Goal: Communication & Community: Answer question/provide support

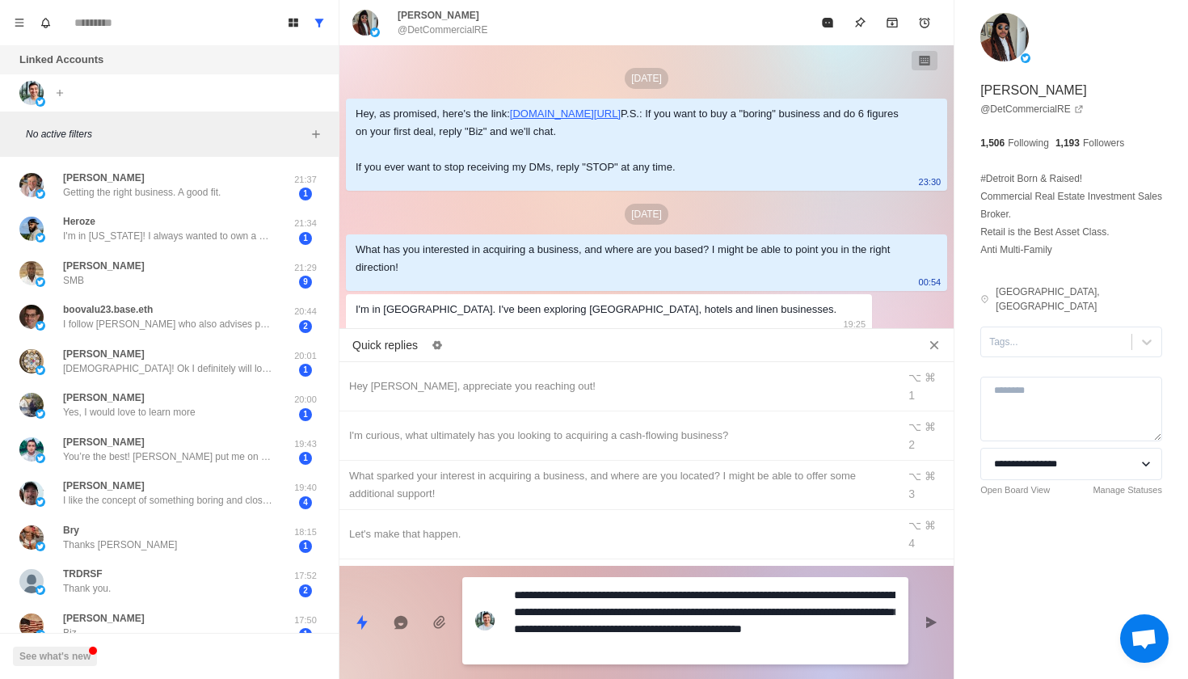
scroll to position [175, 0]
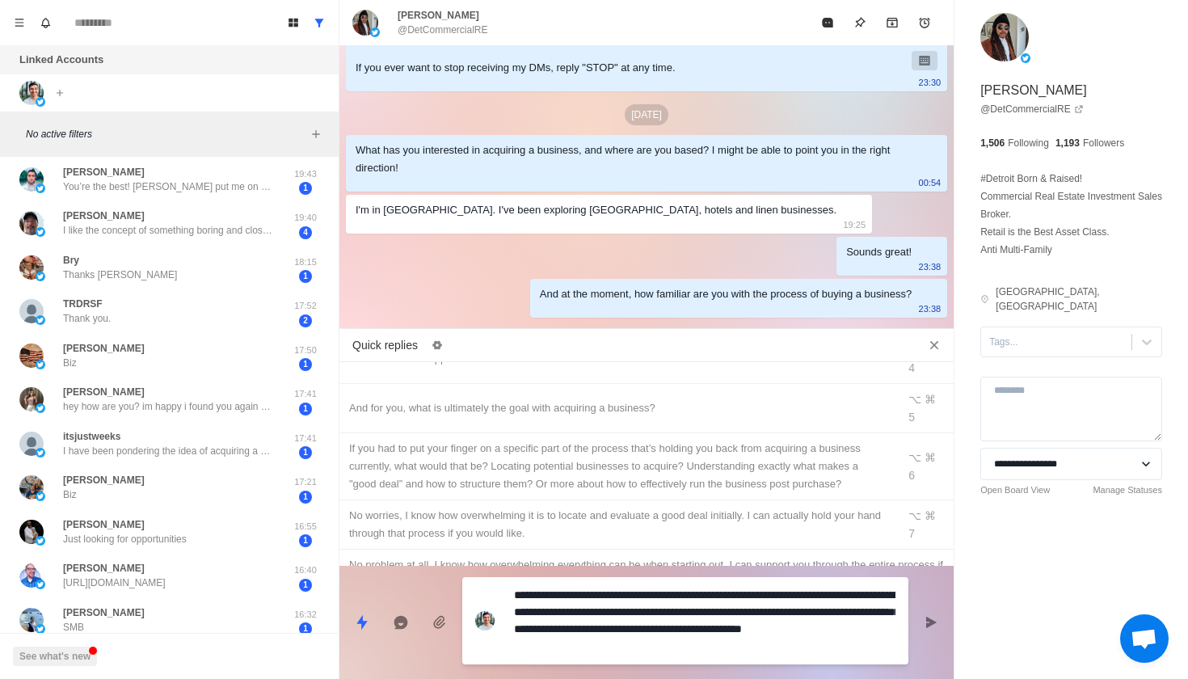
type textarea "*"
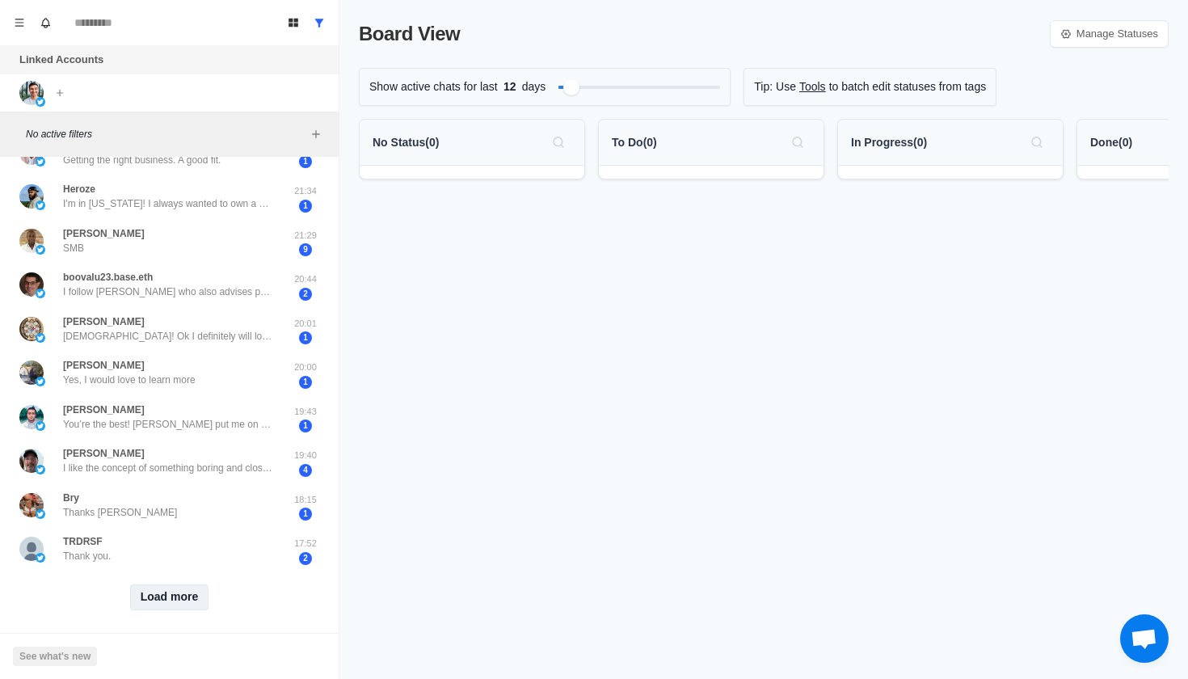
click at [154, 592] on button "Load more" at bounding box center [169, 597] width 79 height 26
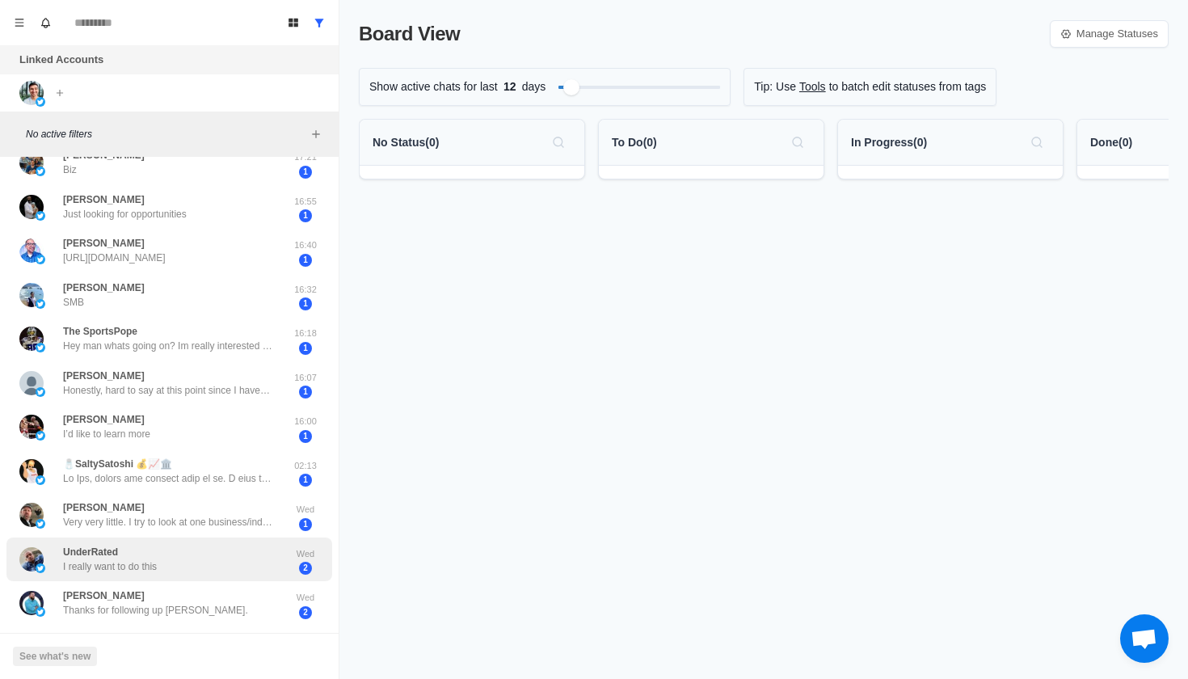
scroll to position [944, 0]
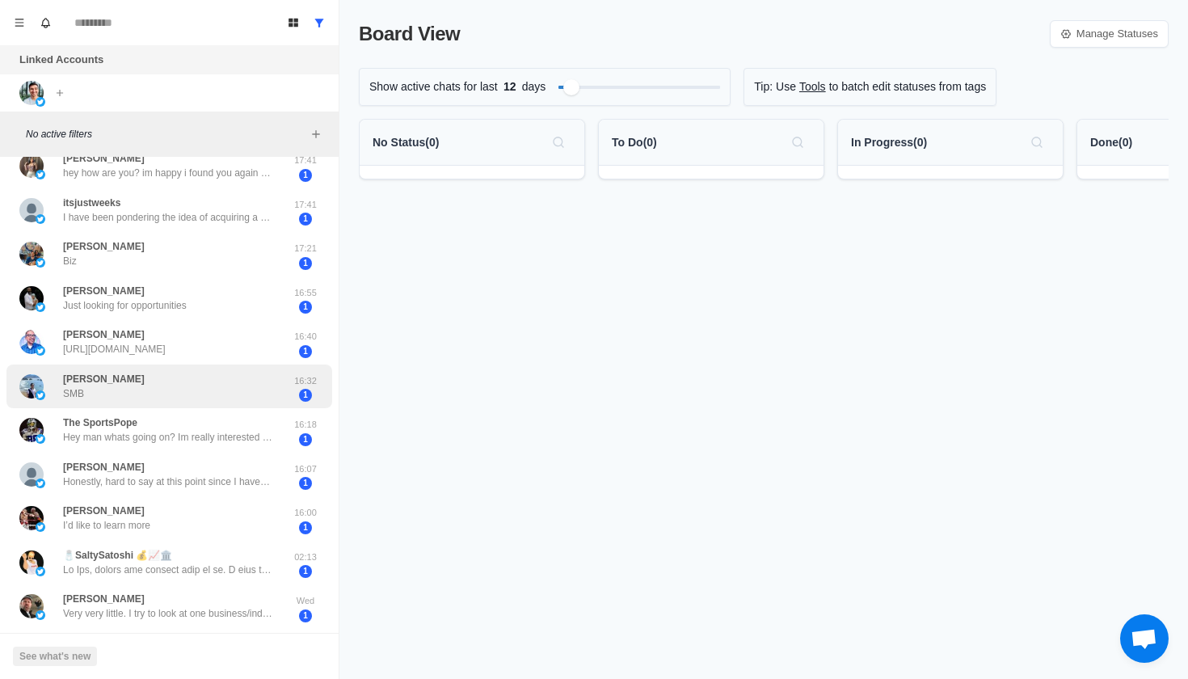
click at [234, 378] on div "Mehdi Kohani SMB" at bounding box center [152, 387] width 266 height 32
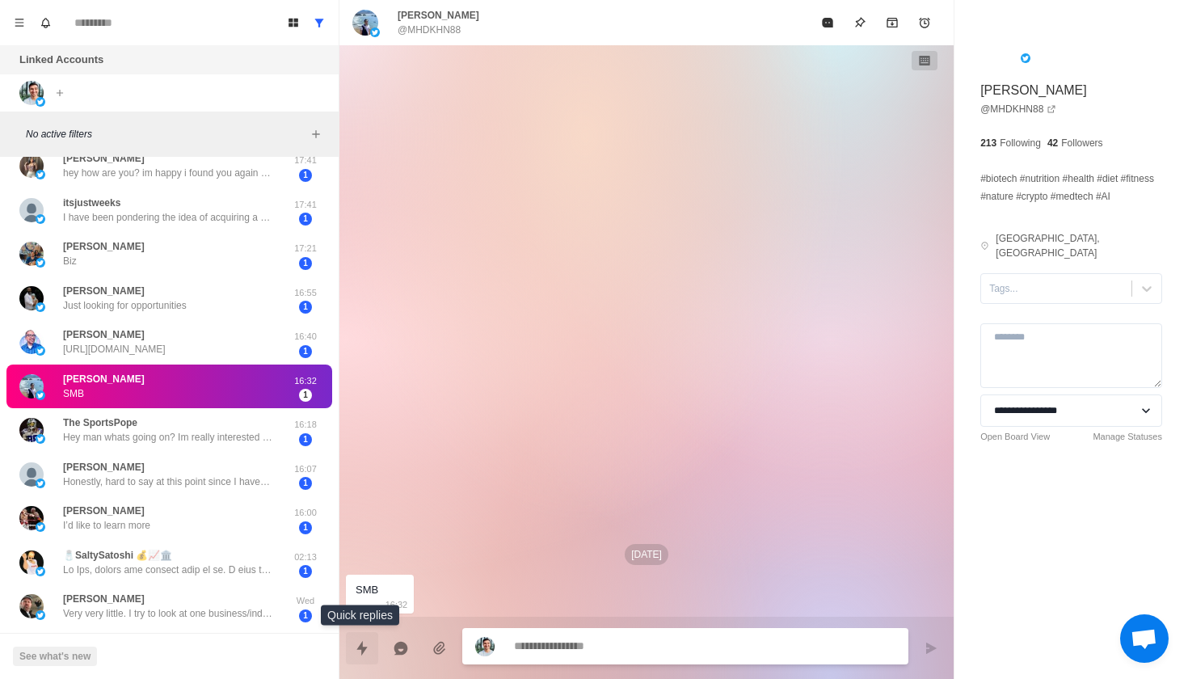
click at [355, 645] on icon "Quick replies" at bounding box center [362, 648] width 16 height 16
type textarea "*"
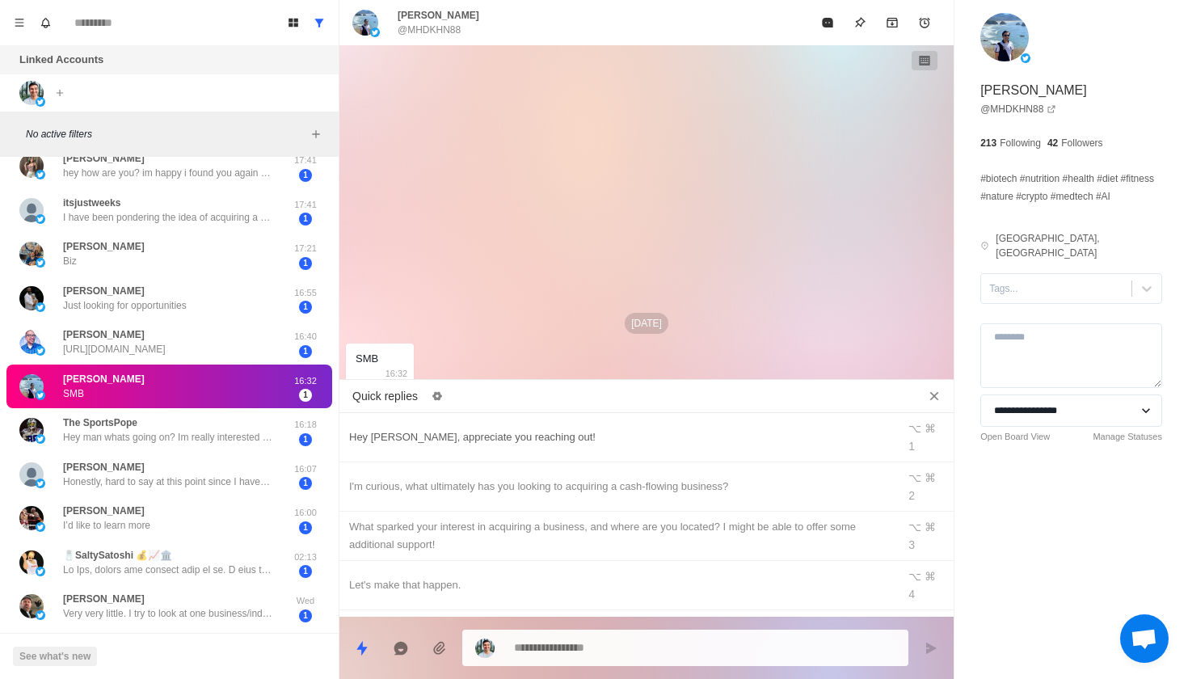
click at [459, 437] on div "Hey Mehdi, appreciate you reaching out!" at bounding box center [618, 437] width 538 height 18
type textarea "**********"
click at [930, 649] on icon "Send message" at bounding box center [931, 647] width 11 height 11
type textarea "*"
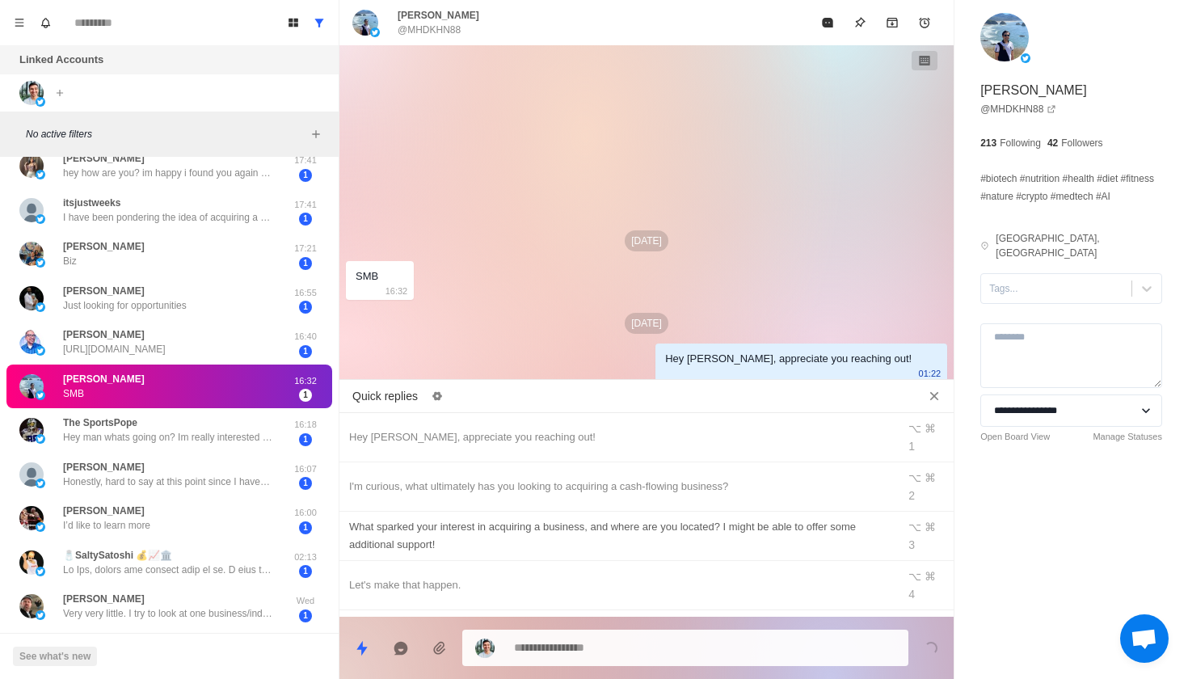
click at [712, 518] on div "What sparked your interest in acquiring a business, and where are you located? …" at bounding box center [618, 536] width 538 height 36
type textarea "**********"
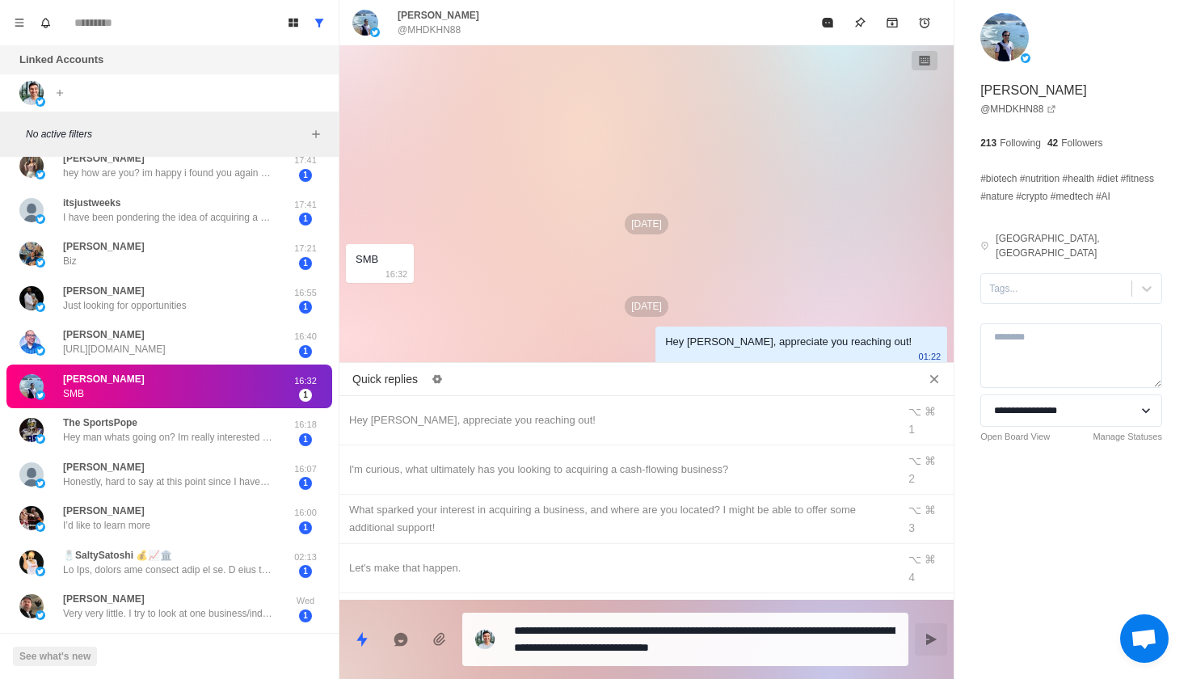
click at [938, 637] on icon "Send message" at bounding box center [931, 639] width 13 height 13
type textarea "*"
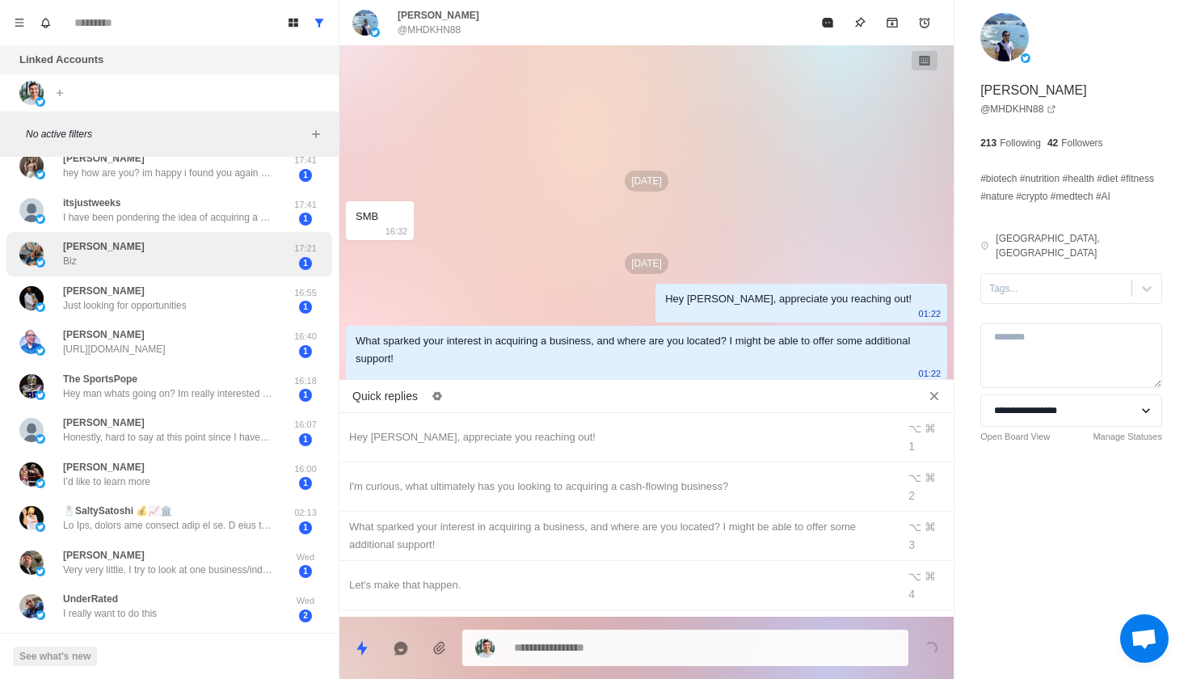
click at [175, 260] on div "Charles Myer Biz 17:21 1" at bounding box center [169, 254] width 326 height 44
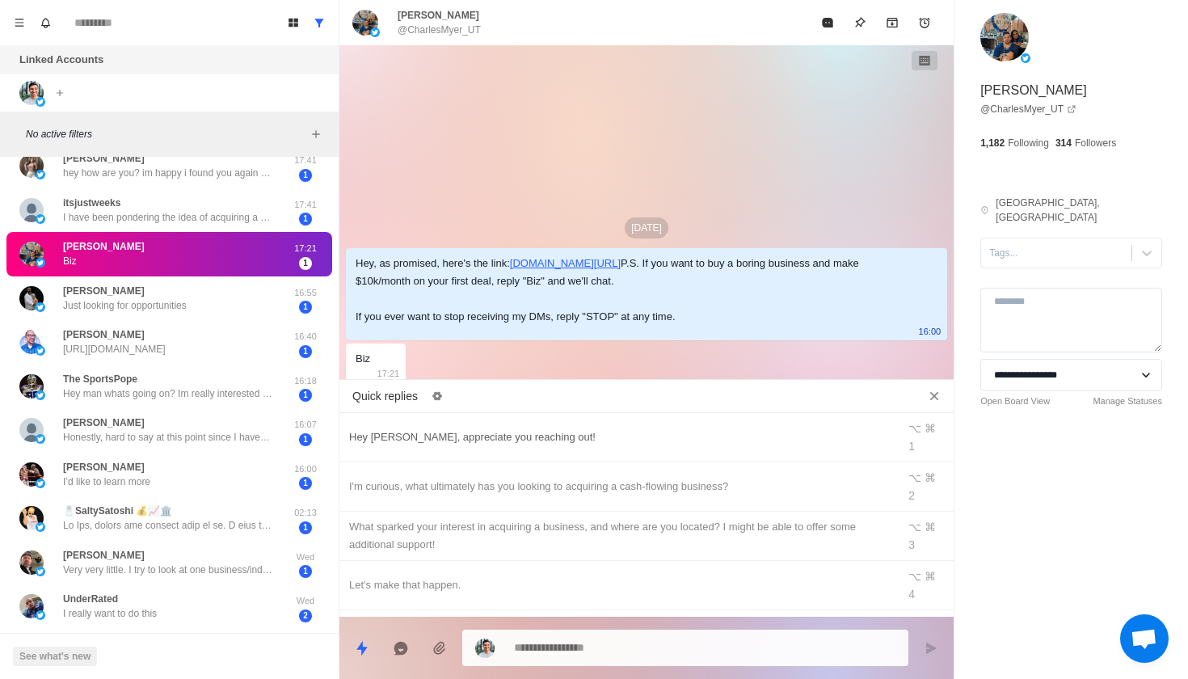
type textarea "*"
click at [473, 432] on div "Hey Charles, appreciate you reaching out!" at bounding box center [618, 437] width 538 height 18
type textarea "**********"
click at [930, 649] on icon "Send message" at bounding box center [931, 647] width 11 height 11
type textarea "*"
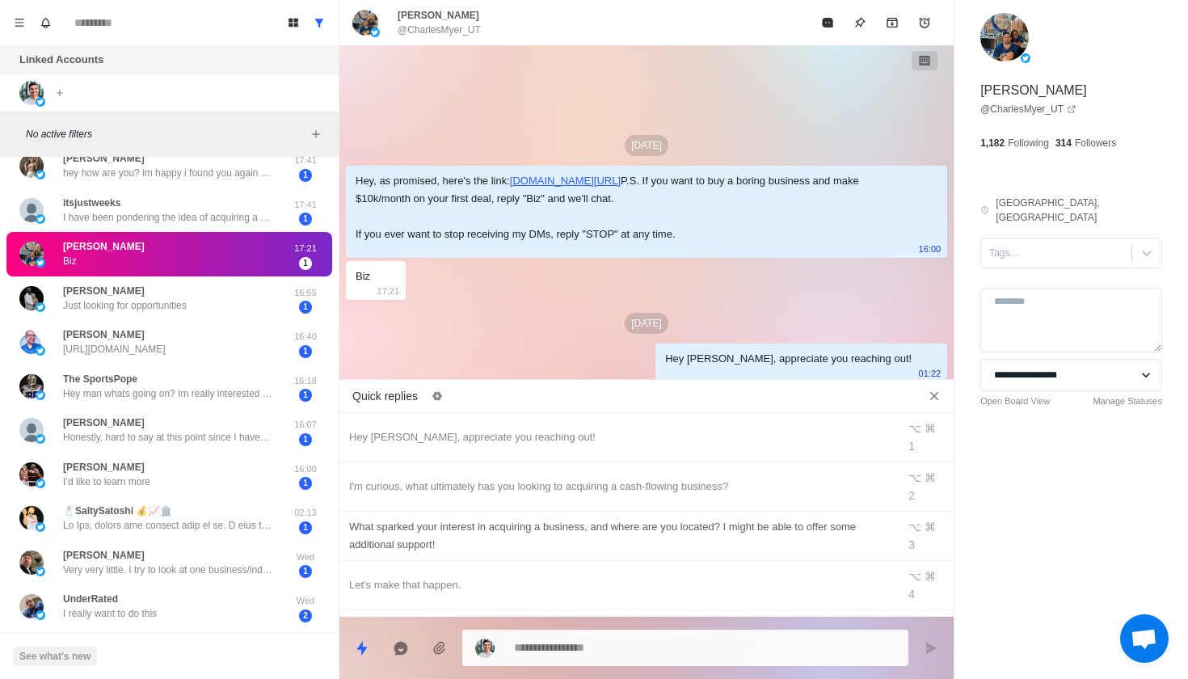
type textarea "*"
click at [703, 518] on div "What sparked your interest in acquiring a business, and where are you located? …" at bounding box center [618, 536] width 538 height 36
type textarea "**********"
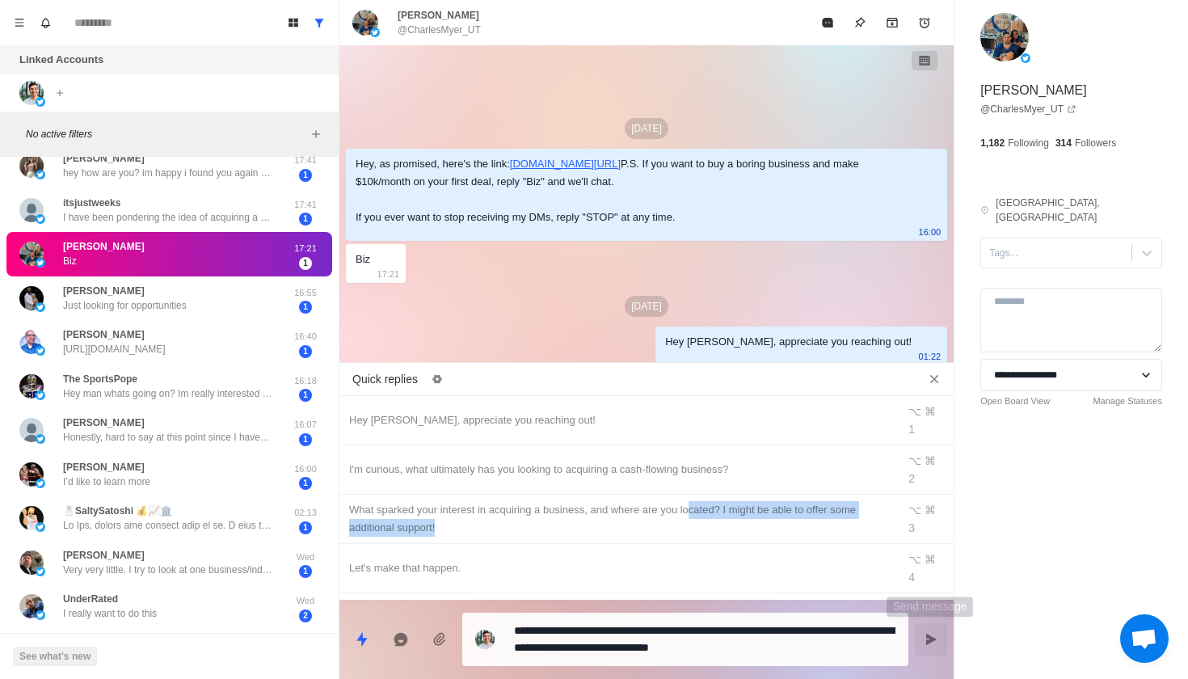
click at [926, 637] on icon "Send message" at bounding box center [931, 639] width 13 height 13
type textarea "*"
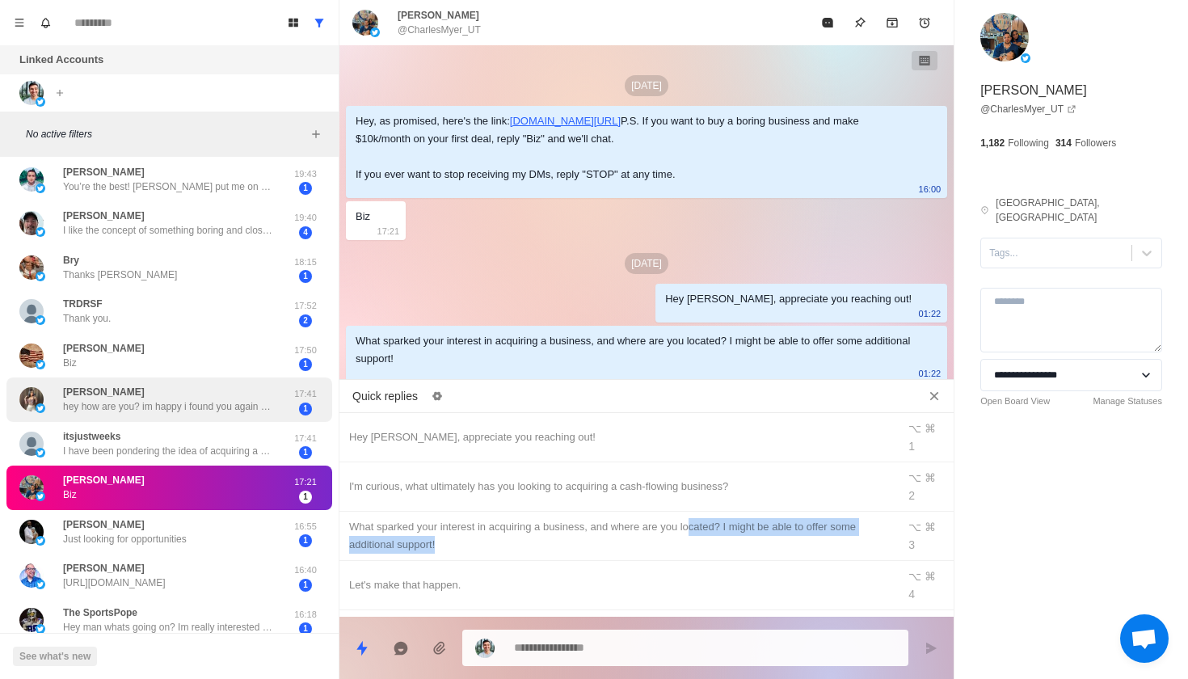
scroll to position [700, 0]
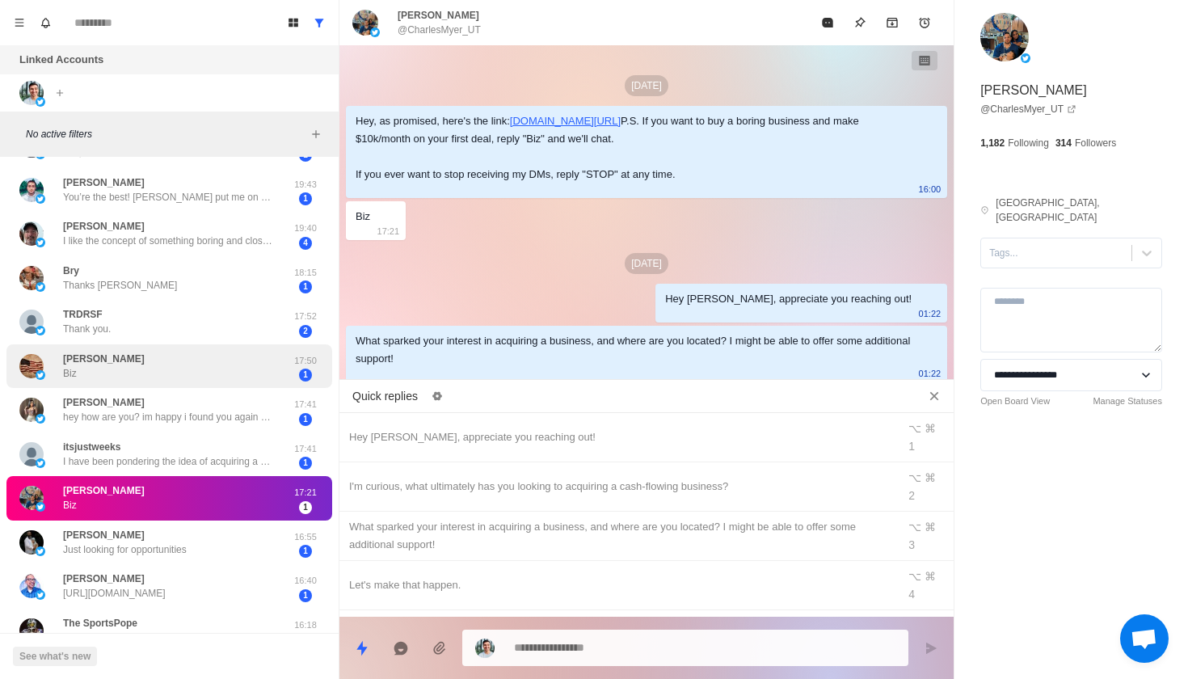
click at [169, 352] on div "Dale Benson Biz" at bounding box center [152, 367] width 266 height 32
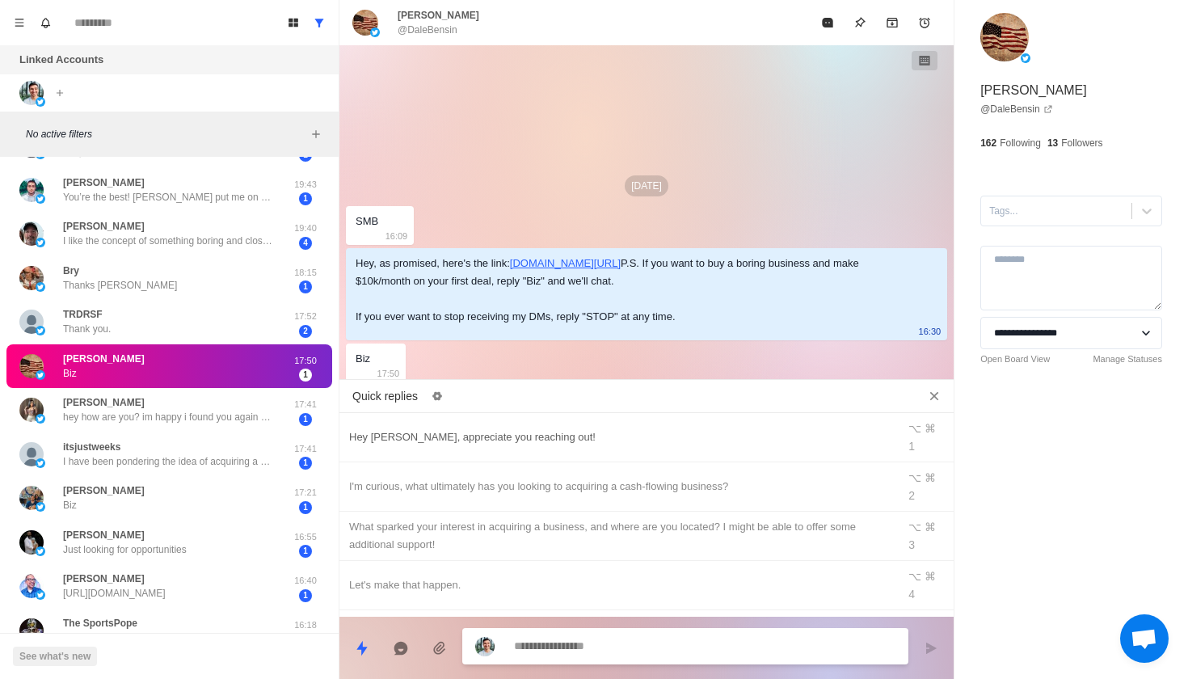
type textarea "*"
click at [445, 428] on div "Hey Dale, appreciate you reaching out!" at bounding box center [618, 437] width 538 height 18
type textarea "**********"
click at [946, 643] on button "Send message" at bounding box center [931, 648] width 32 height 32
type textarea "*"
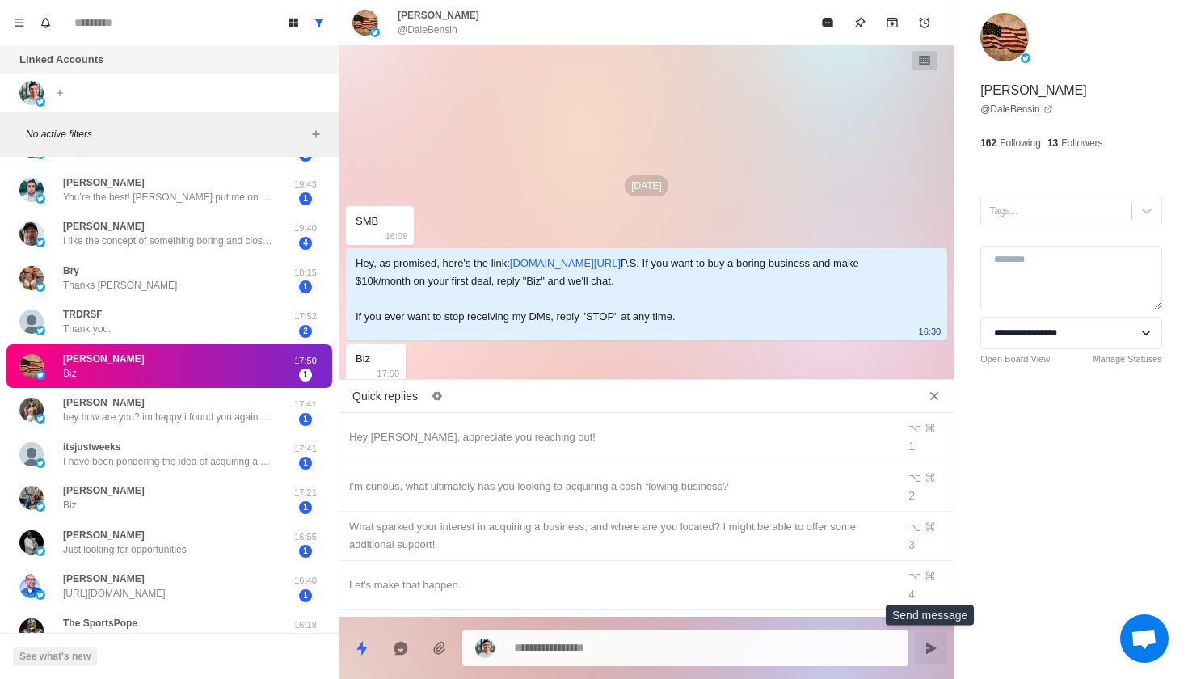
scroll to position [11, 0]
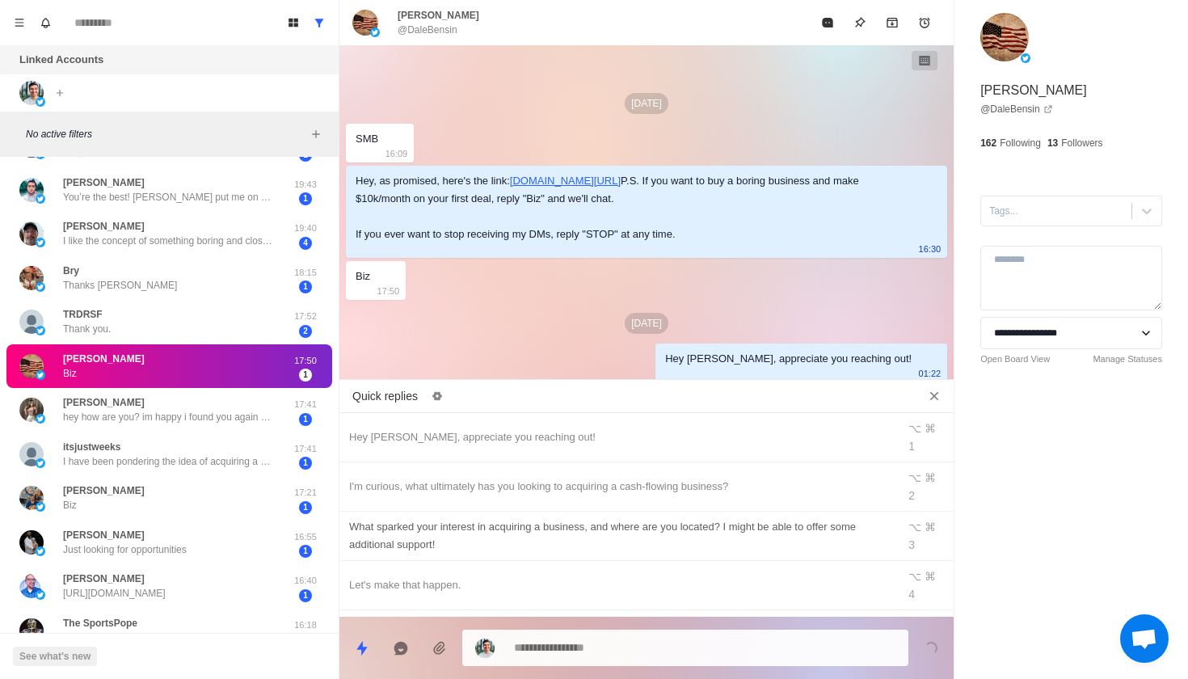
type textarea "*"
click at [768, 518] on div "What sparked your interest in acquiring a business, and where are you located? …" at bounding box center [618, 536] width 538 height 36
type textarea "**********"
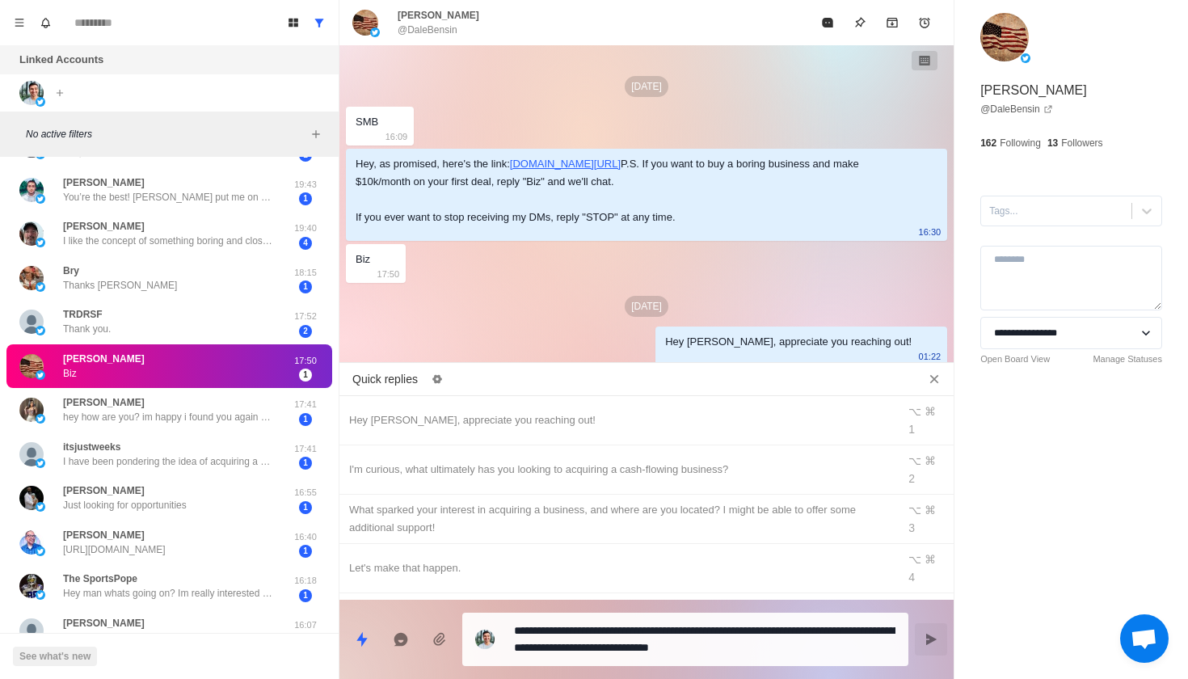
click at [938, 644] on icon "Send message" at bounding box center [931, 639] width 13 height 13
type textarea "*"
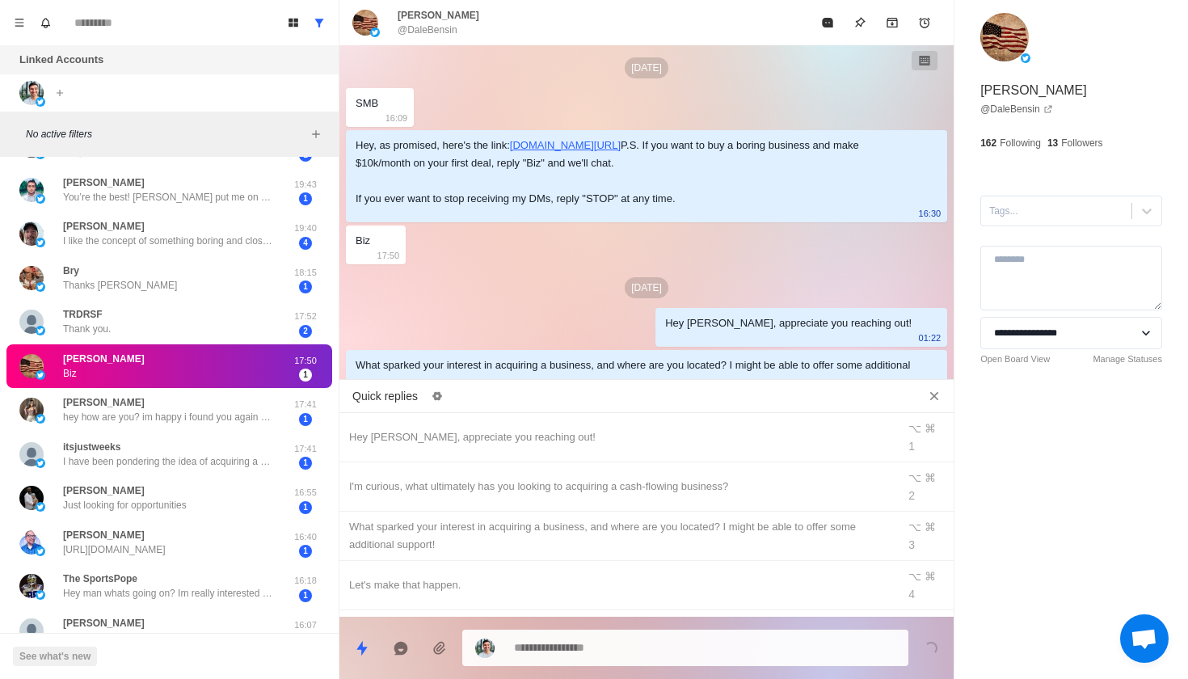
scroll to position [70, 0]
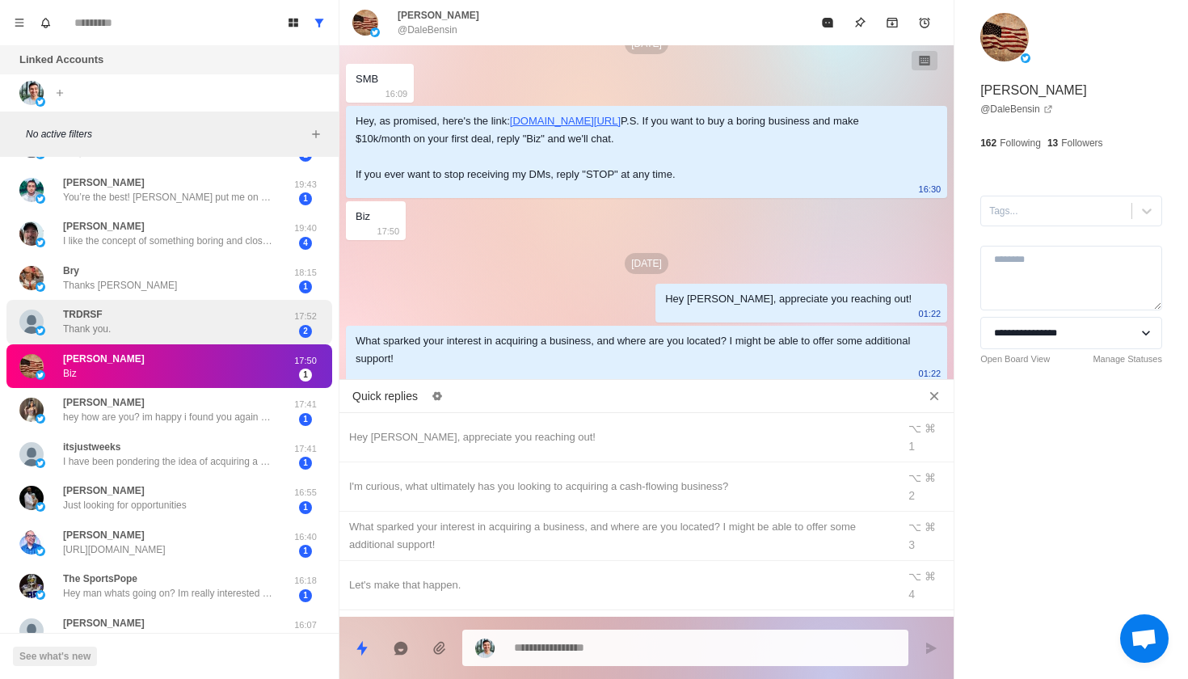
click at [218, 317] on div "TRDRSF Thank you." at bounding box center [152, 322] width 266 height 32
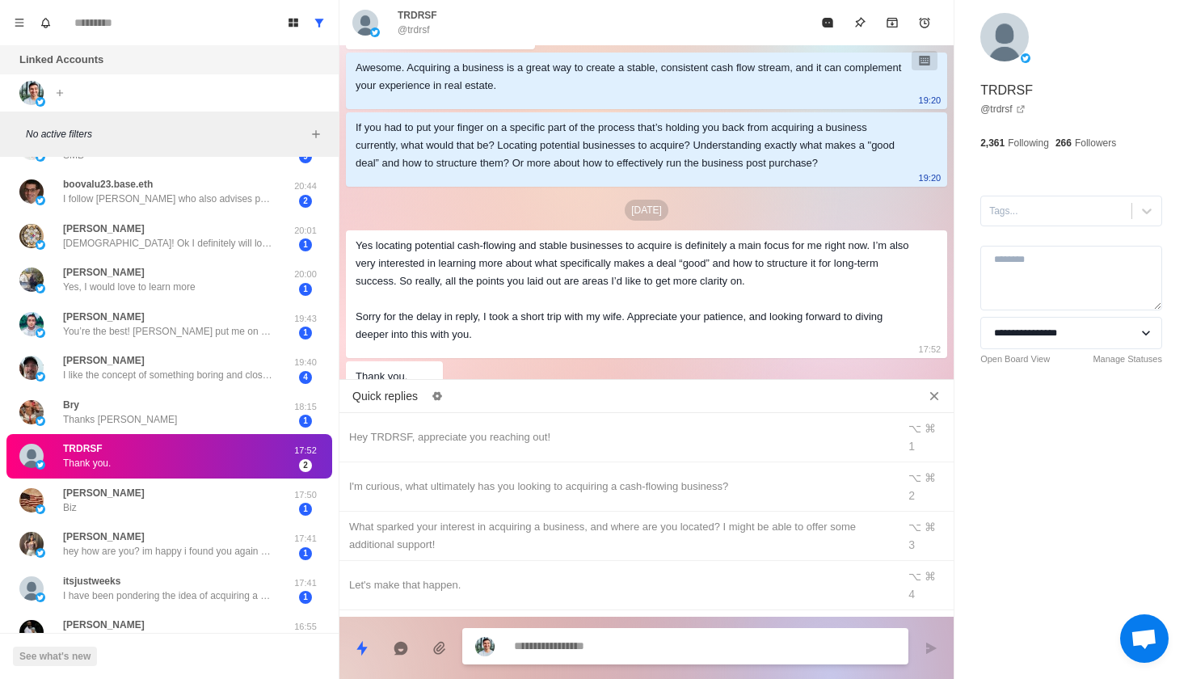
scroll to position [564, 0]
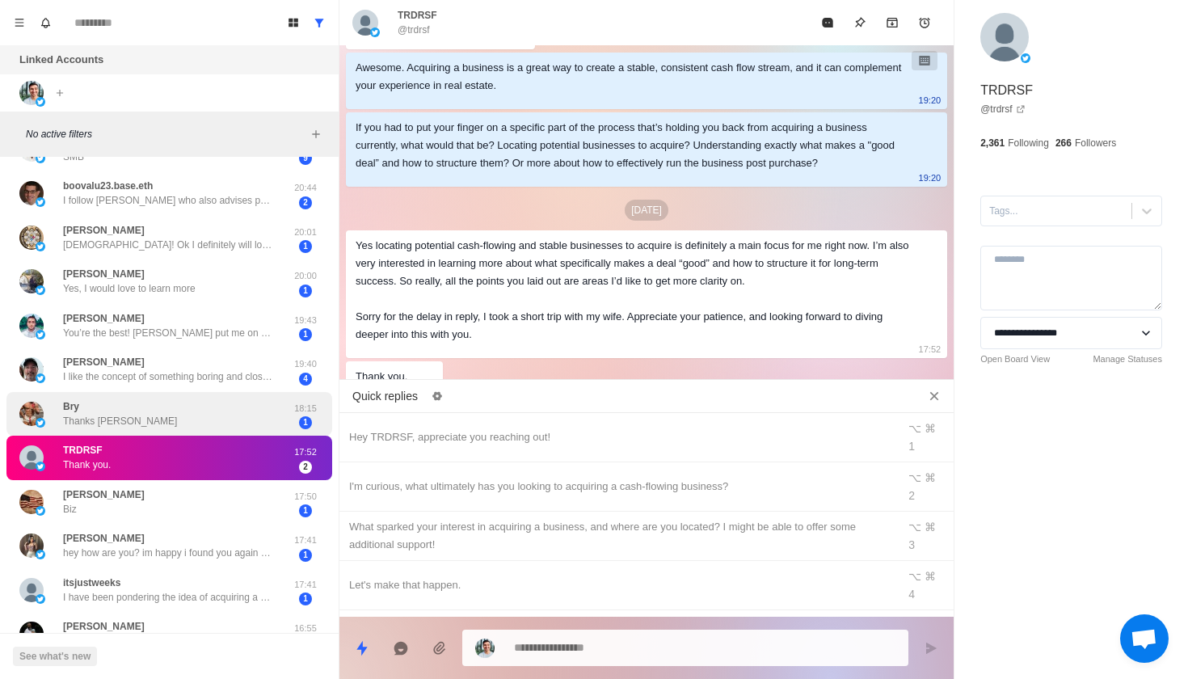
click at [213, 417] on div "Bry Thanks Ben" at bounding box center [152, 414] width 266 height 32
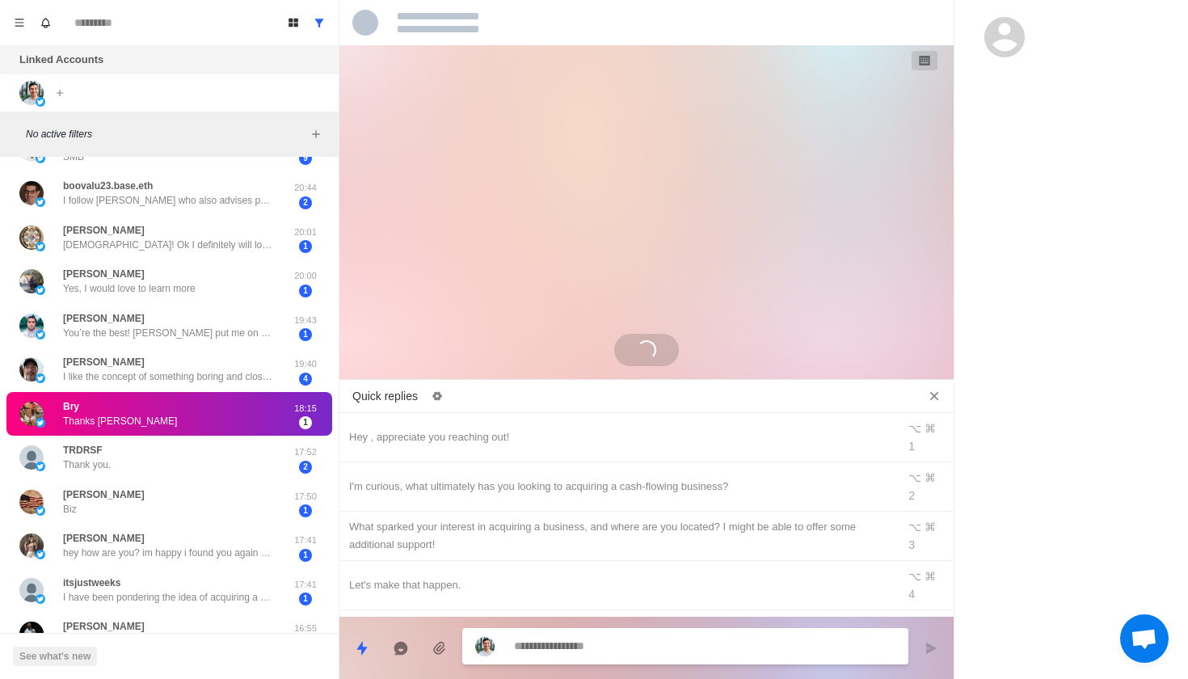
scroll to position [57, 0]
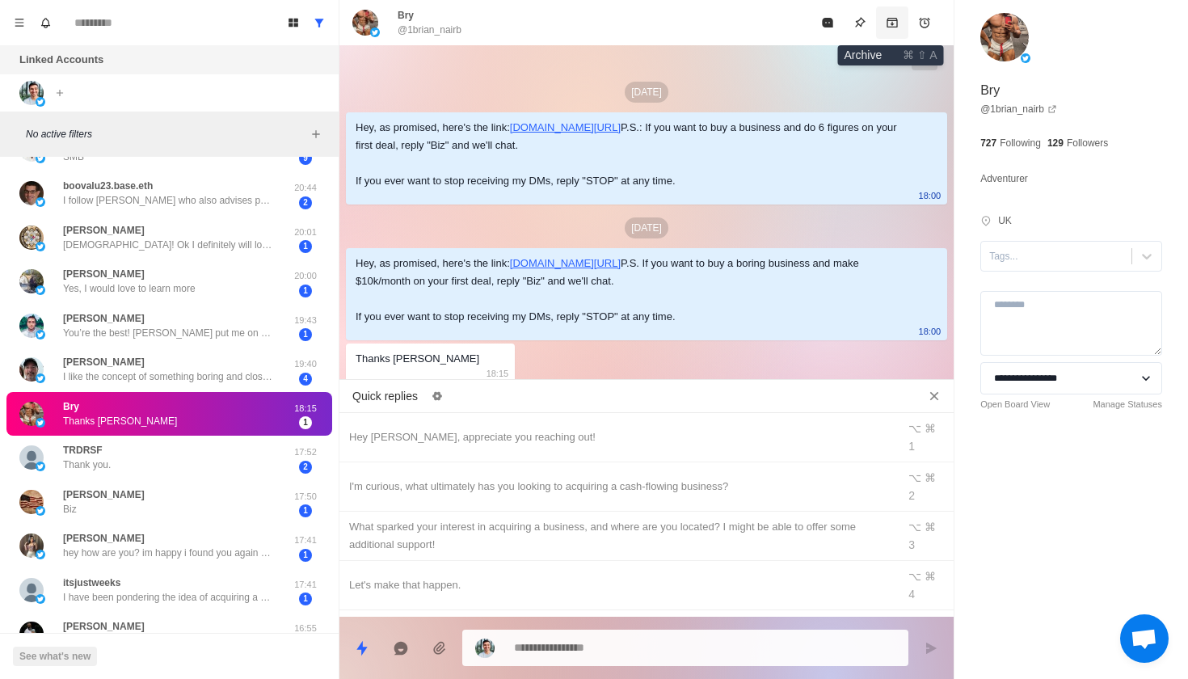
click at [900, 27] on button "Archive" at bounding box center [892, 22] width 32 height 32
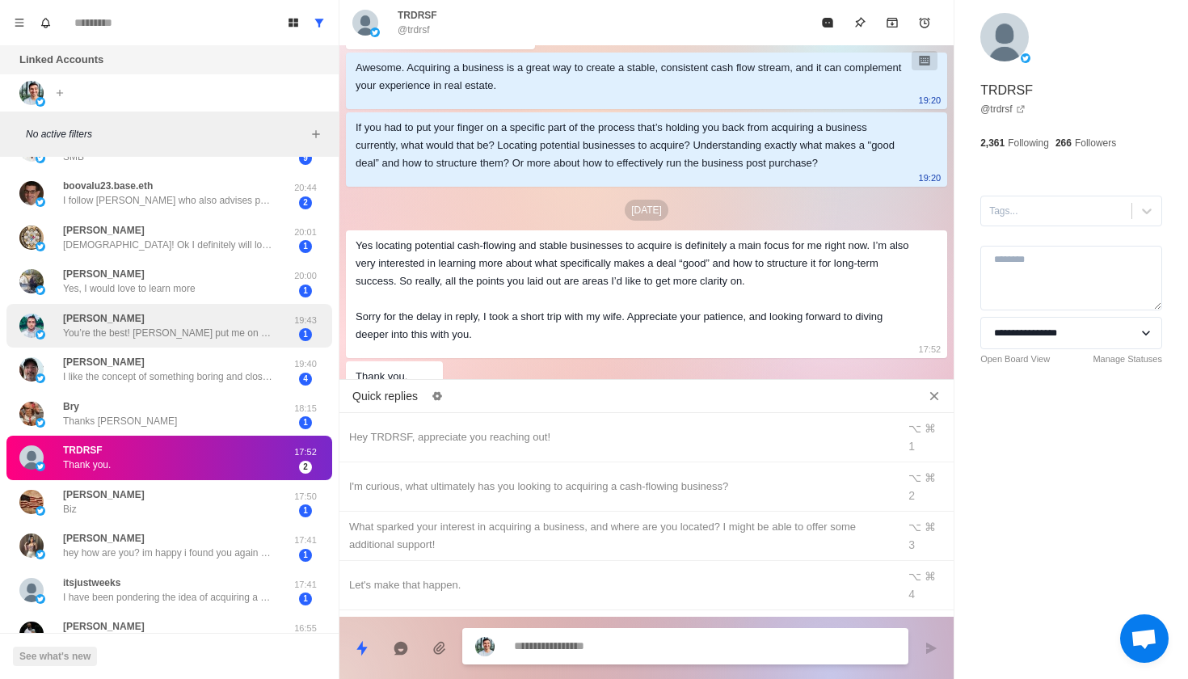
click at [233, 326] on p "You’re the best! [PERSON_NAME] put me on to you. Impressive what you’ve achieve…" at bounding box center [168, 333] width 210 height 15
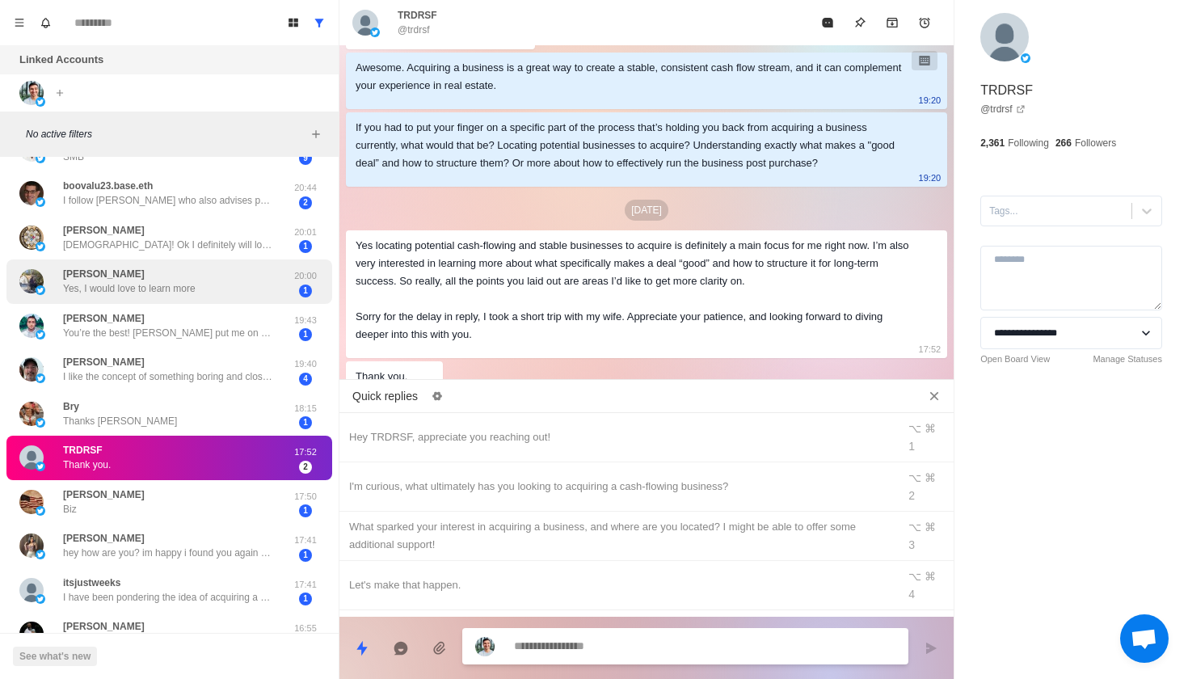
scroll to position [0, 0]
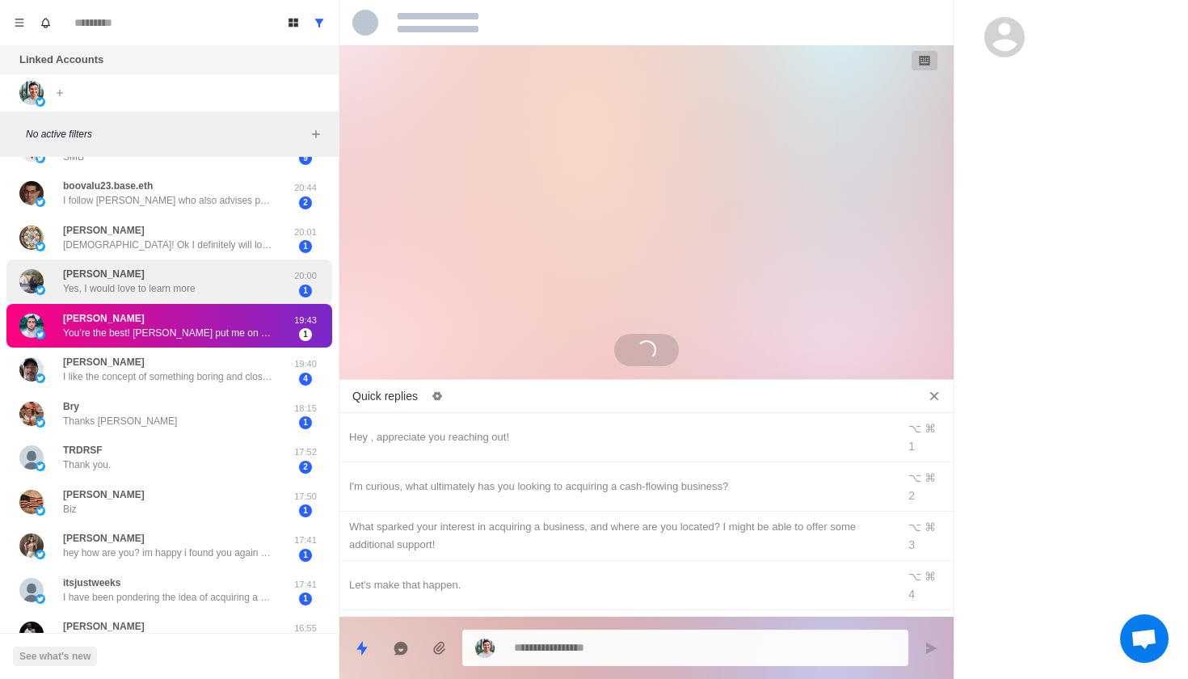
click at [233, 293] on div "colin brackin Yes, I would love to learn more 20:00 1" at bounding box center [169, 281] width 326 height 44
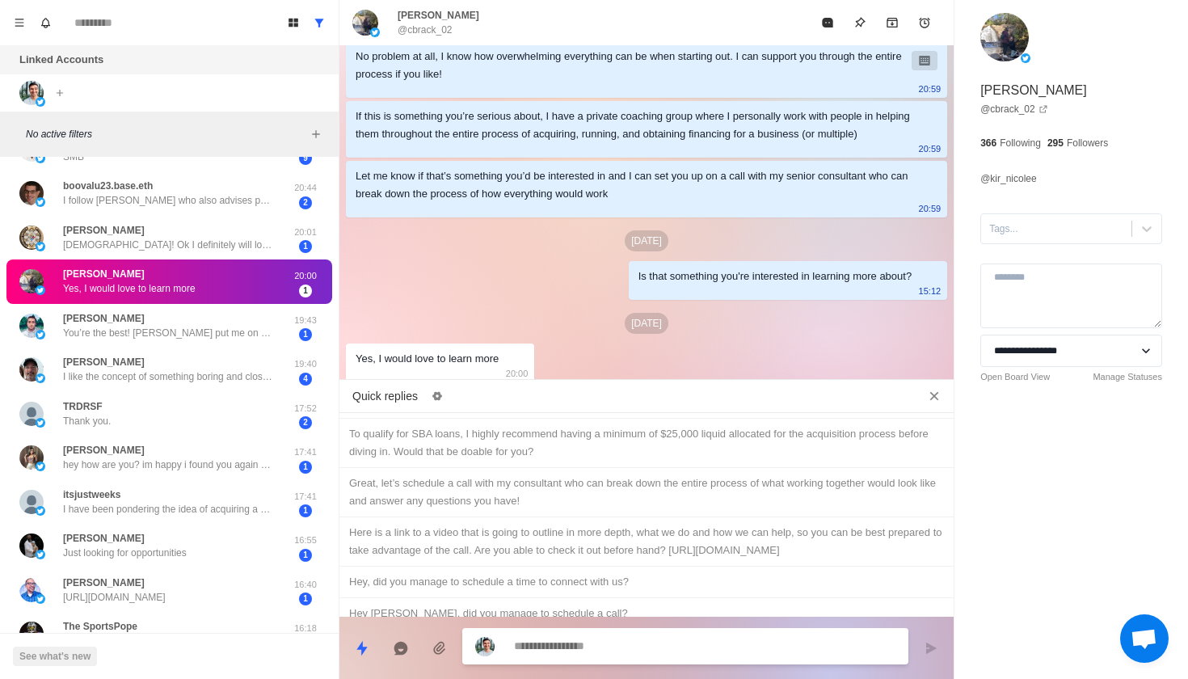
scroll to position [597, 0]
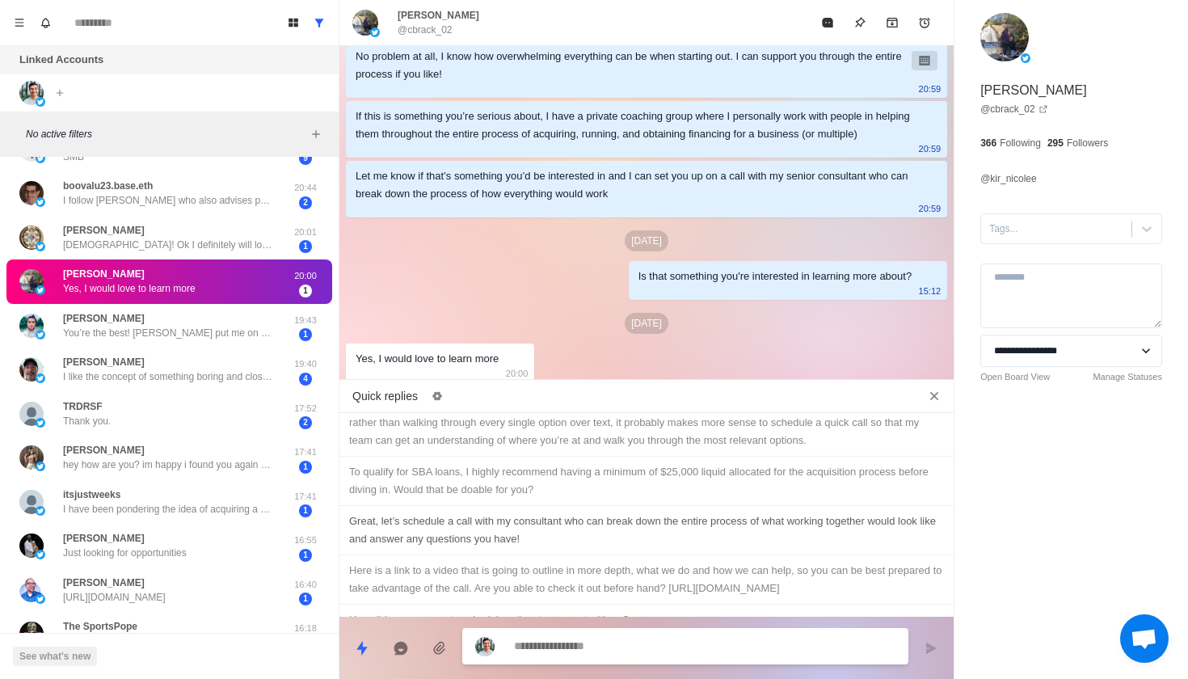
type textarea "*"
click at [525, 512] on div "Great, let’s schedule a call with my consultant who can break down the entire p…" at bounding box center [646, 530] width 595 height 36
type textarea "**********"
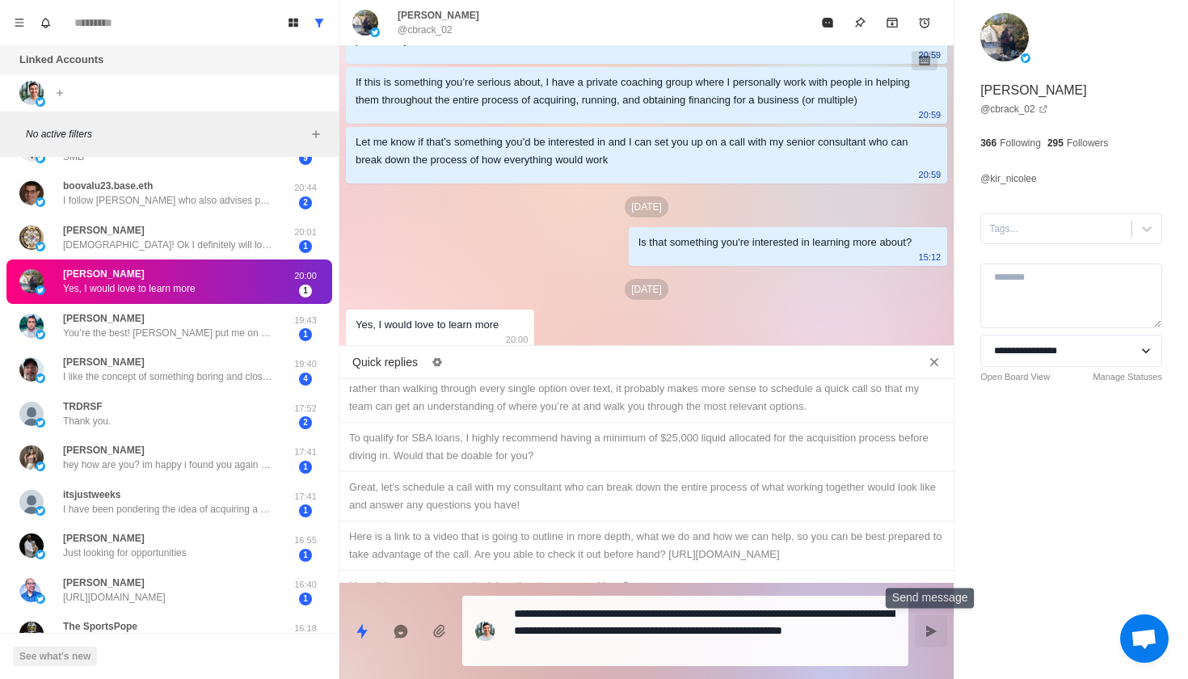
click at [926, 618] on button "Send message" at bounding box center [931, 631] width 32 height 32
type textarea "*"
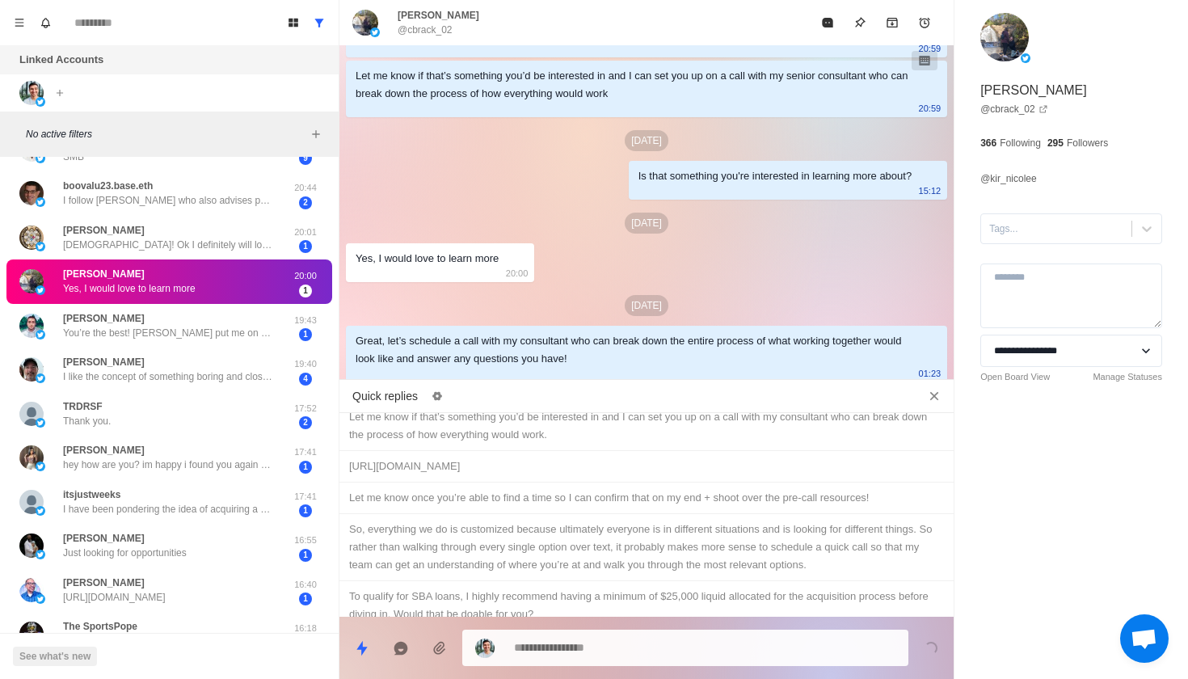
scroll to position [0, 0]
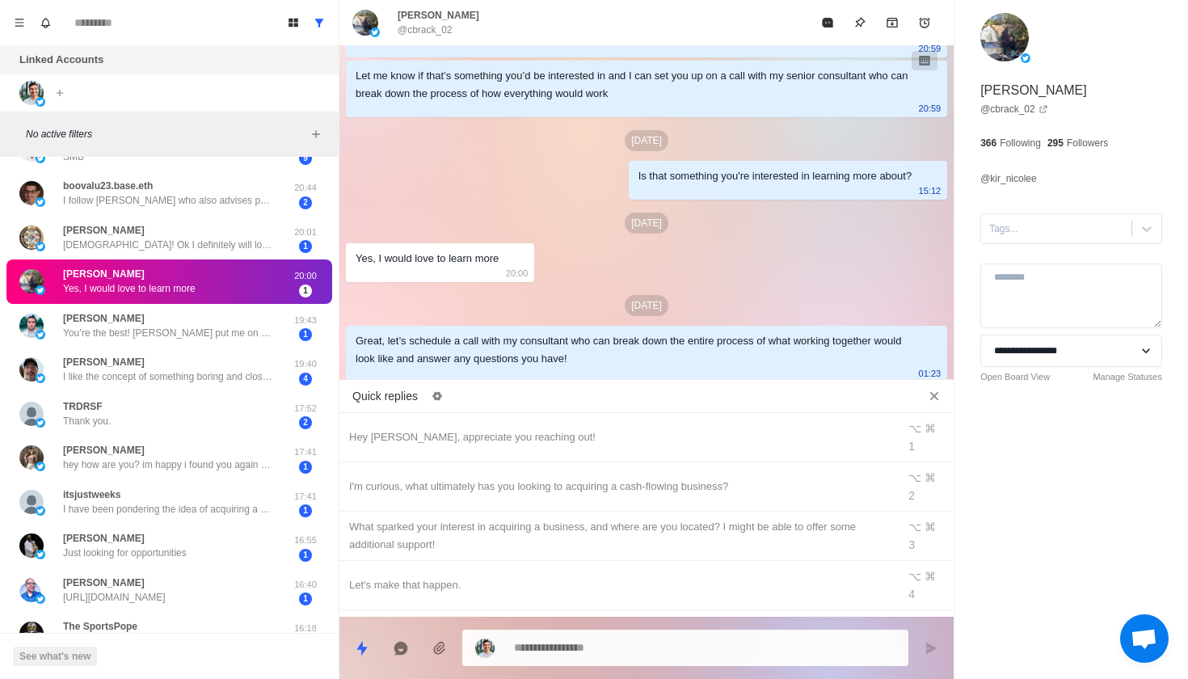
type textarea "*"
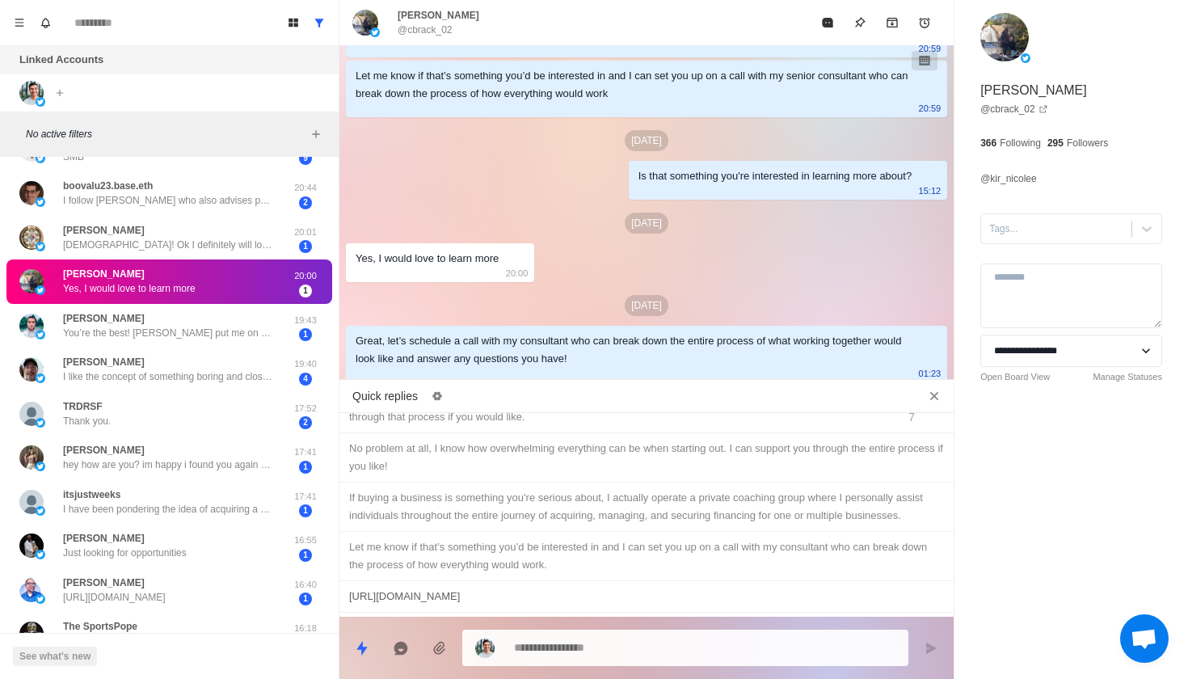
scroll to position [394, 0]
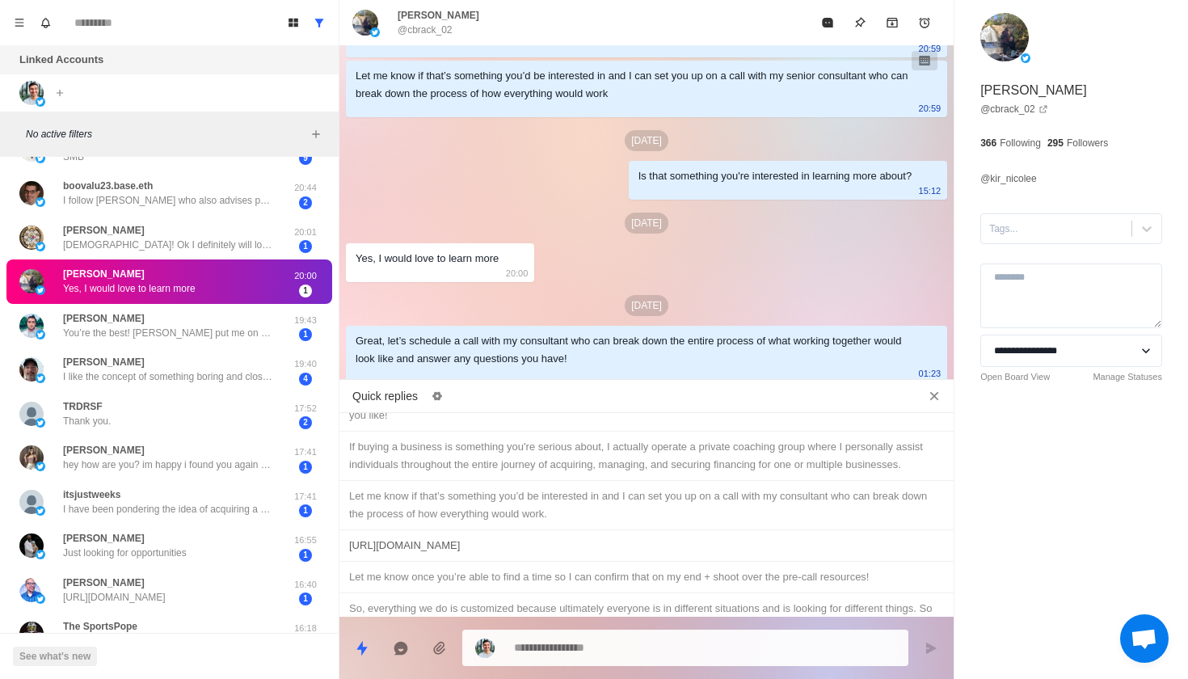
click at [810, 537] on div "[URL][DOMAIN_NAME]" at bounding box center [646, 546] width 595 height 18
type textarea "**********"
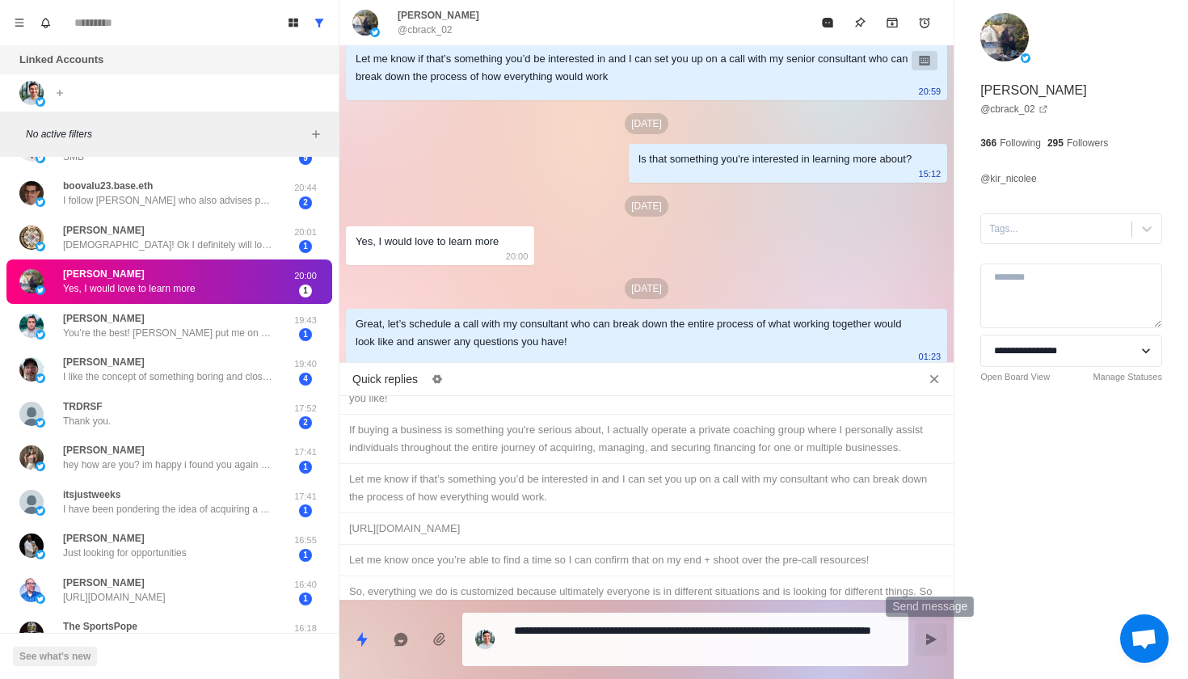
click at [923, 634] on button "Send message" at bounding box center [931, 639] width 32 height 32
type textarea "*"
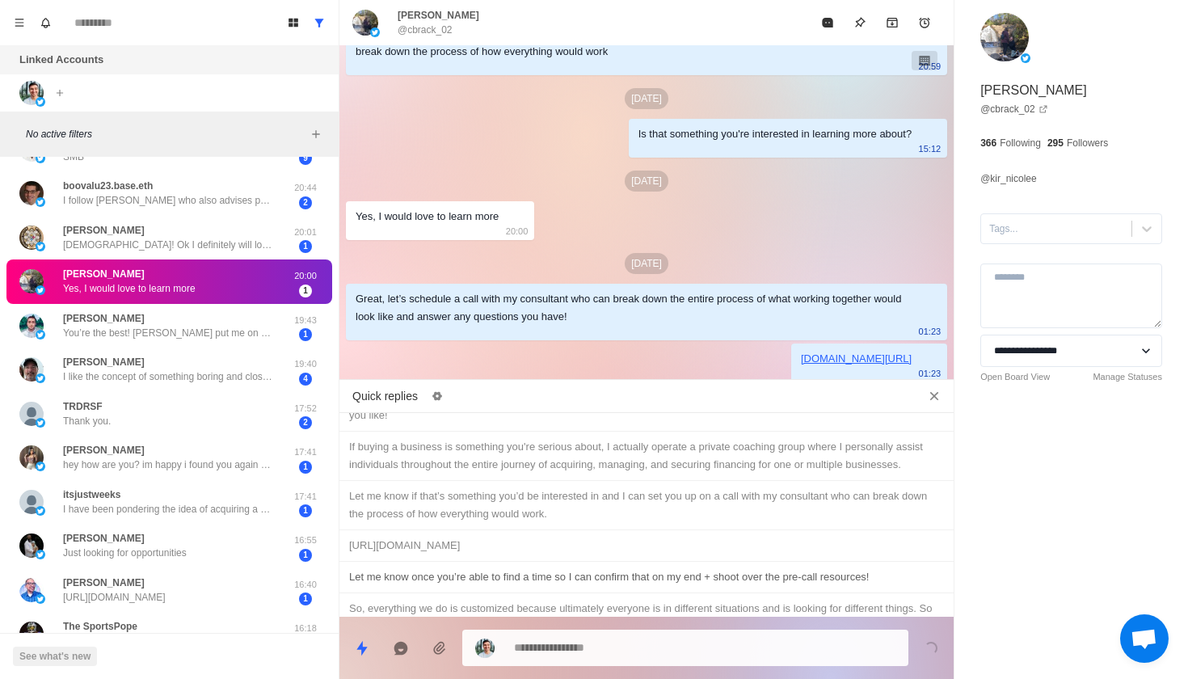
type textarea "*"
click at [883, 568] on div "Let me know once you’re able to find a time so I can confirm that on my end + s…" at bounding box center [646, 577] width 595 height 18
type textarea "**********"
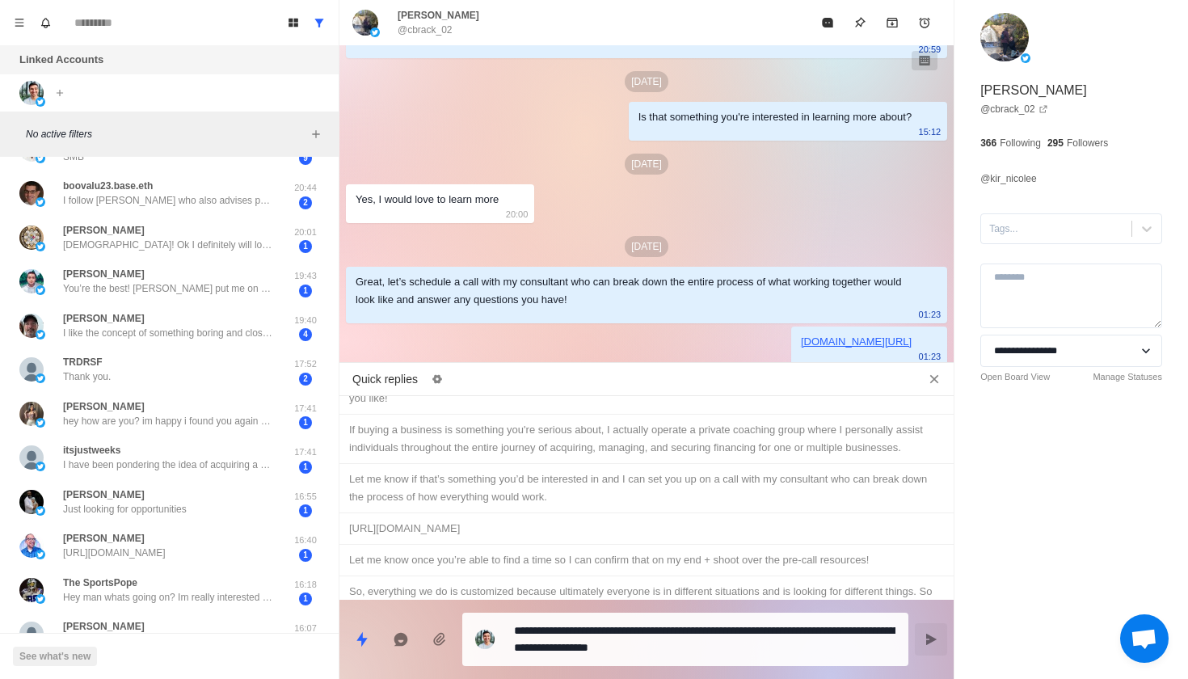
click at [927, 623] on button "Send message" at bounding box center [931, 639] width 32 height 32
type textarea "*"
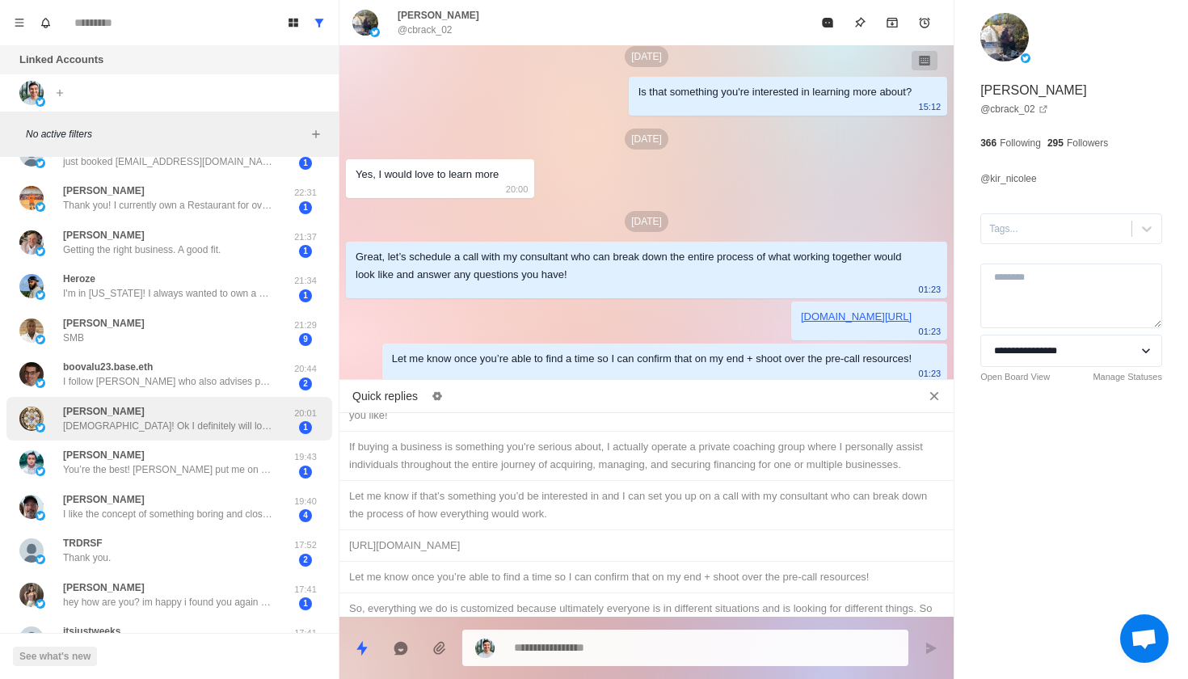
scroll to position [376, 0]
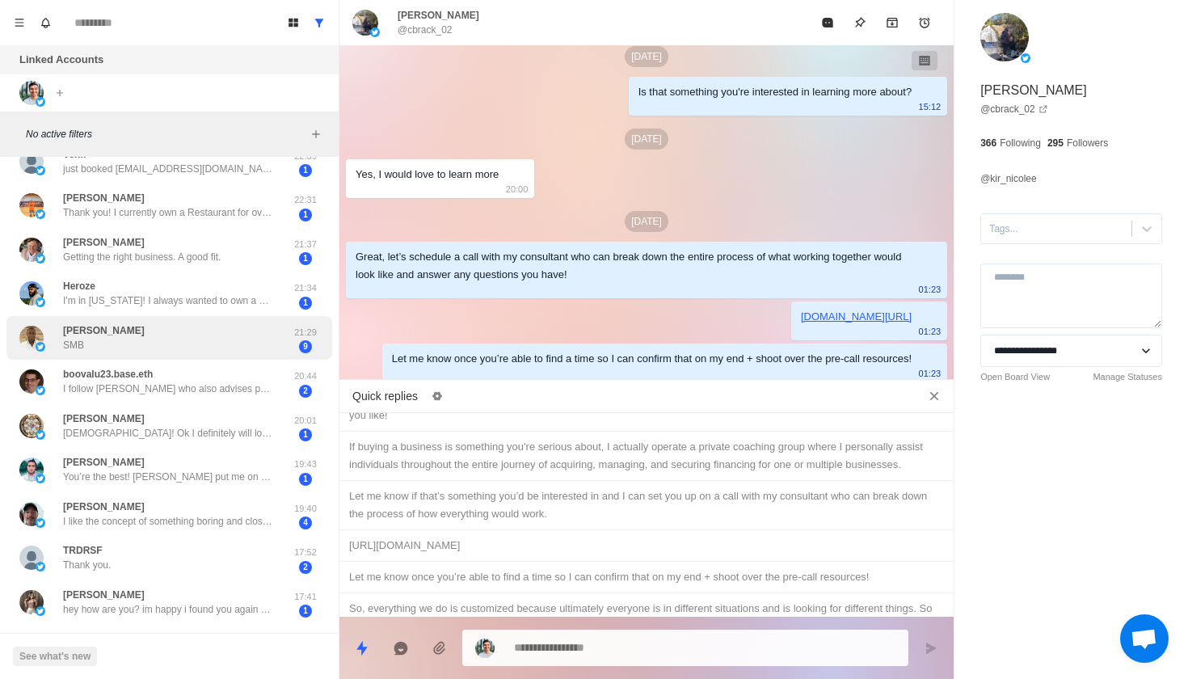
click at [186, 322] on div "J Mallinga SMB" at bounding box center [152, 338] width 266 height 32
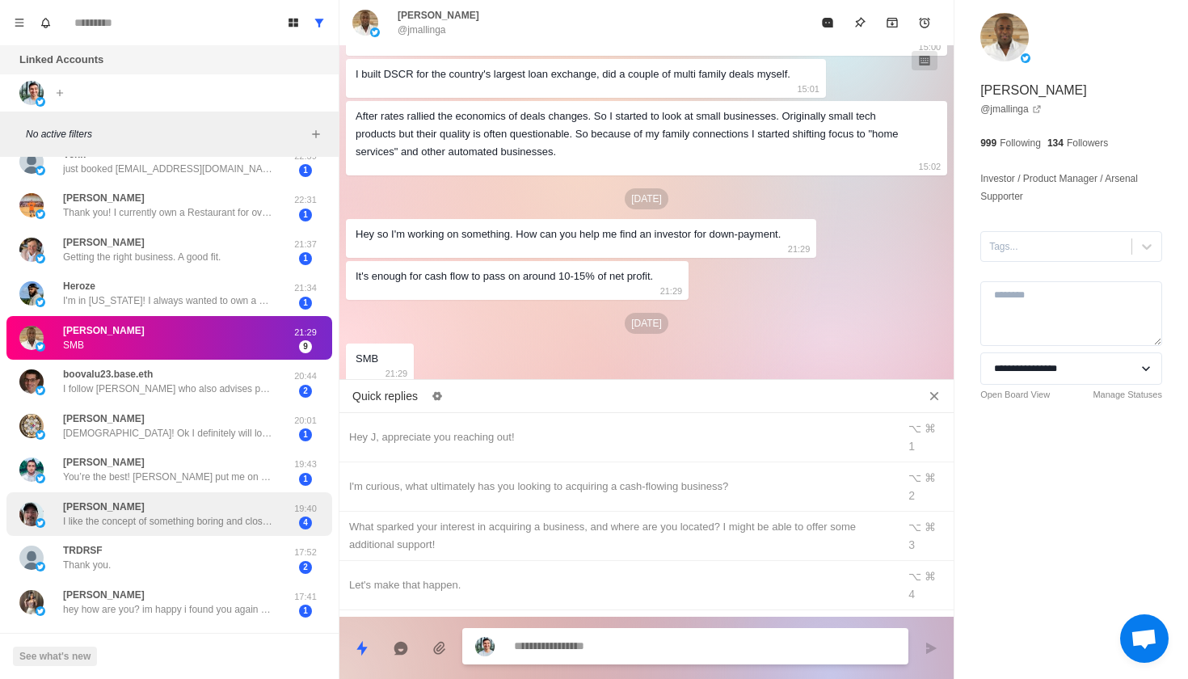
scroll to position [0, 0]
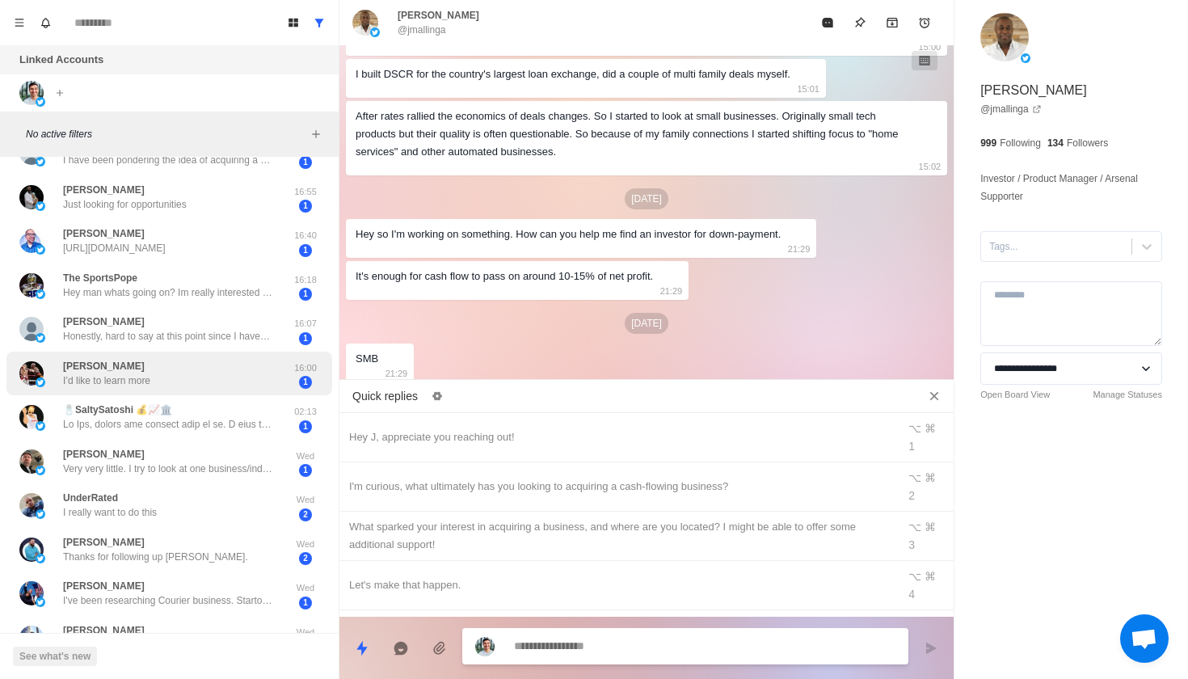
click at [201, 358] on div "Joseph Savage I’d like to learn more" at bounding box center [152, 374] width 266 height 32
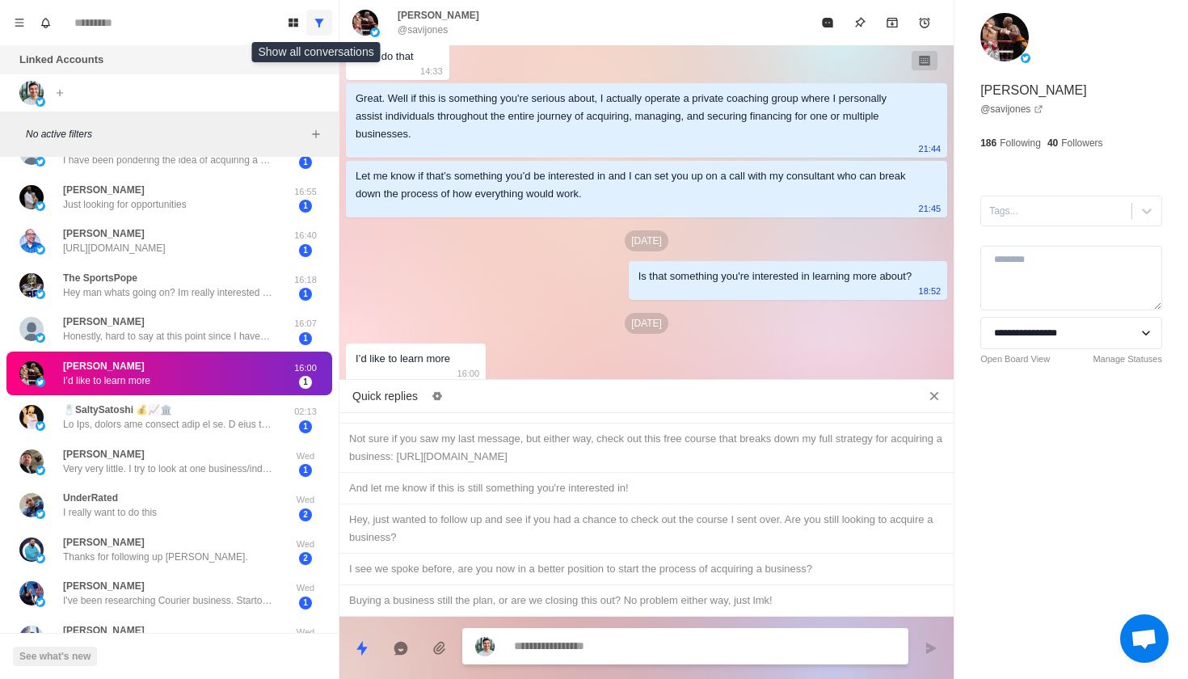
click at [323, 17] on icon "Show all conversations" at bounding box center [319, 22] width 11 height 11
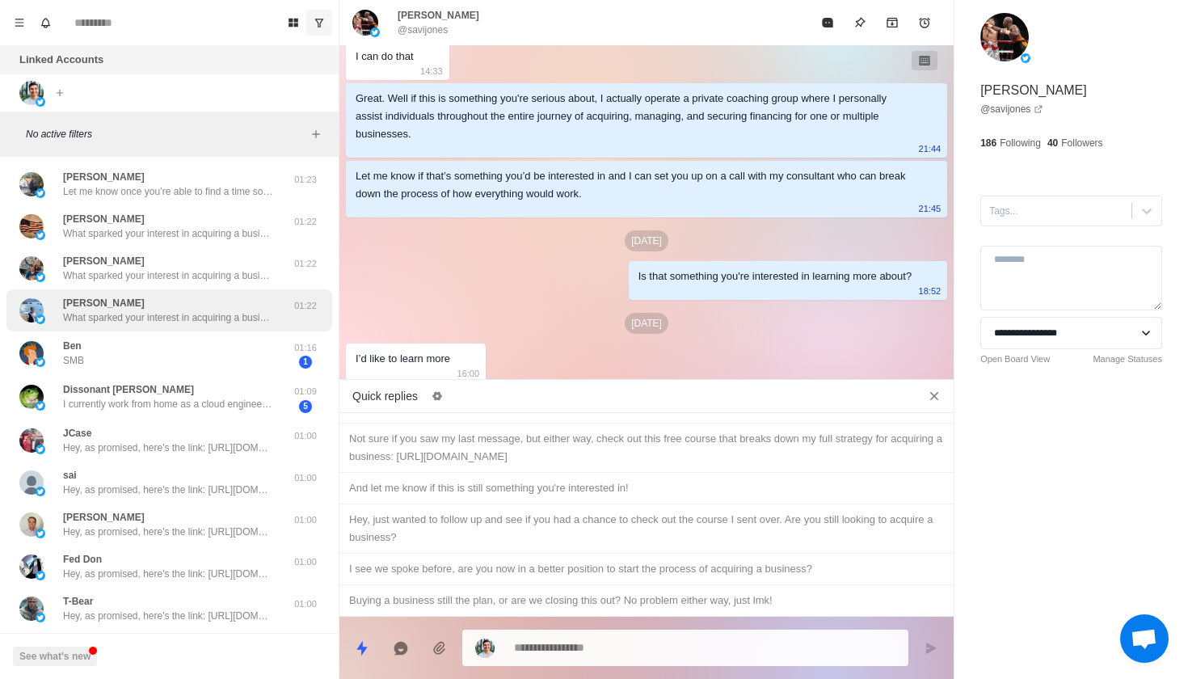
type textarea "*"
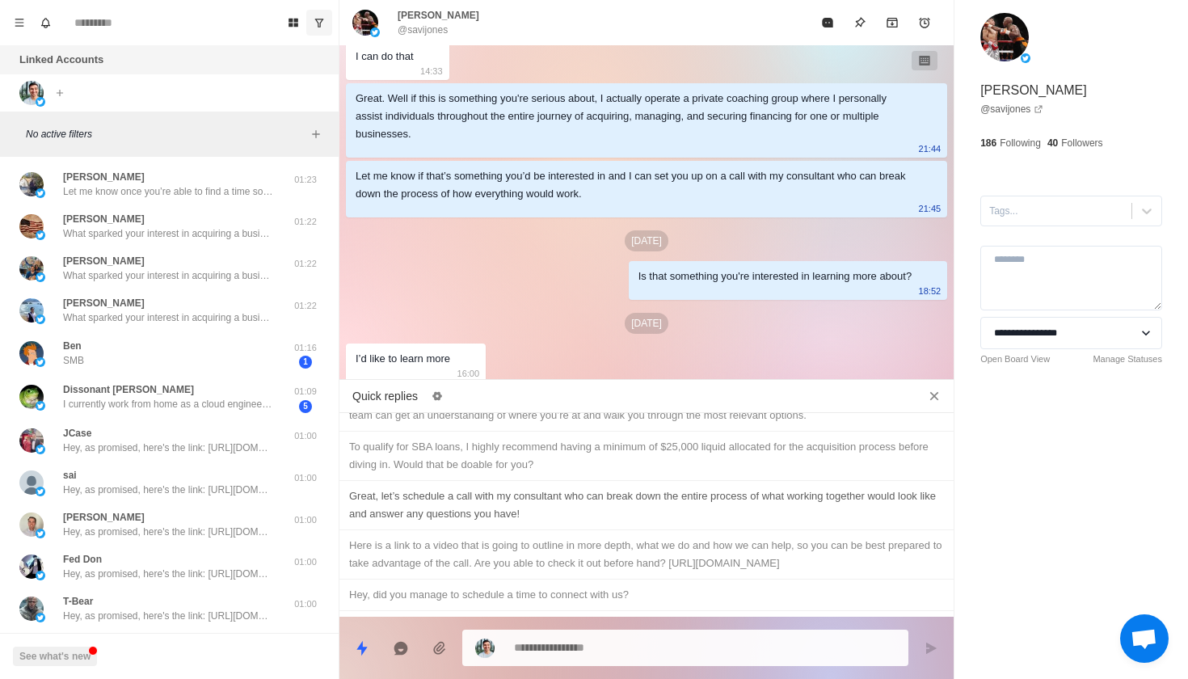
click at [575, 487] on div "Great, let’s schedule a call with my consultant who can break down the entire p…" at bounding box center [646, 505] width 595 height 36
type textarea "**********"
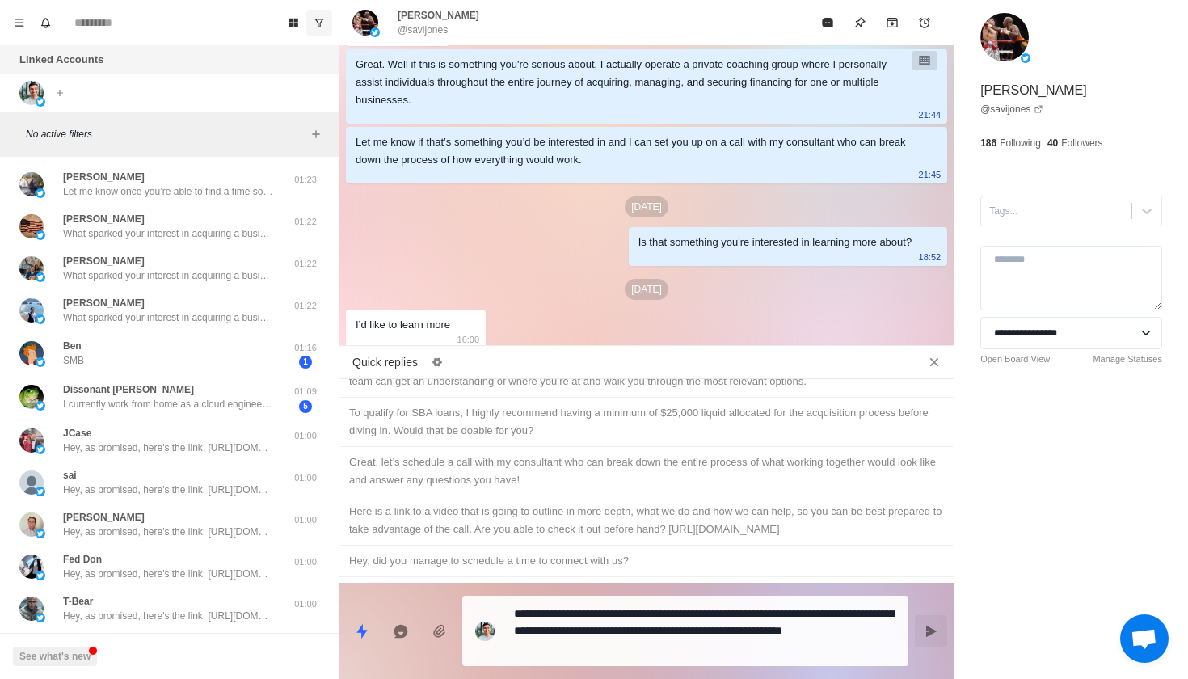
click at [920, 630] on button "Send message" at bounding box center [931, 631] width 32 height 32
type textarea "*"
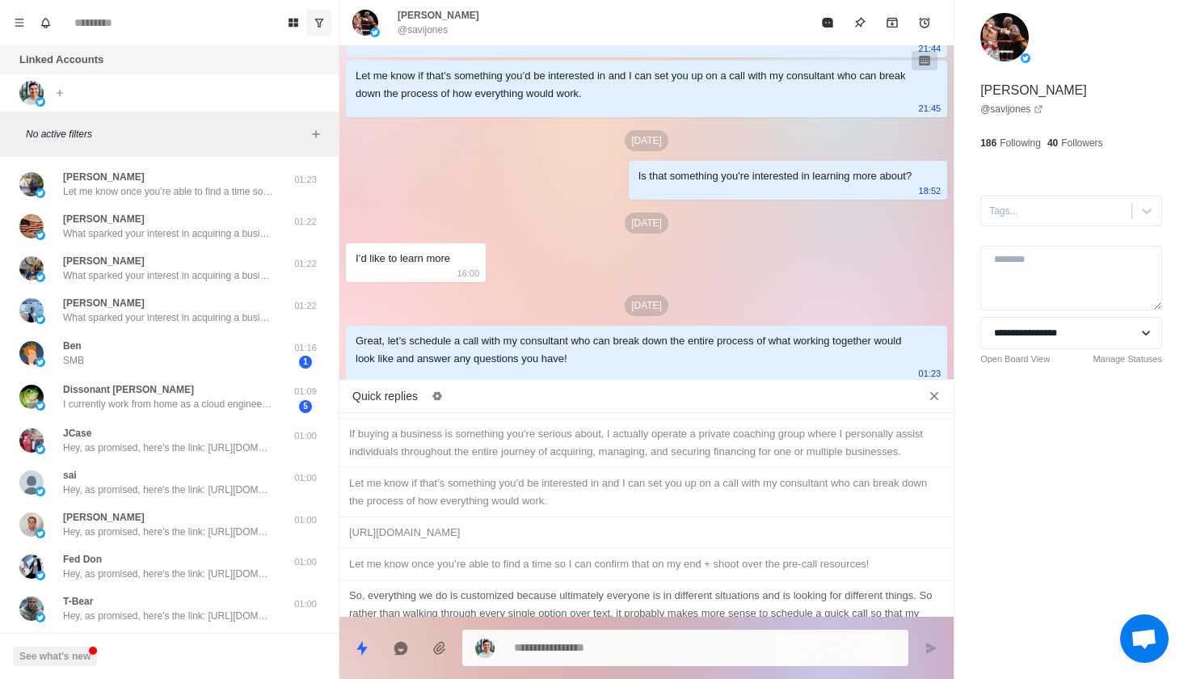
type textarea "*"
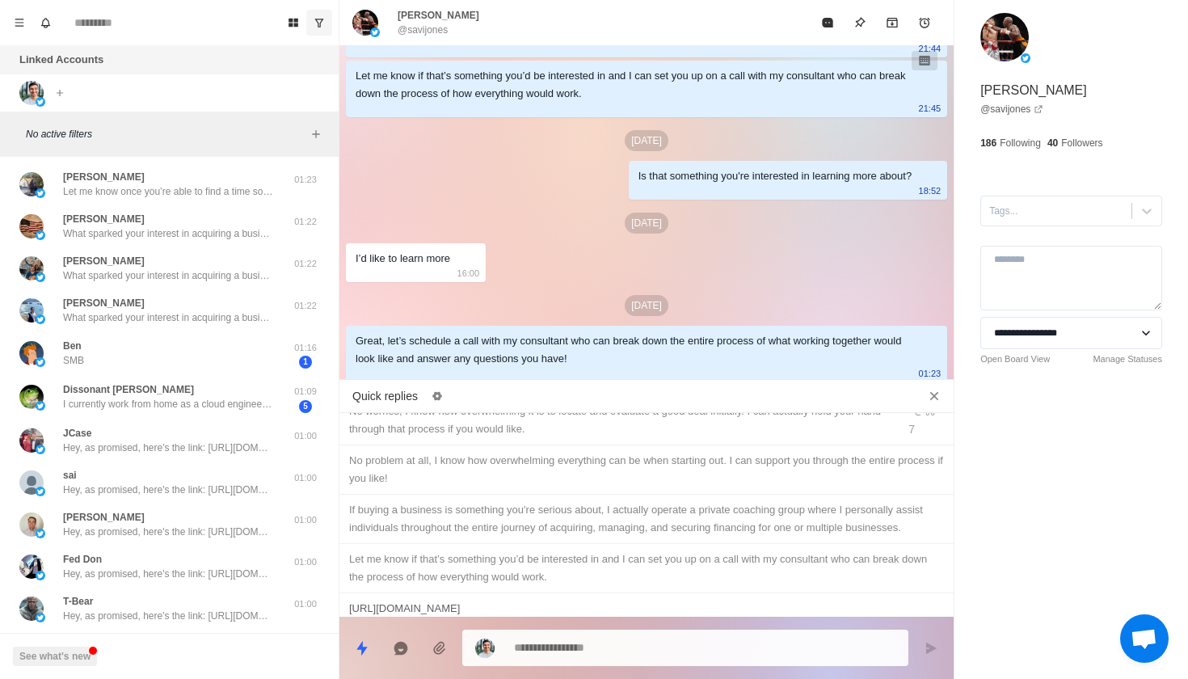
click at [819, 600] on div "[URL][DOMAIN_NAME]" at bounding box center [646, 609] width 595 height 18
type textarea "**********"
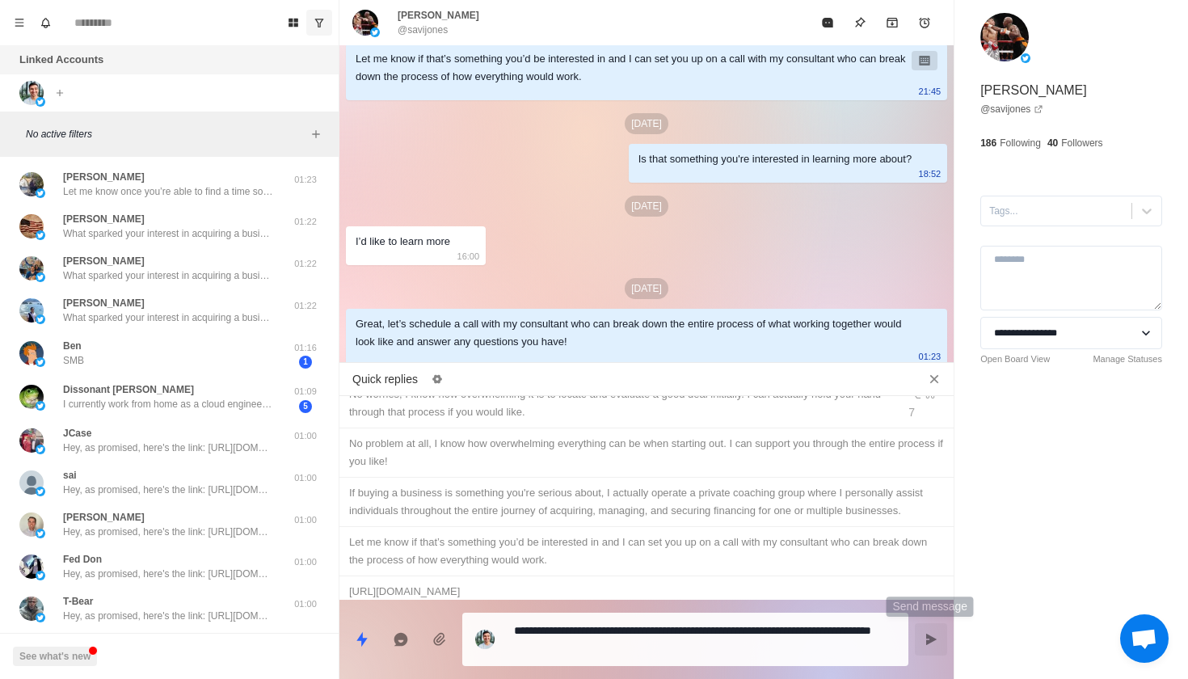
click at [921, 633] on button "Send message" at bounding box center [931, 639] width 32 height 32
type textarea "*"
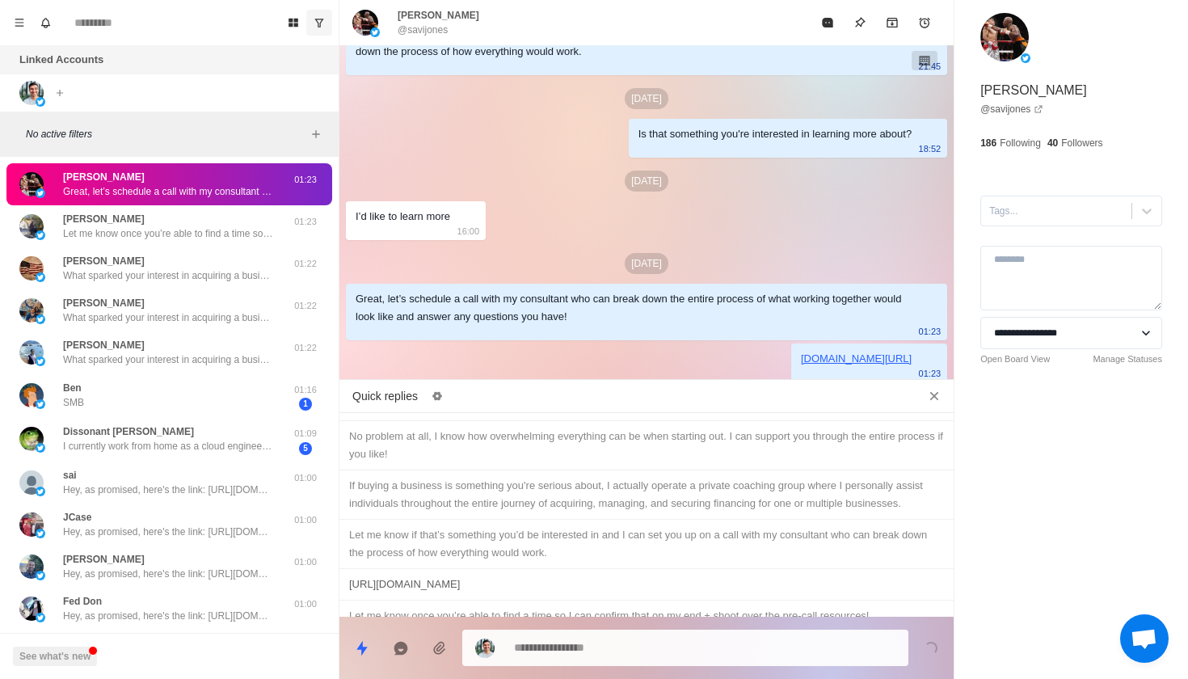
type textarea "*"
click at [875, 605] on div "Let me know once you’re able to find a time so I can confirm that on my end + s…" at bounding box center [646, 614] width 595 height 18
type textarea "**********"
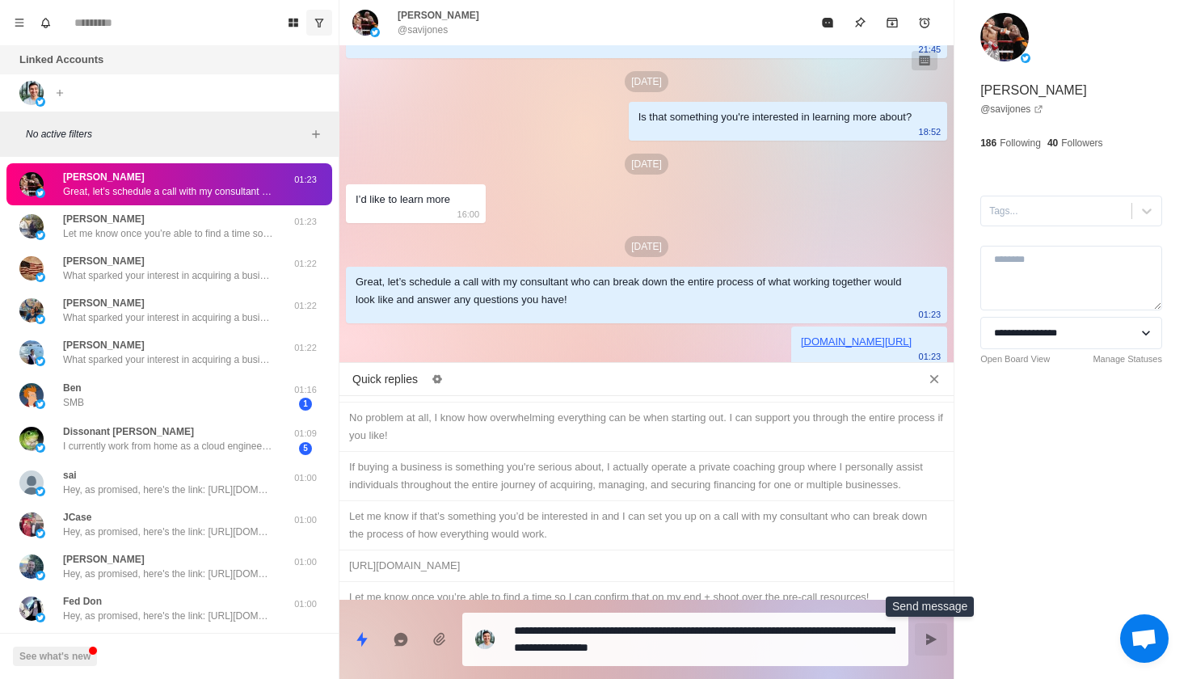
click at [930, 633] on icon "Send message" at bounding box center [931, 639] width 13 height 13
type textarea "*"
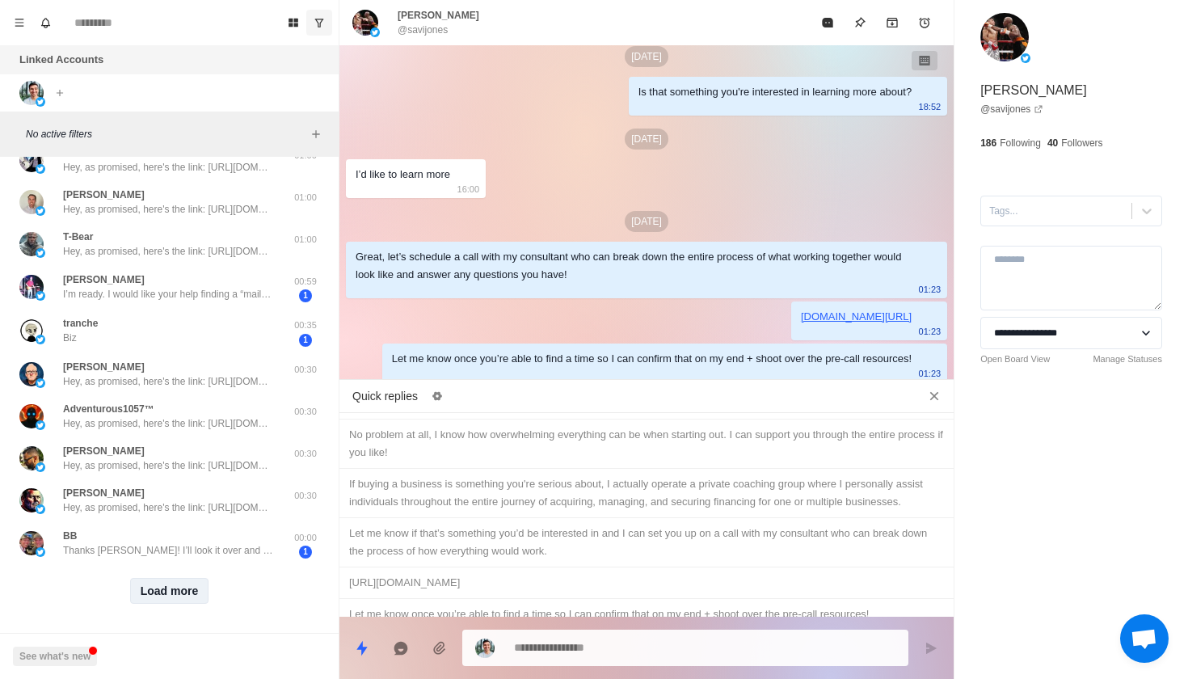
click at [157, 578] on button "Load more" at bounding box center [169, 591] width 79 height 26
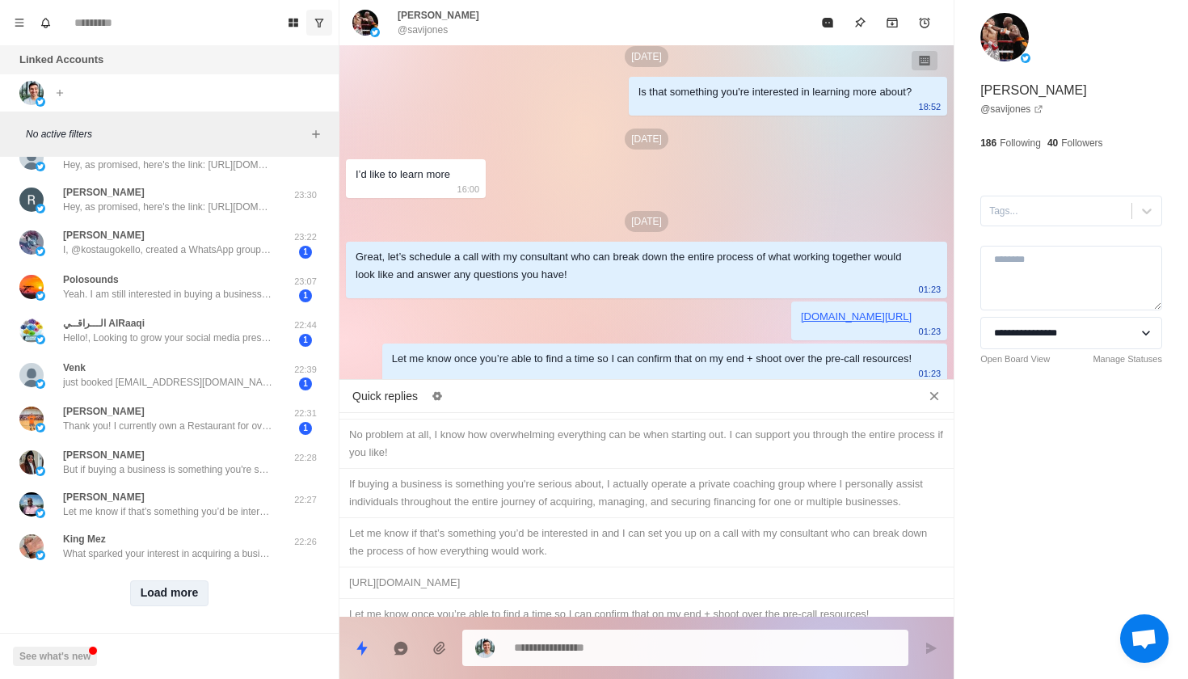
click at [180, 586] on button "Load more" at bounding box center [169, 593] width 79 height 26
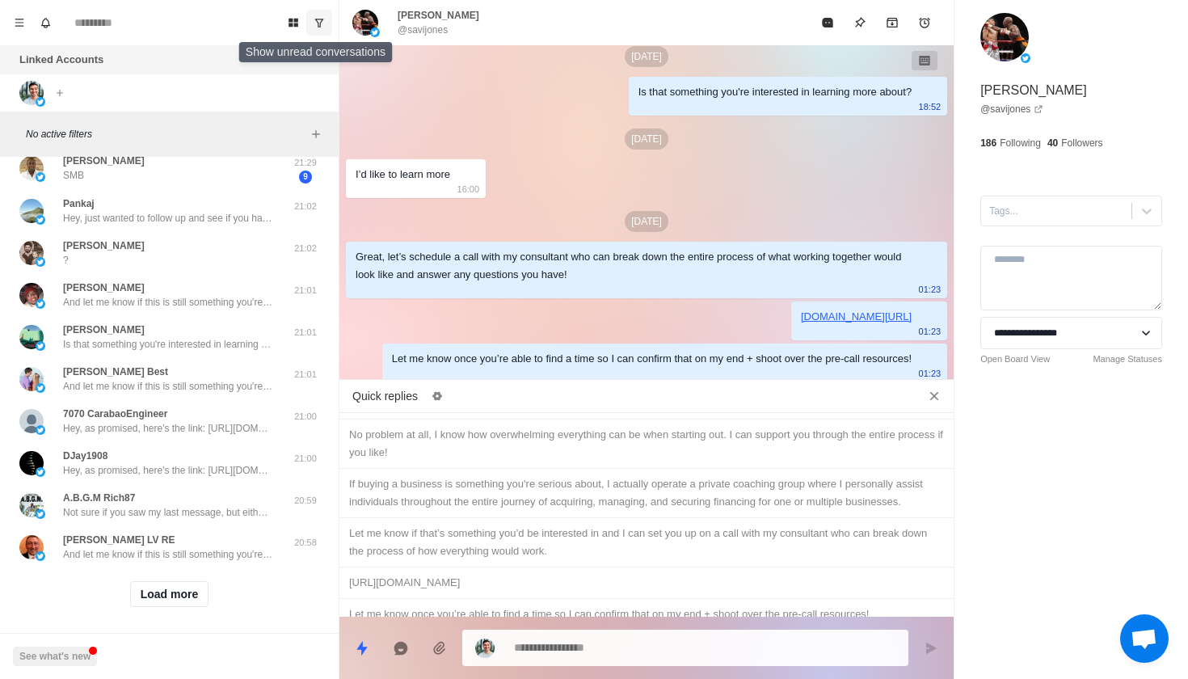
click at [315, 18] on icon "Show unread conversations" at bounding box center [319, 22] width 11 height 11
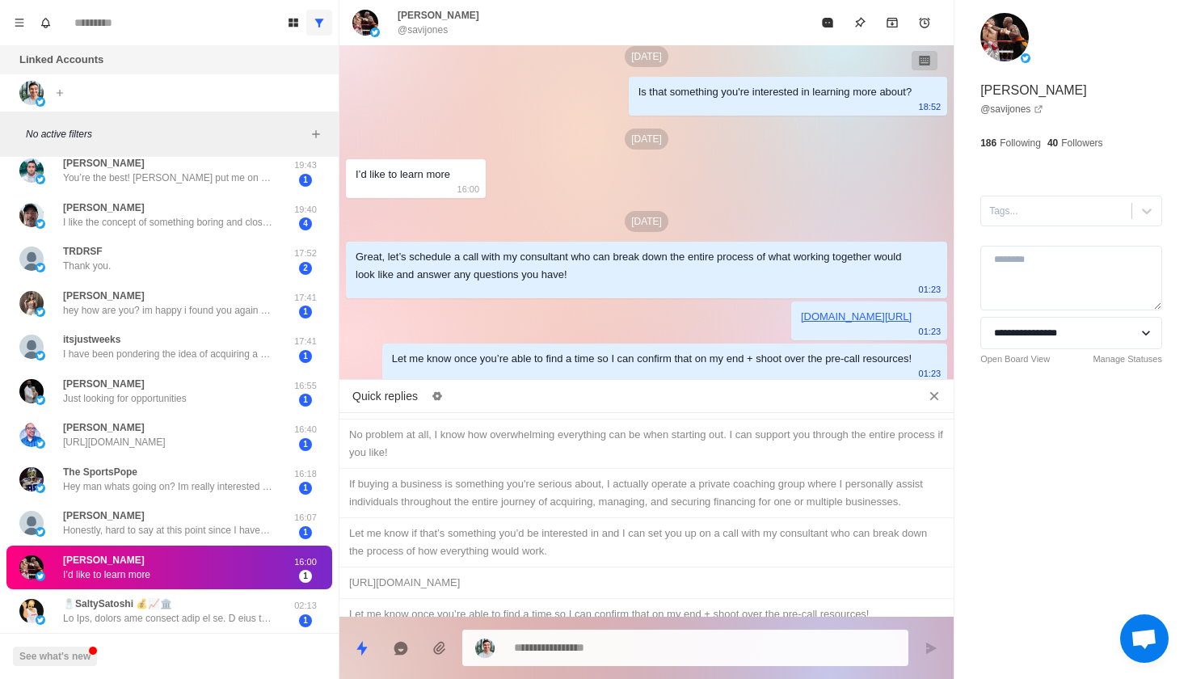
click at [232, 546] on div "Joseph Savage I’d like to learn more 16:00 1" at bounding box center [169, 568] width 326 height 44
click at [232, 523] on p "Honestly, hard to say at this point since I haven’t actually started the proces…" at bounding box center [168, 530] width 210 height 15
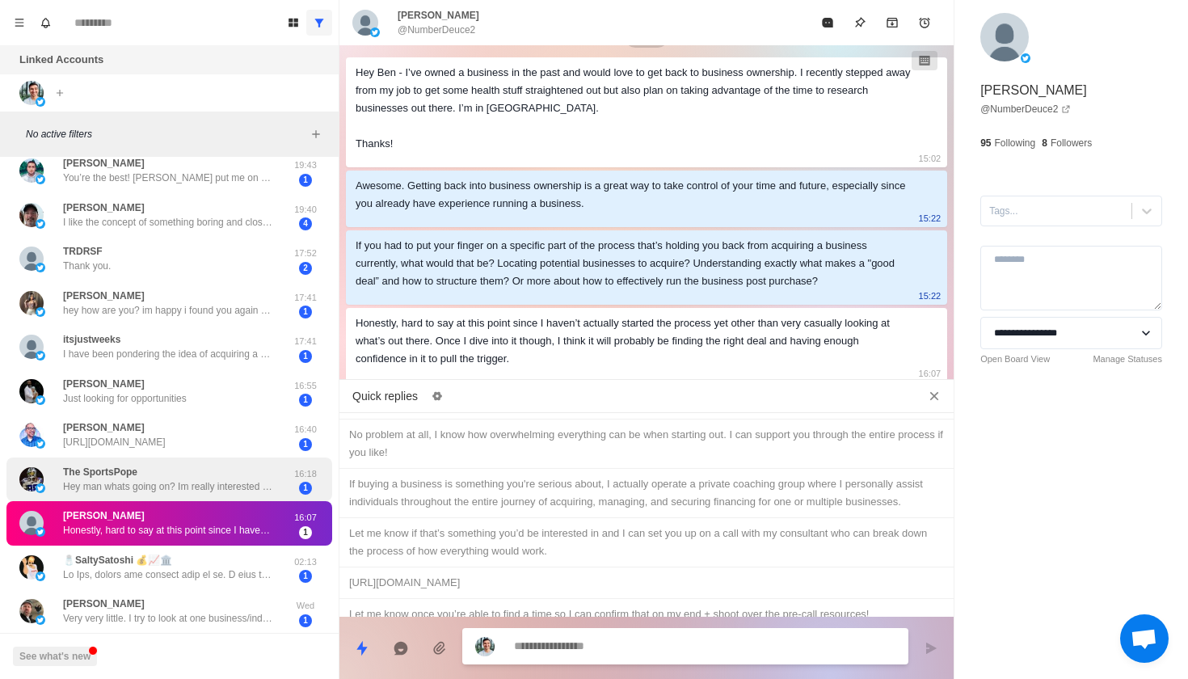
click at [187, 479] on p "Hey man whats going on? Im really interested in buying a business and trying to…" at bounding box center [168, 486] width 210 height 15
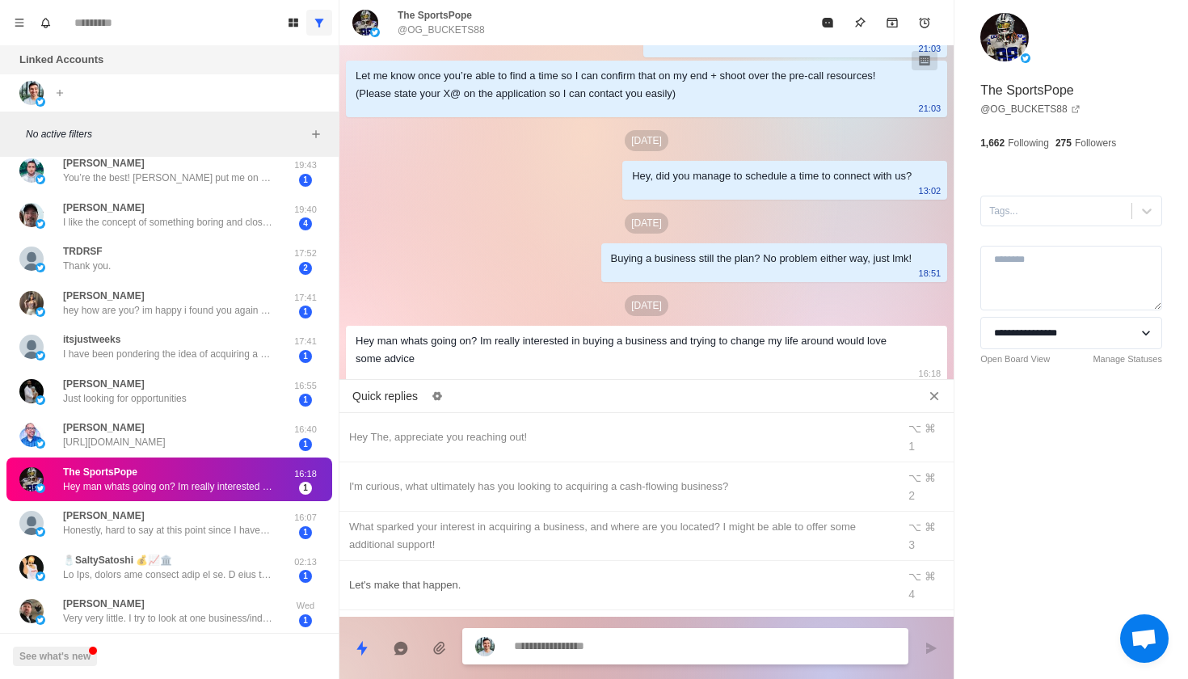
type textarea "*"
click at [442, 576] on div "Let's make that happen." at bounding box center [618, 585] width 538 height 18
type textarea "**********"
click at [672, 647] on textarea "**********" at bounding box center [704, 645] width 381 height 23
type textarea "*"
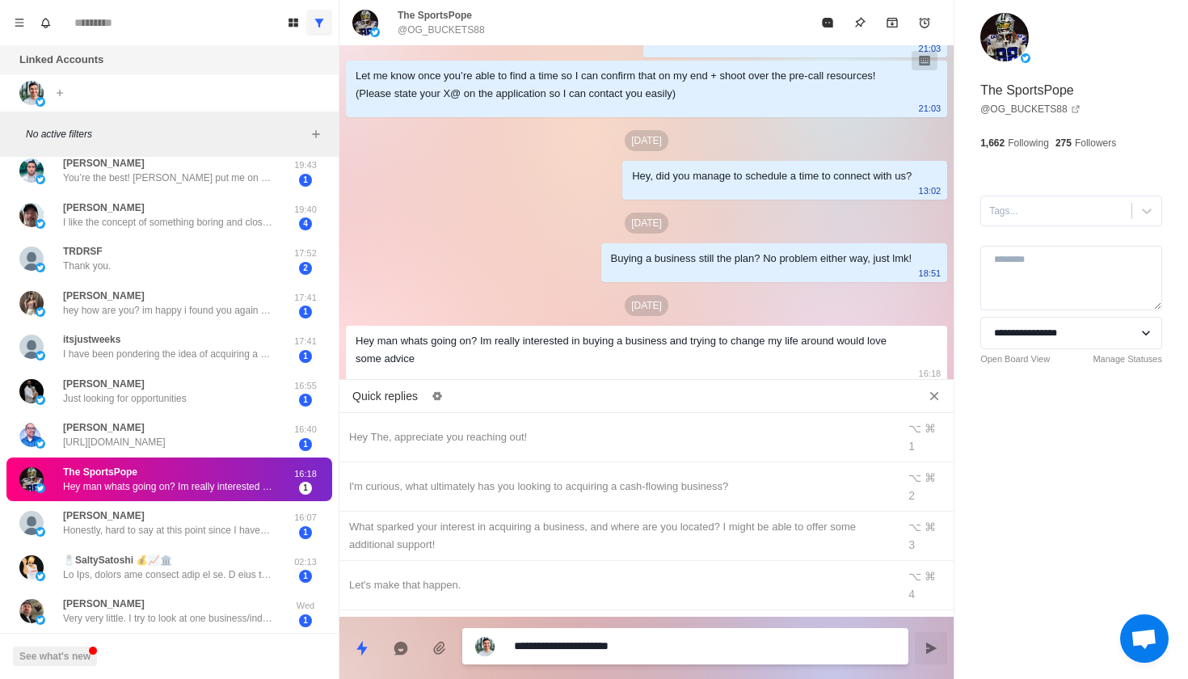
type textarea "**********"
type textarea "*"
type textarea "**********"
type textarea "*"
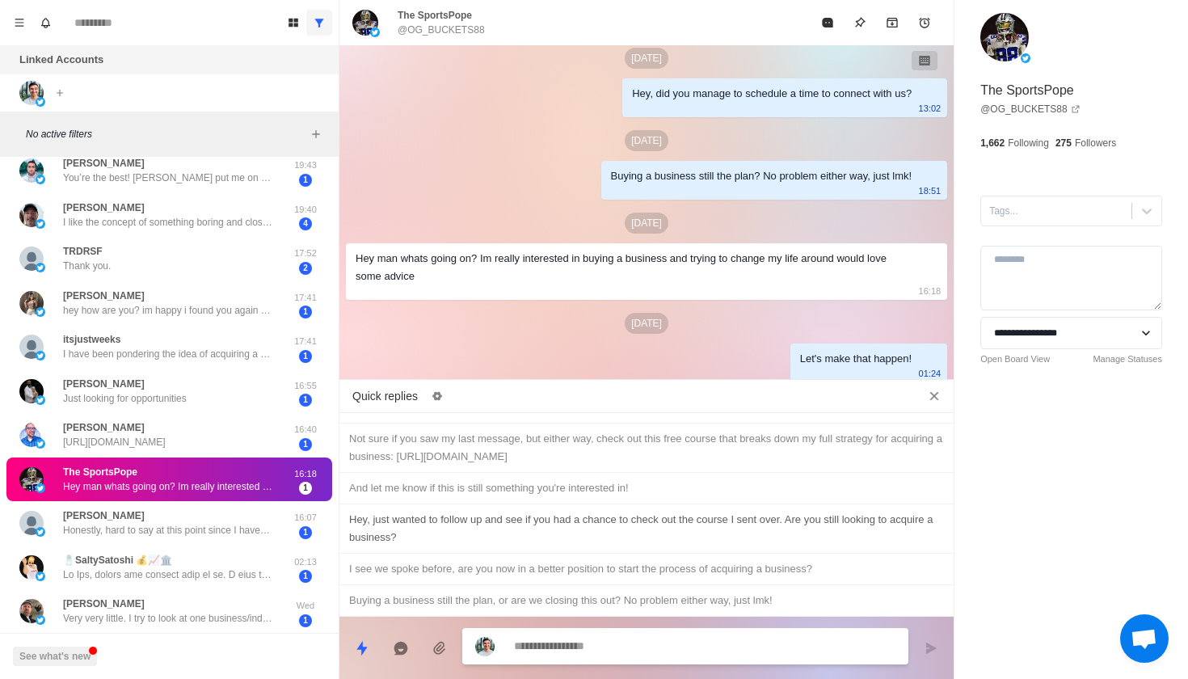
scroll to position [1133, 0]
type textarea "*"
click at [599, 572] on div "I see we spoke before, are you now in a better position to start the process of…" at bounding box center [646, 569] width 595 height 18
type textarea "**********"
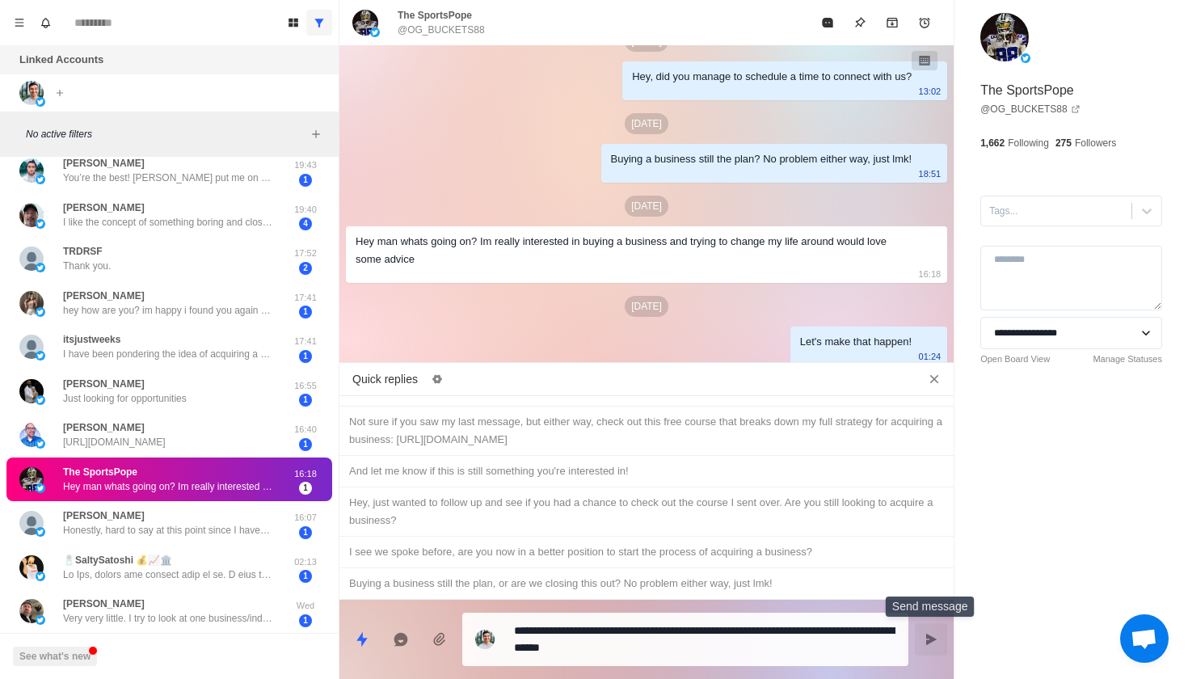
click at [929, 644] on icon "Send message" at bounding box center [931, 639] width 13 height 13
type textarea "*"
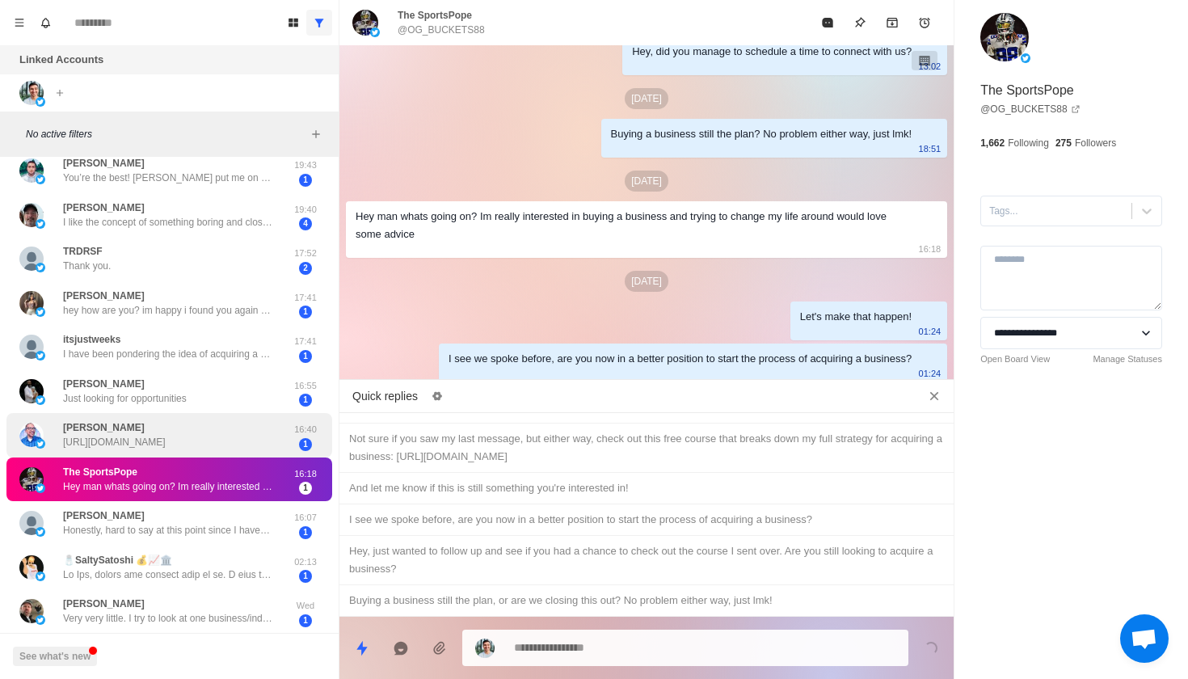
click at [166, 435] on p "[URL][DOMAIN_NAME]" at bounding box center [114, 442] width 103 height 15
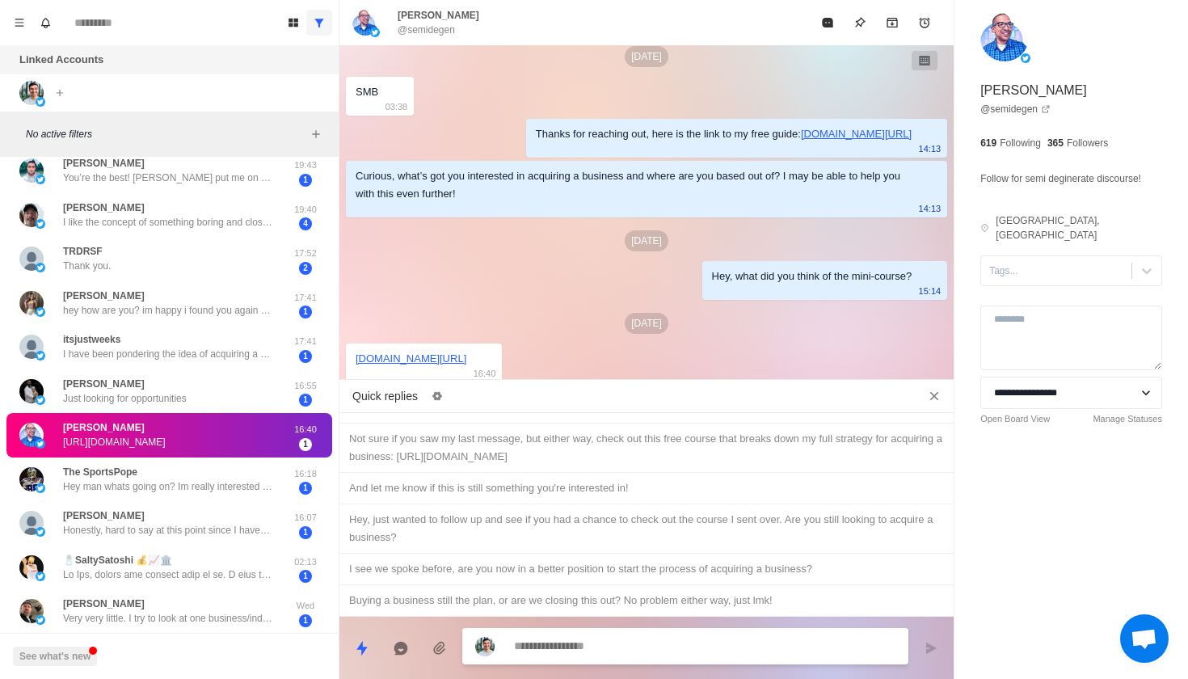
scroll to position [40, 0]
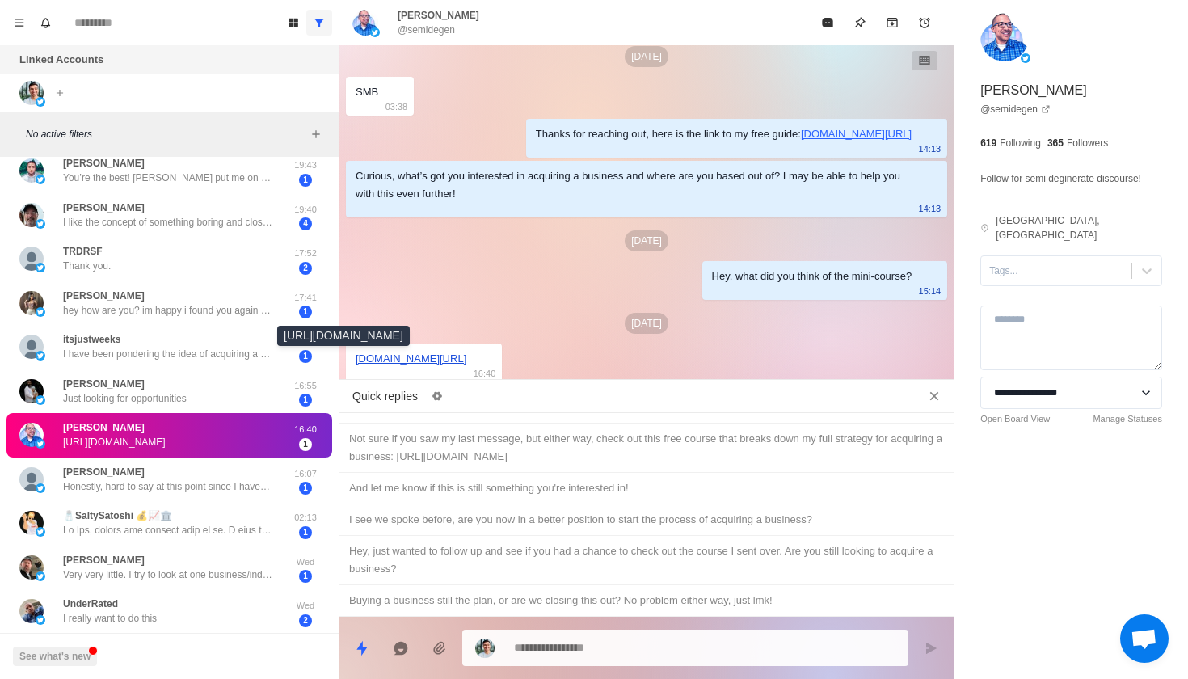
click at [439, 360] on link "twitter.com/motcalo1" at bounding box center [411, 358] width 111 height 12
click at [893, 23] on icon "Archive" at bounding box center [892, 22] width 13 height 13
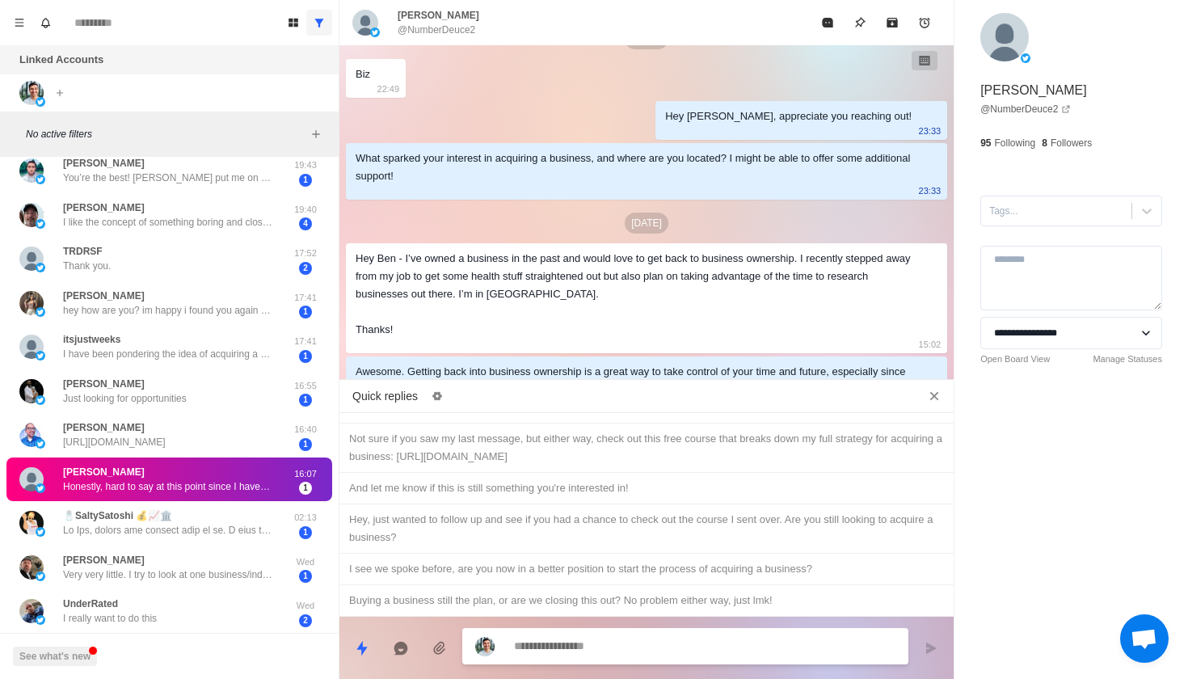
scroll to position [226, 0]
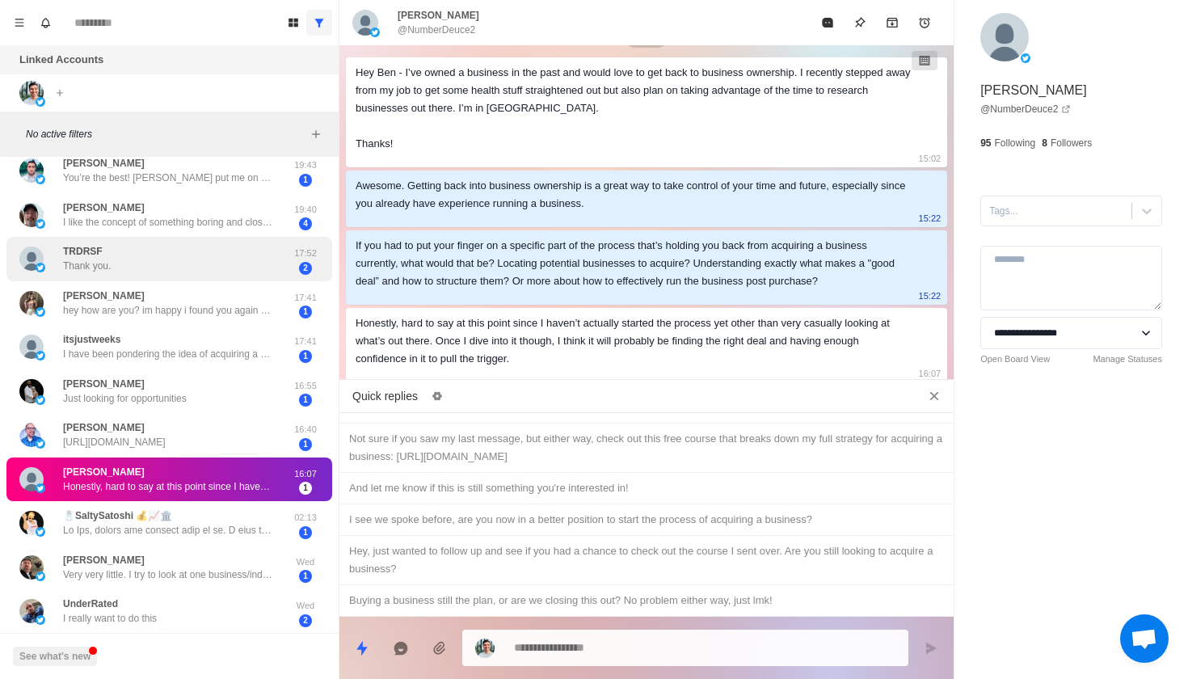
click at [259, 265] on div "TRDRSF Thank you." at bounding box center [152, 259] width 266 height 32
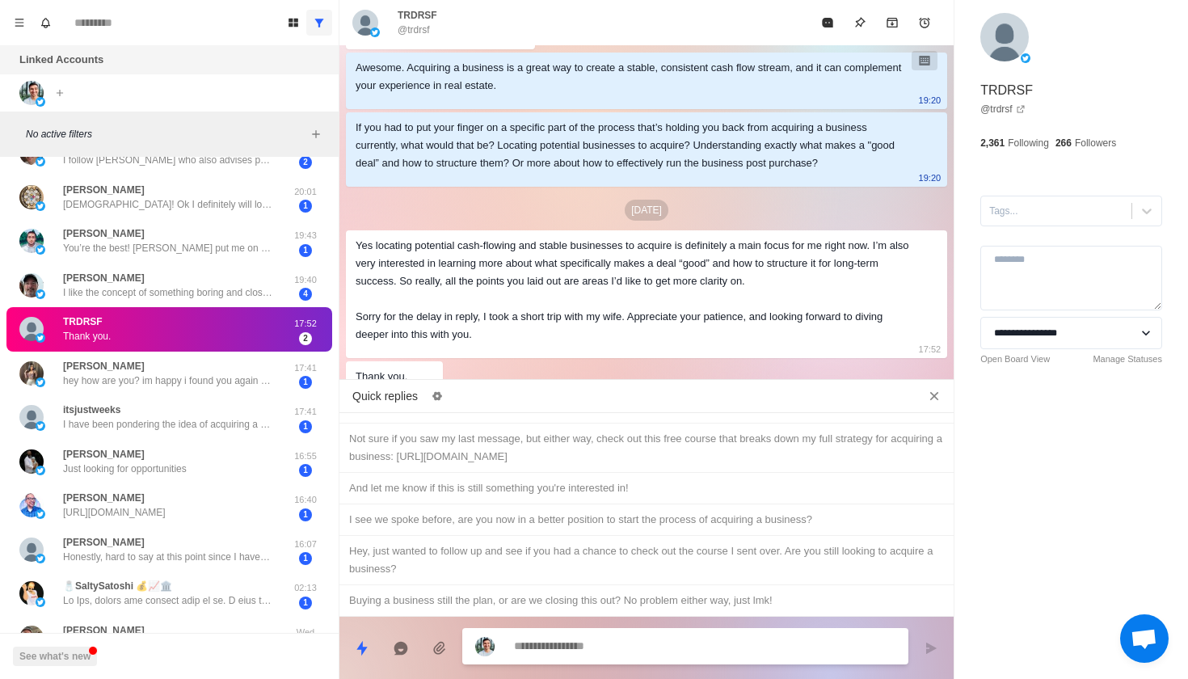
scroll to position [424, 0]
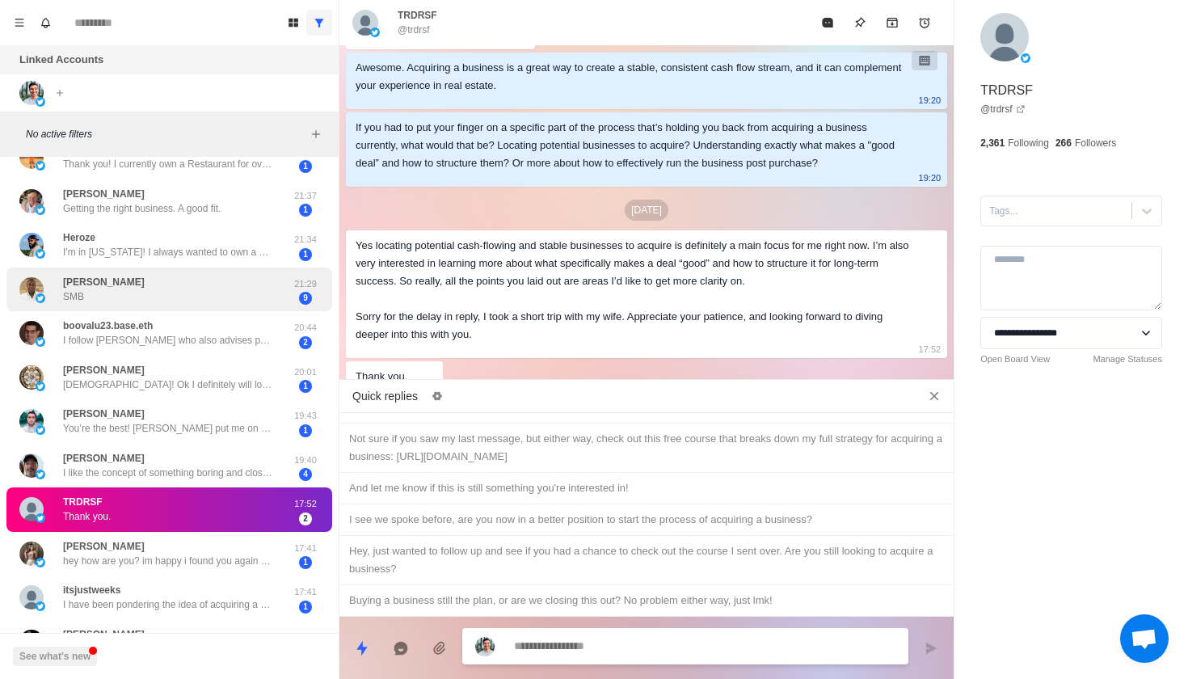
click at [190, 284] on div "J Mallinga SMB" at bounding box center [152, 290] width 266 height 32
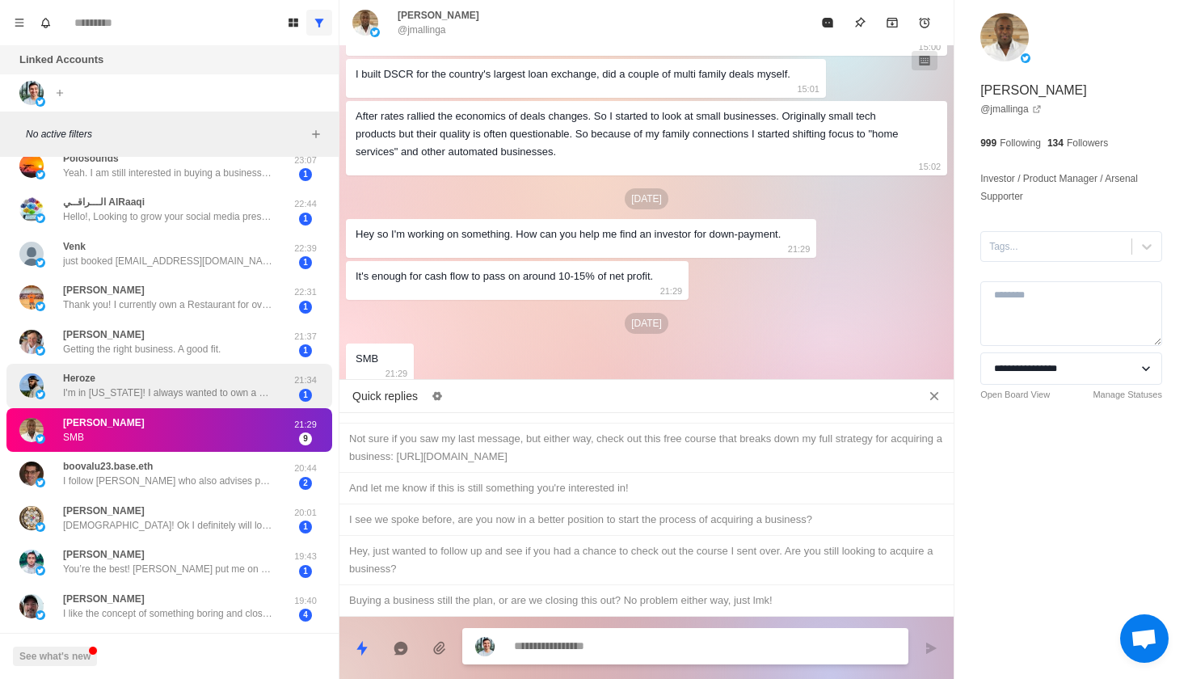
scroll to position [283, 0]
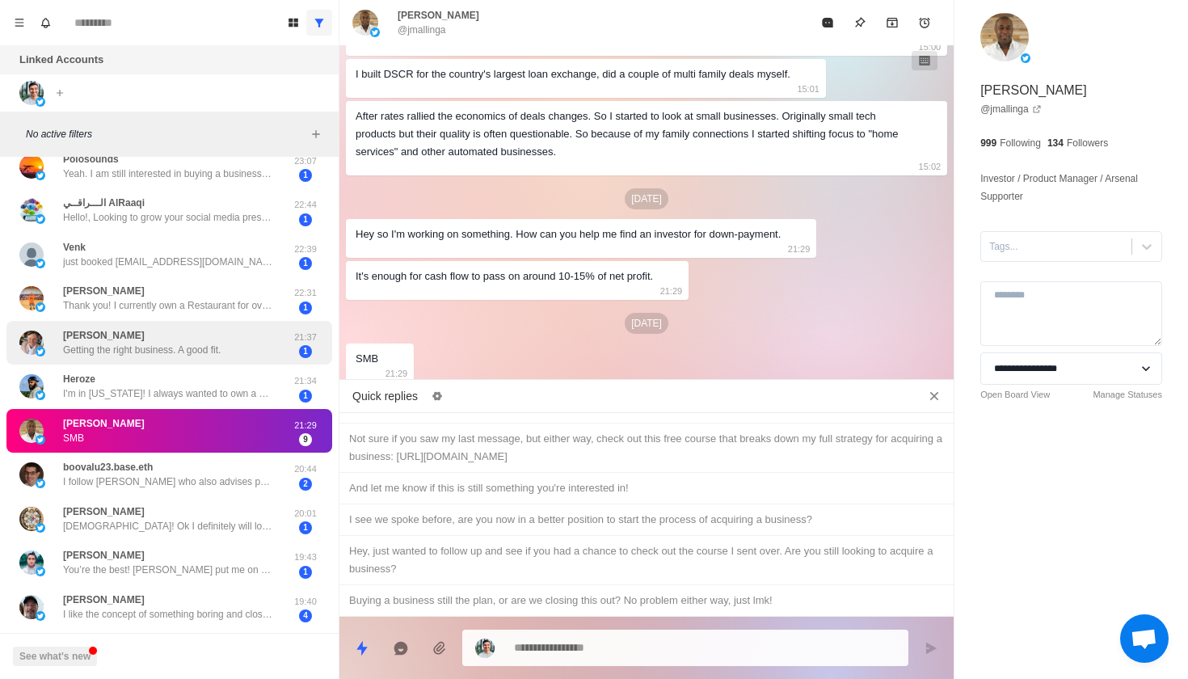
click at [209, 344] on p "Getting the right business. A good fit." at bounding box center [142, 350] width 158 height 15
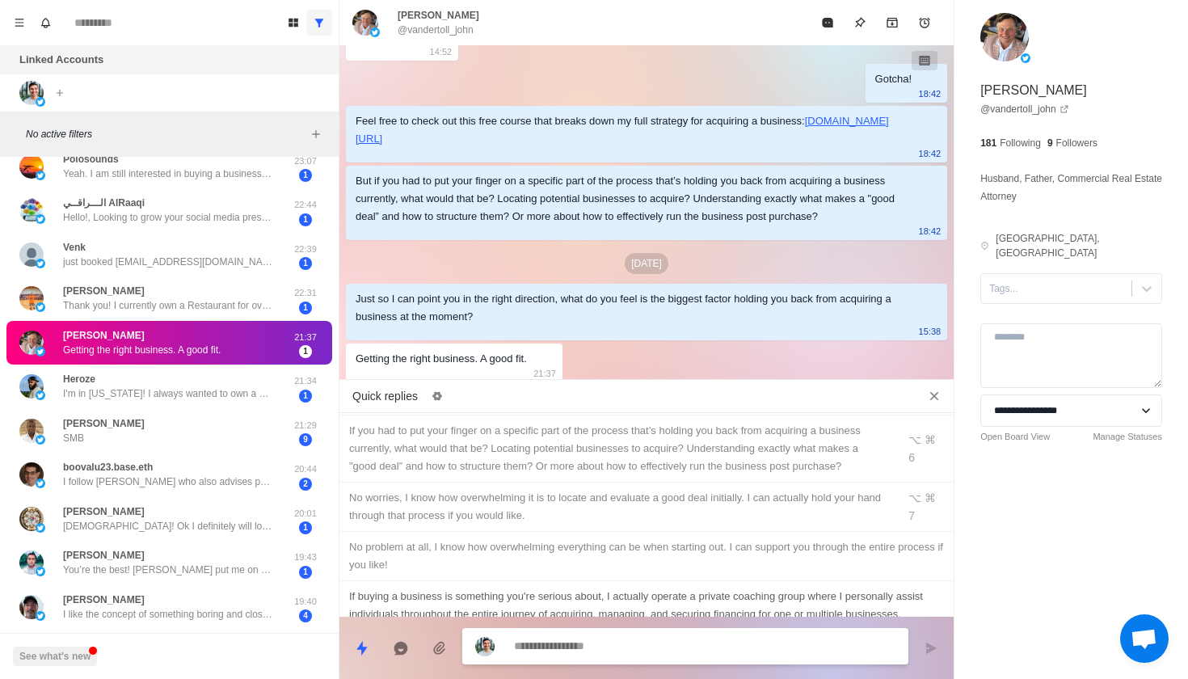
scroll to position [243, 0]
type textarea "*"
click at [671, 490] on div "No worries, I know how overwhelming it is to locate and evaluate a good deal in…" at bounding box center [618, 508] width 538 height 36
type textarea "**********"
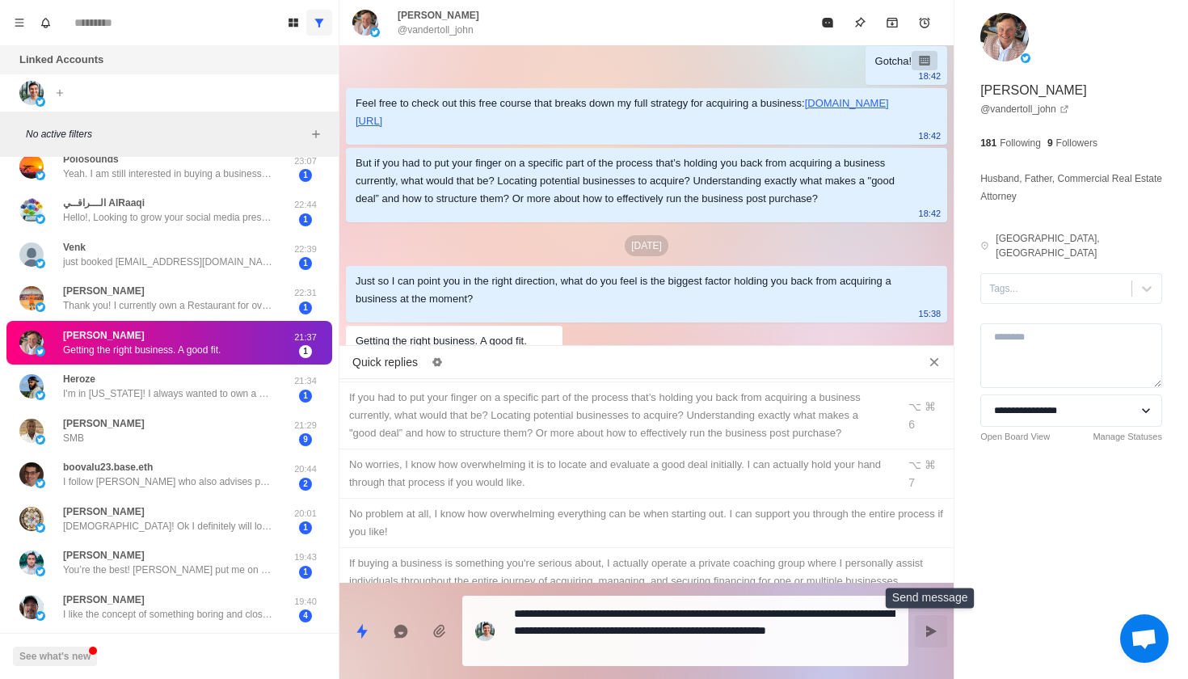
click at [929, 620] on button "Send message" at bounding box center [931, 631] width 32 height 32
type textarea "*"
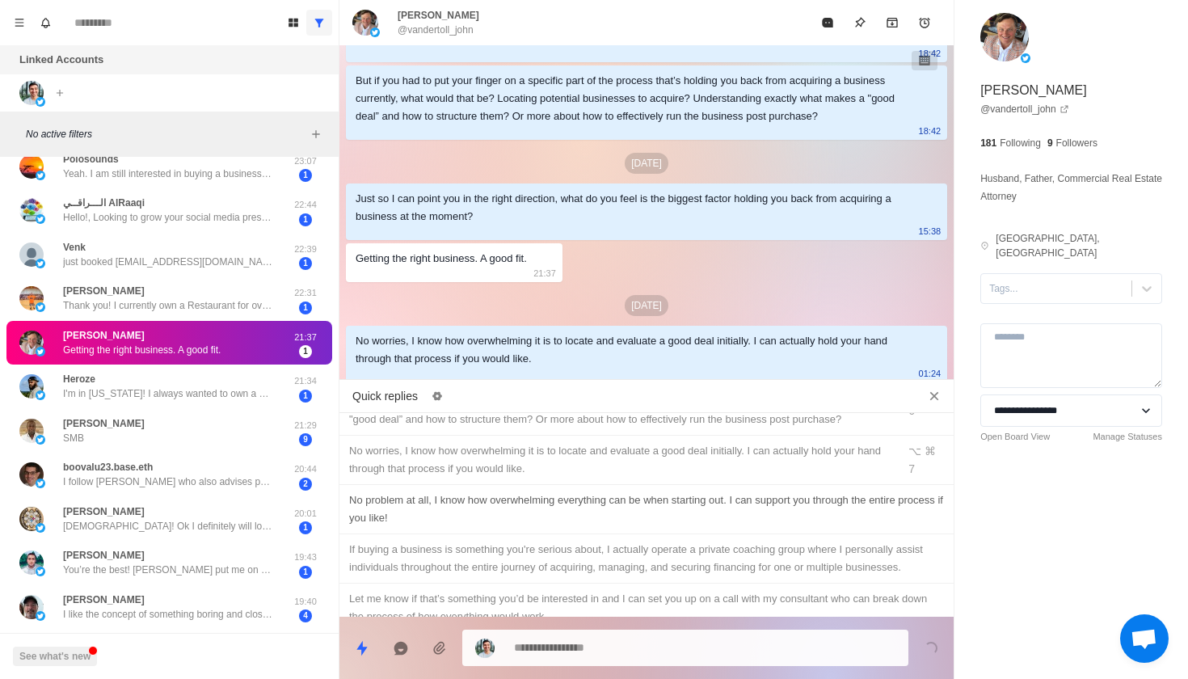
scroll to position [293, 0]
click at [715, 538] on div "If buying a business is something you're serious about, I actually operate a pr…" at bounding box center [646, 556] width 595 height 36
type textarea "**********"
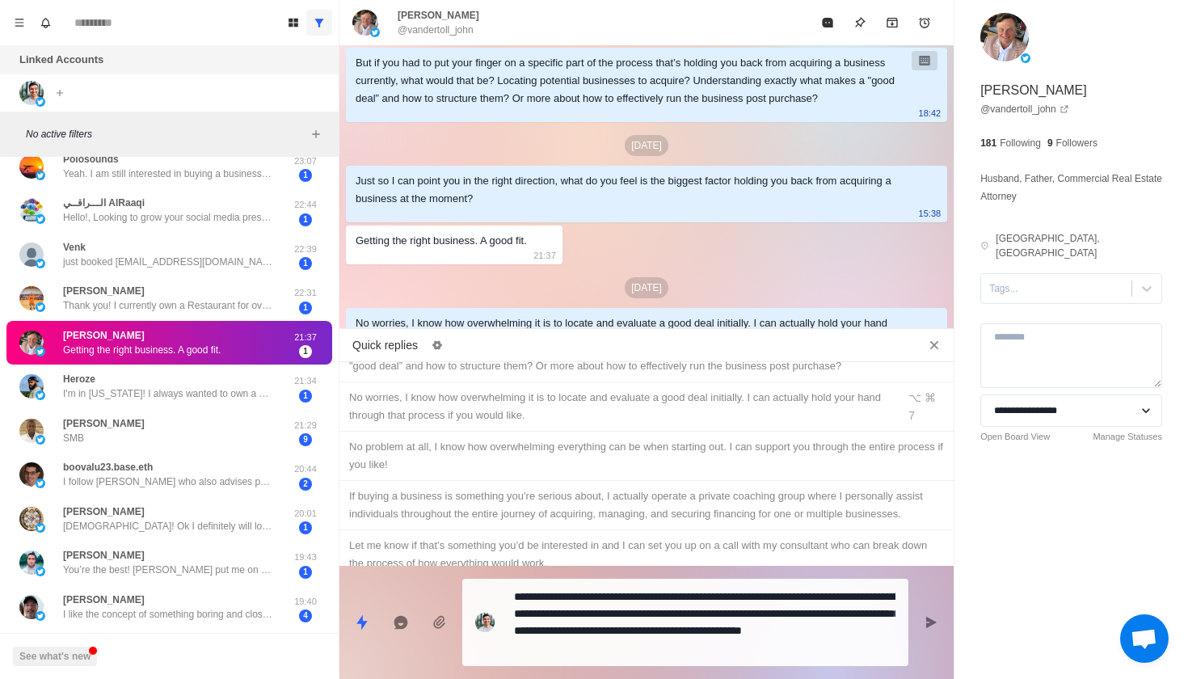
click at [934, 626] on icon "Send message" at bounding box center [931, 622] width 13 height 13
type textarea "*"
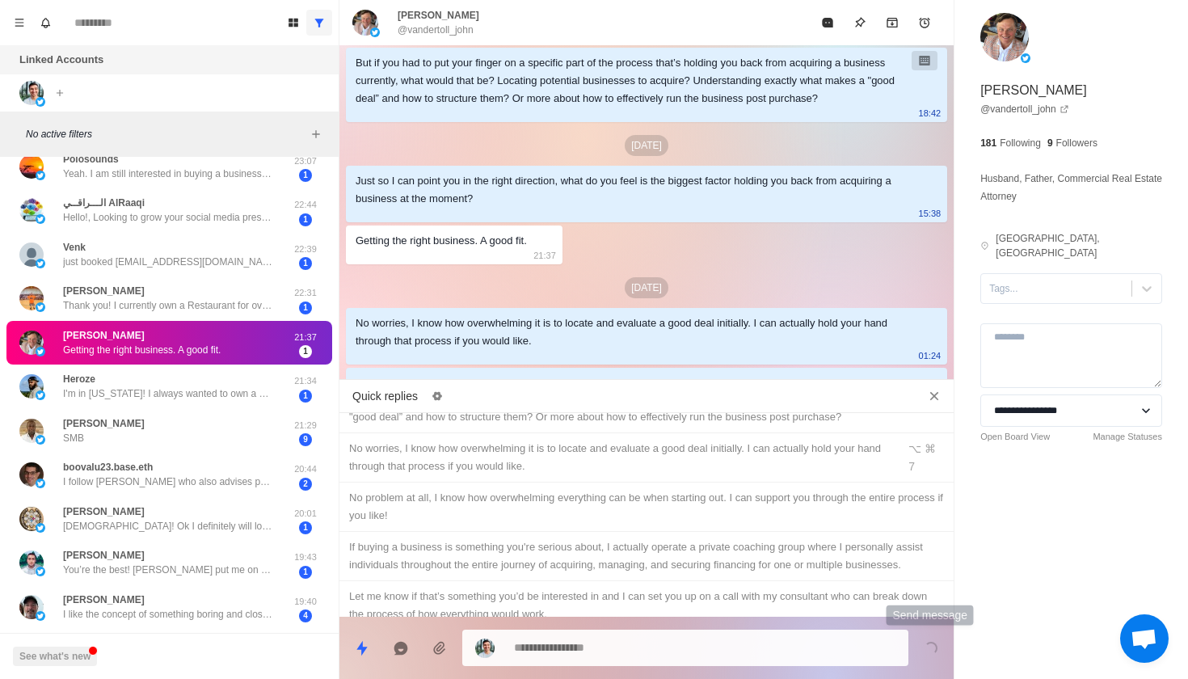
scroll to position [583, 0]
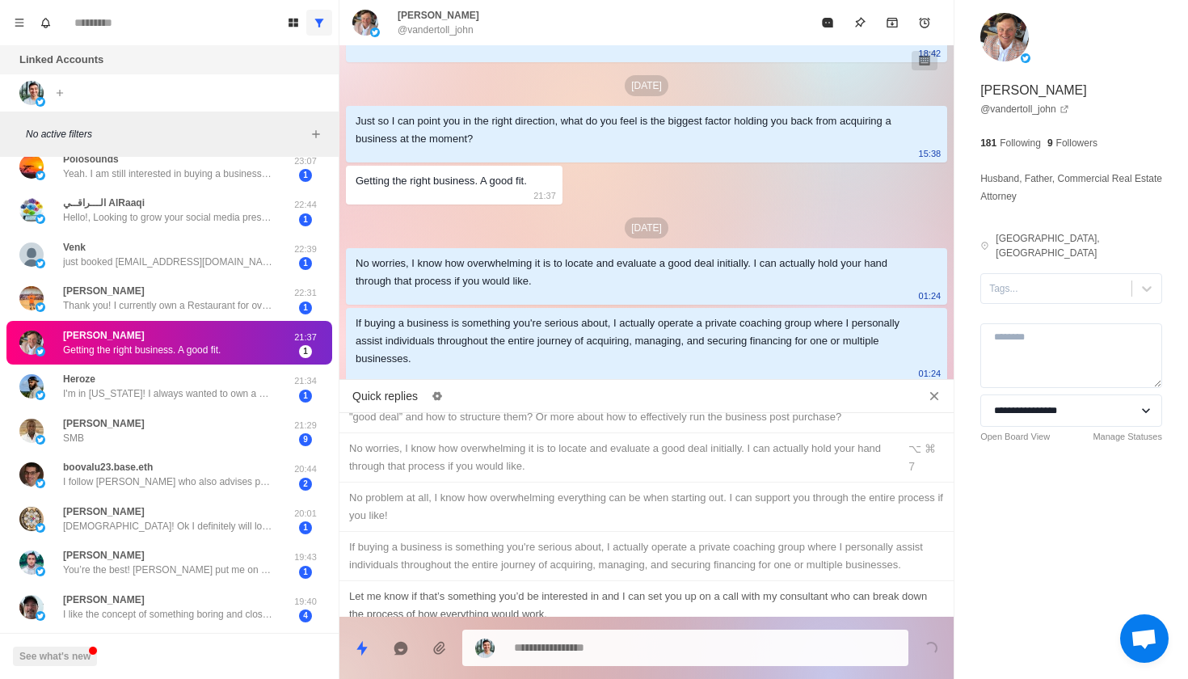
type textarea "*"
click at [811, 588] on div "Let me know if that’s something you’d be interested in and I can set you up on …" at bounding box center [646, 606] width 595 height 36
type textarea "**********"
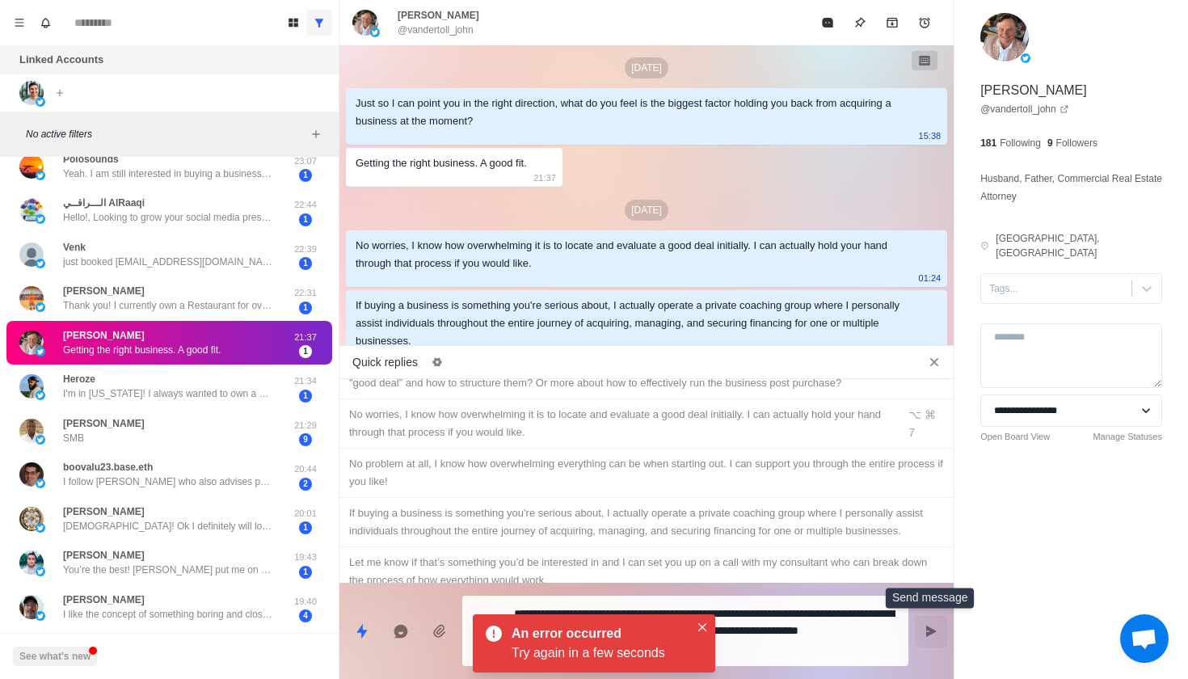
click at [934, 634] on icon "Send message" at bounding box center [931, 631] width 13 height 13
type textarea "*"
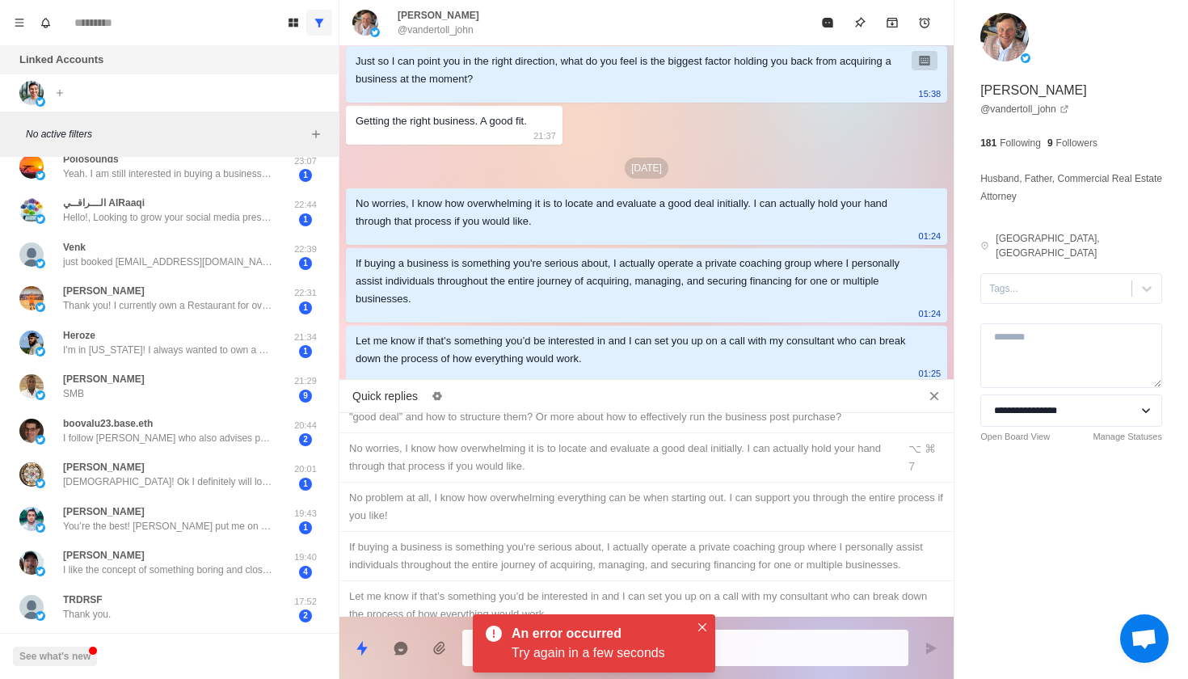
scroll to position [505, 0]
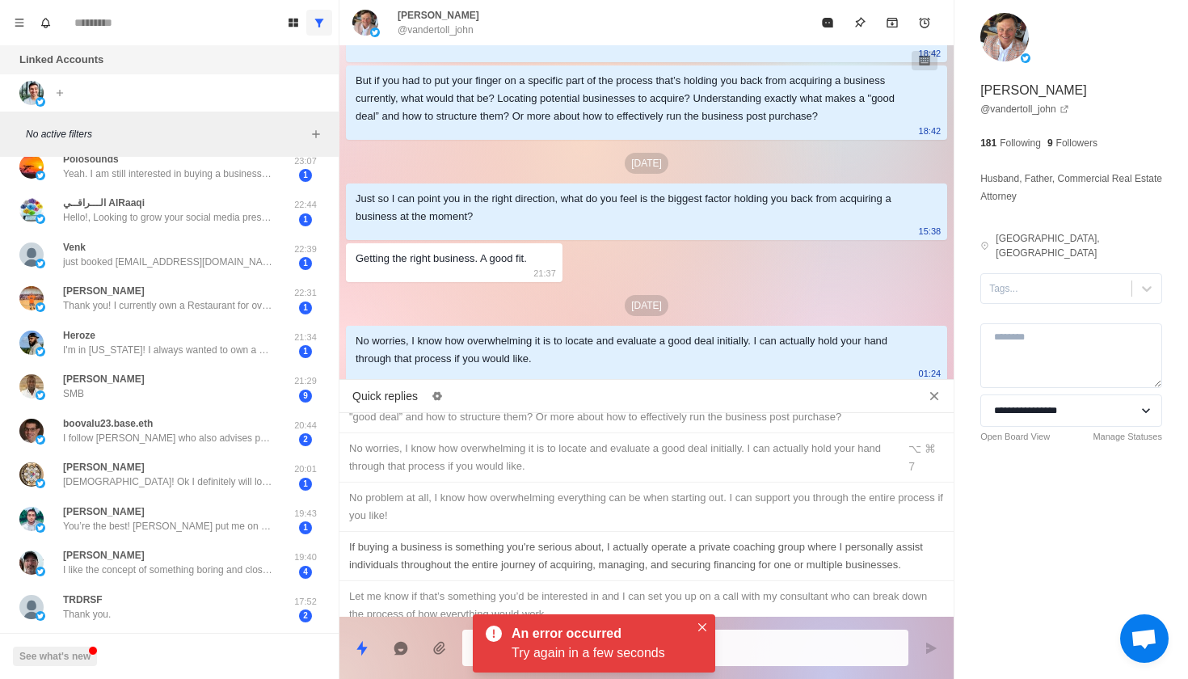
type textarea "*"
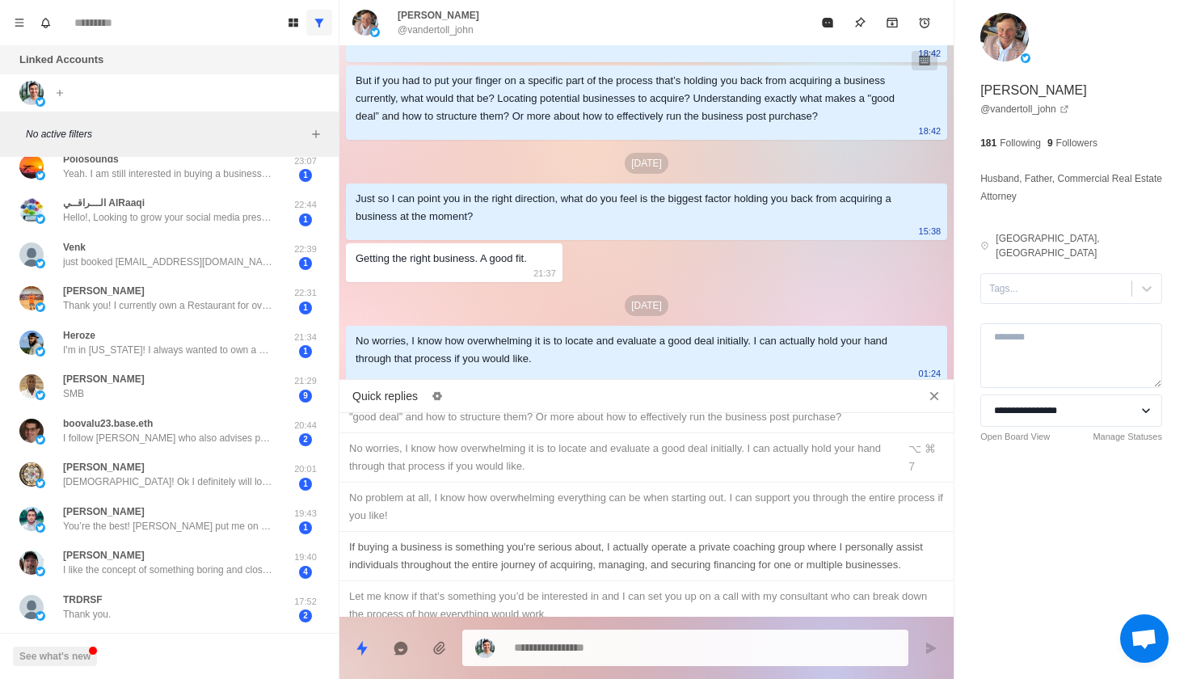
click at [674, 538] on div "If buying a business is something you're serious about, I actually operate a pr…" at bounding box center [646, 556] width 595 height 36
type textarea "**********"
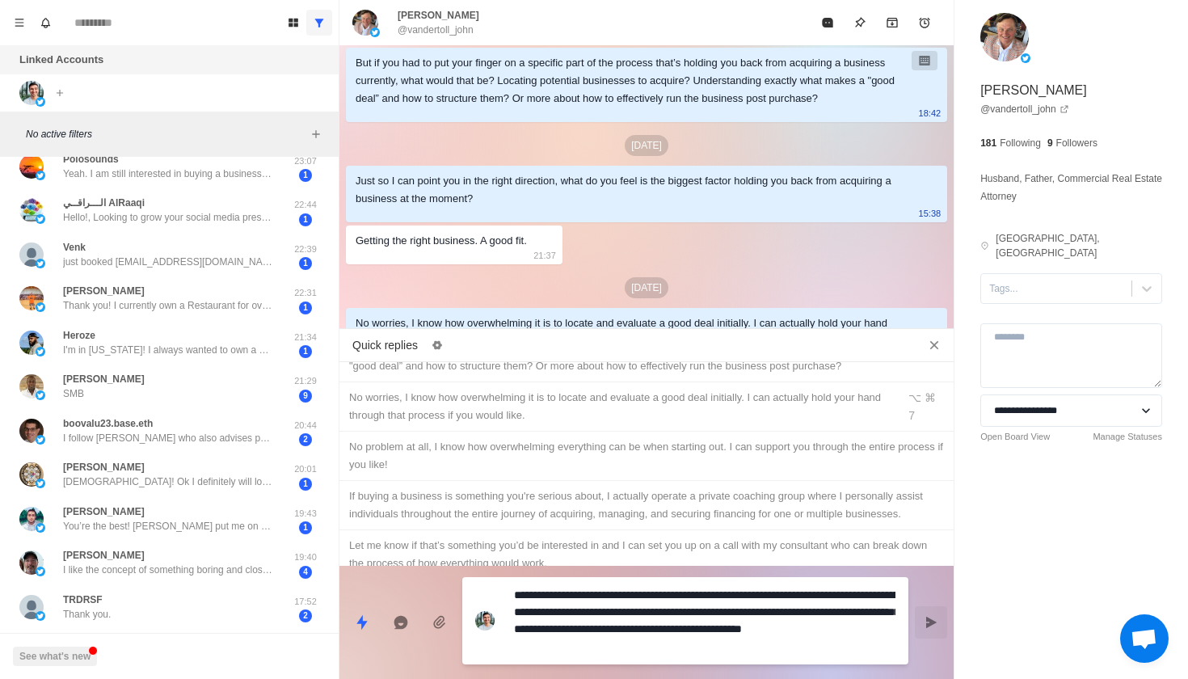
drag, startPoint x: 643, startPoint y: 644, endPoint x: 513, endPoint y: 584, distance: 142.5
click at [513, 586] on div "**********" at bounding box center [685, 620] width 446 height 87
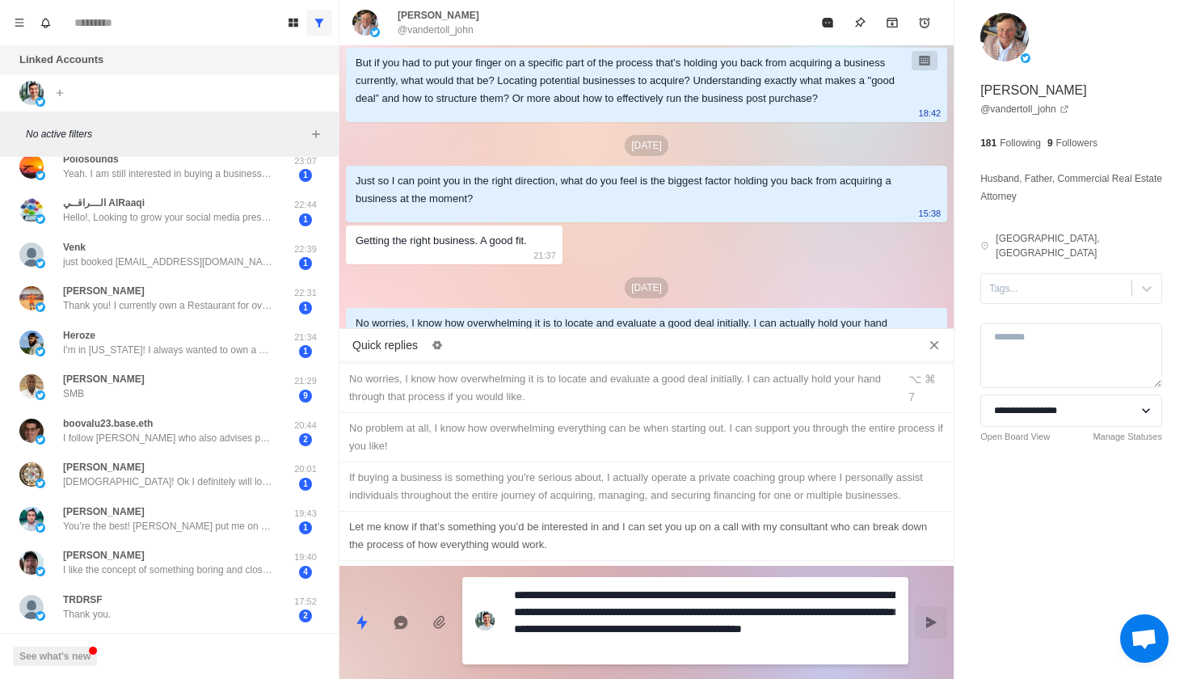
scroll to position [315, 0]
type textarea "*"
click at [520, 515] on div "Let me know if that’s something you’d be interested in and I can set you up on …" at bounding box center [646, 533] width 595 height 36
type textarea "**********"
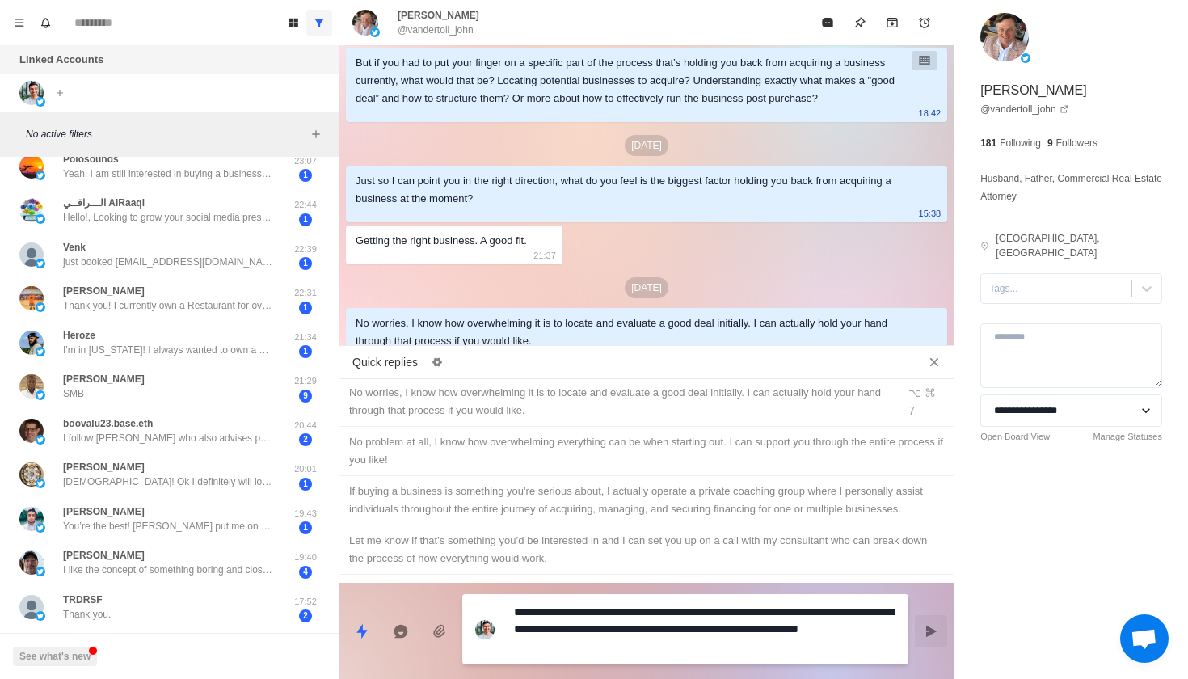
drag, startPoint x: 639, startPoint y: 643, endPoint x: 513, endPoint y: 580, distance: 141.3
click at [513, 580] on div "Quick replies Hey John, appreciate you reaching out! ⌥ ⌘ 1 I'm curious, what ul…" at bounding box center [646, 515] width 614 height 327
click at [317, 13] on button "Show all conversations" at bounding box center [319, 23] width 26 height 26
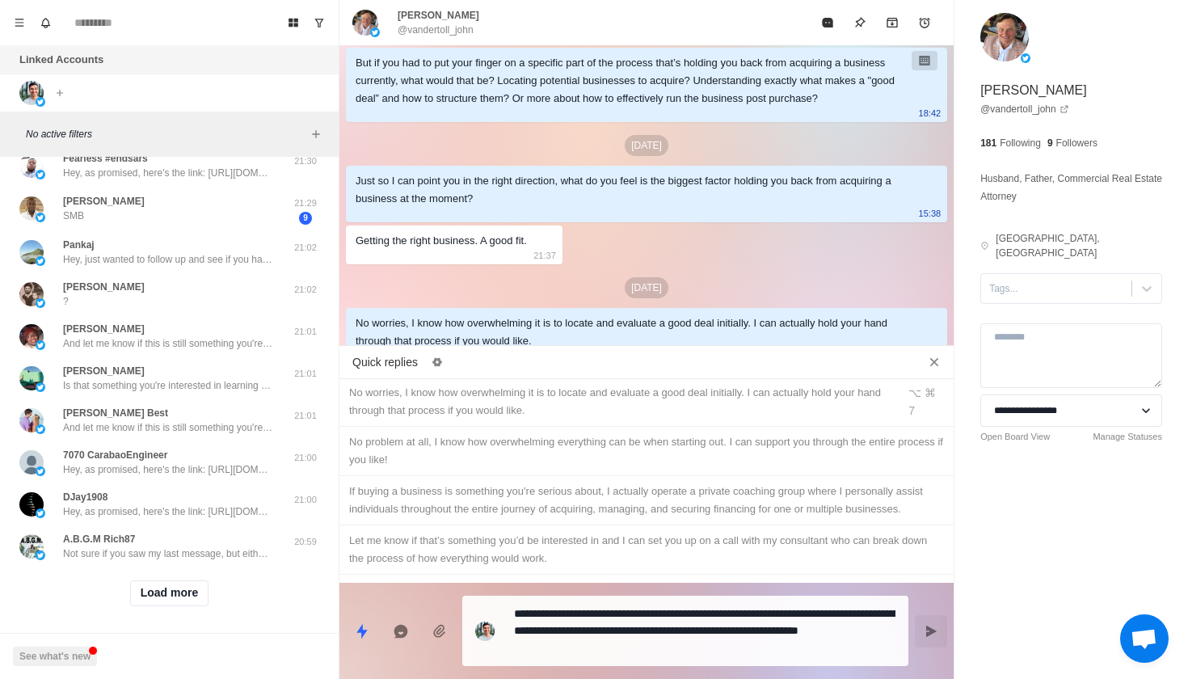
scroll to position [2141, 0]
click at [316, 19] on icon "Show unread conversations" at bounding box center [319, 22] width 11 height 11
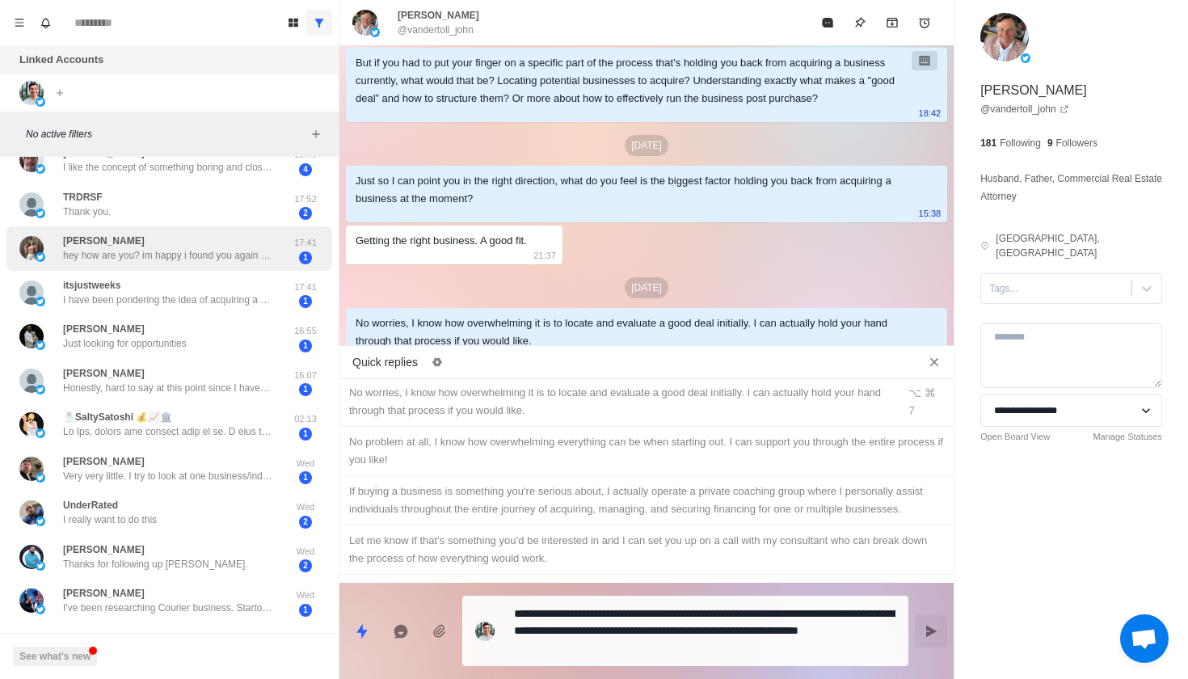
scroll to position [687, 0]
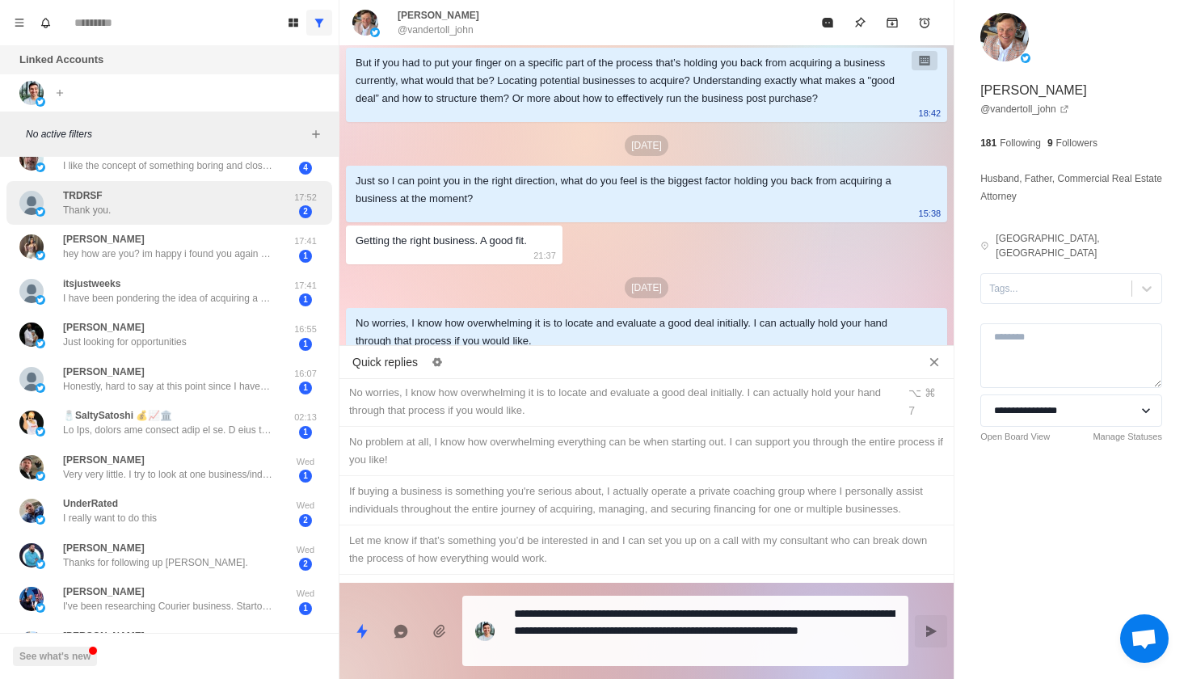
click at [237, 216] on div "TRDRSF Thank you. 17:52 2" at bounding box center [169, 203] width 326 height 44
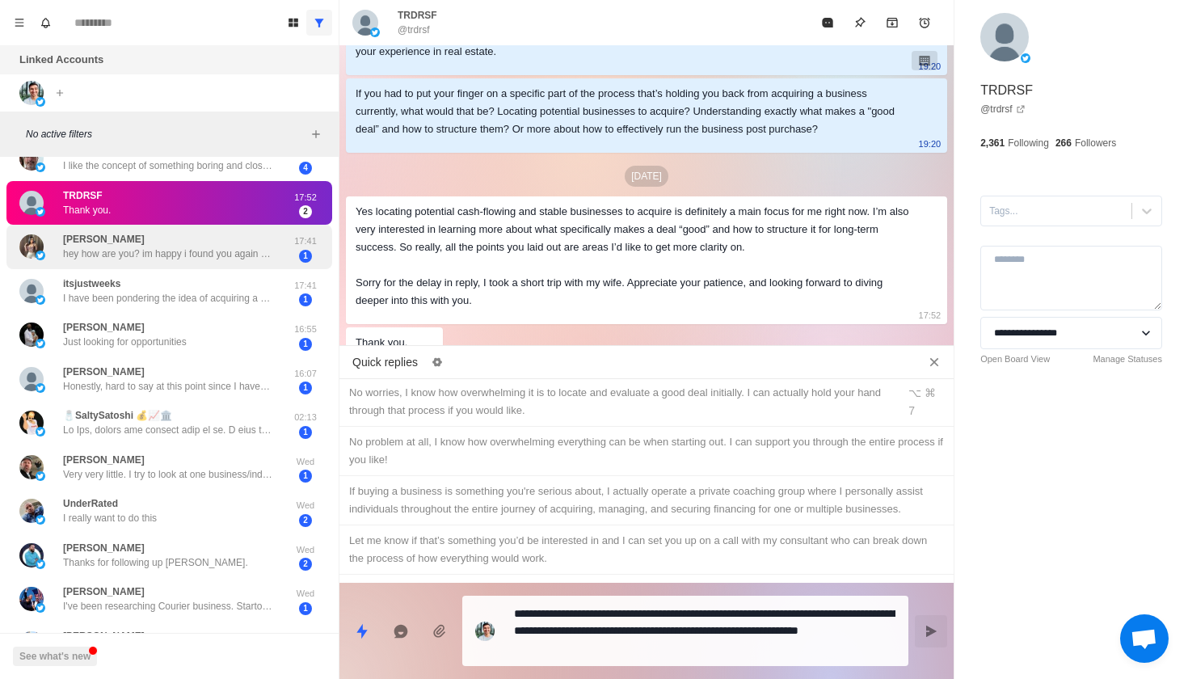
click at [236, 247] on p "hey how are you? im happy i found you again 🙈 im not super active on here but y…" at bounding box center [168, 254] width 210 height 15
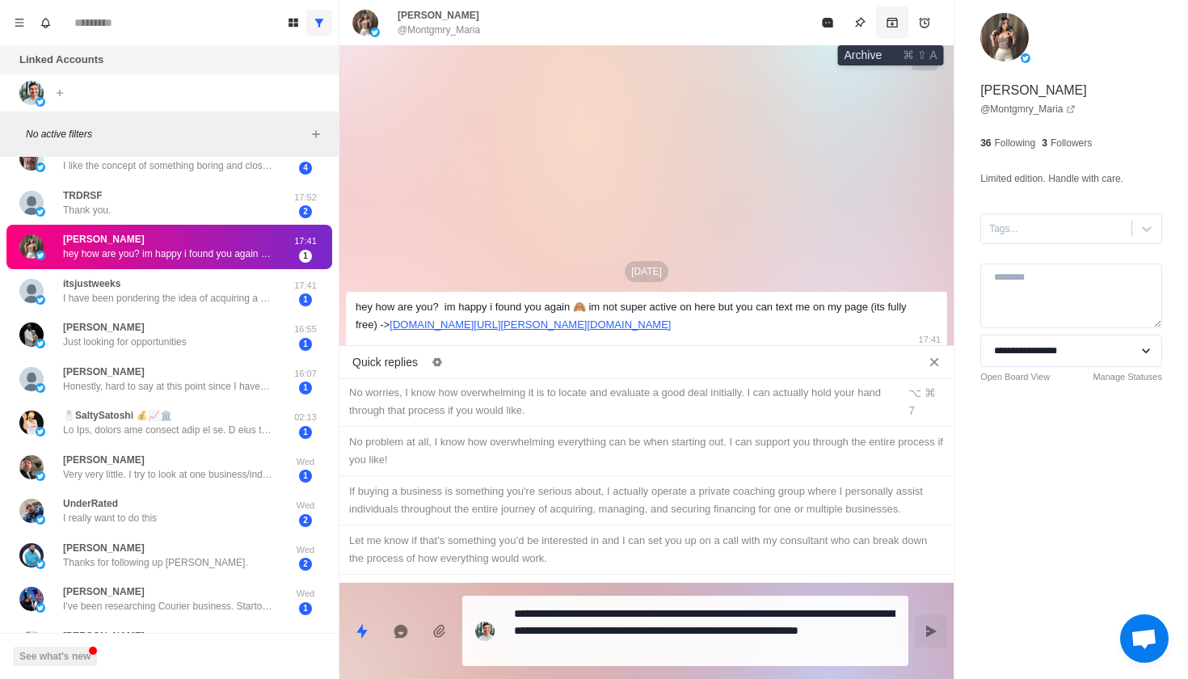
click at [892, 27] on icon "Archive" at bounding box center [892, 23] width 11 height 10
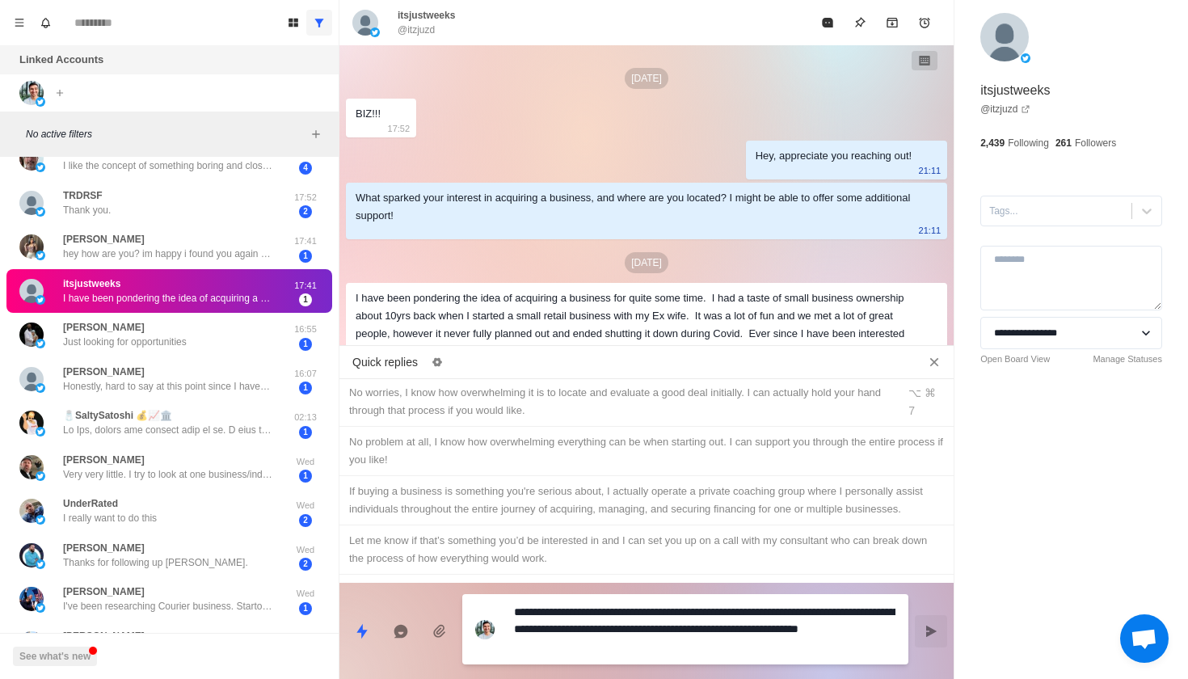
scroll to position [27, 0]
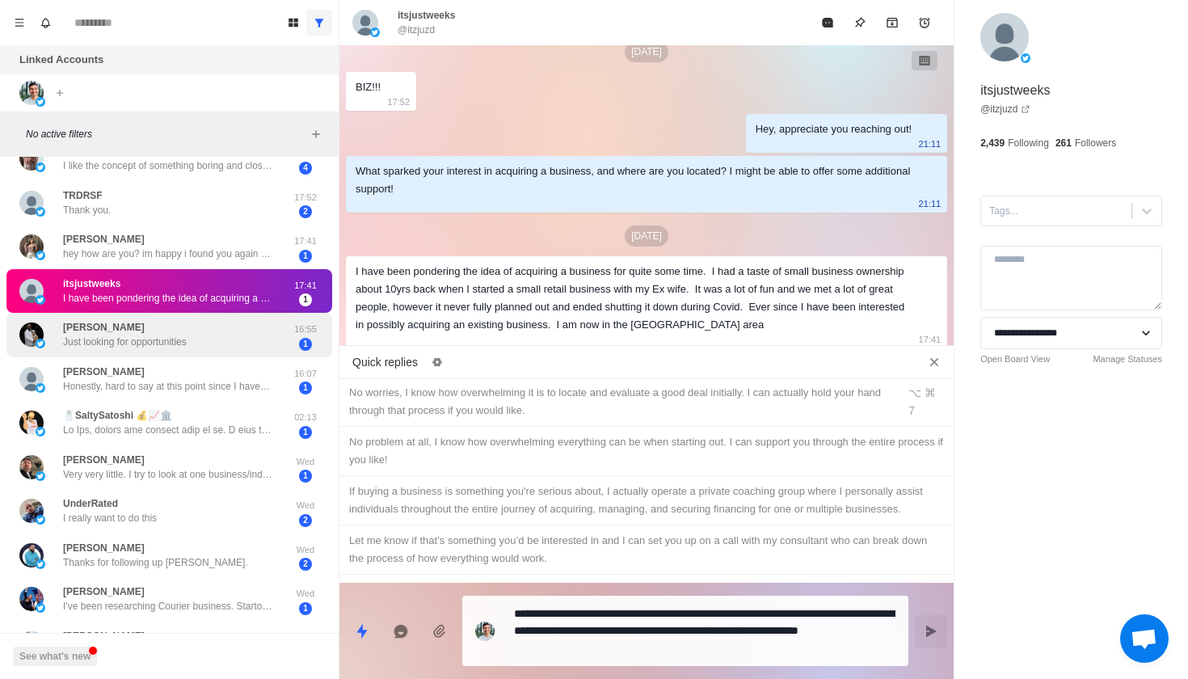
click at [297, 335] on div "Ben SMB 01:16 1 Dissonant Doug I currently work from home as a cloud engineer a…" at bounding box center [169, 408] width 339 height 1865
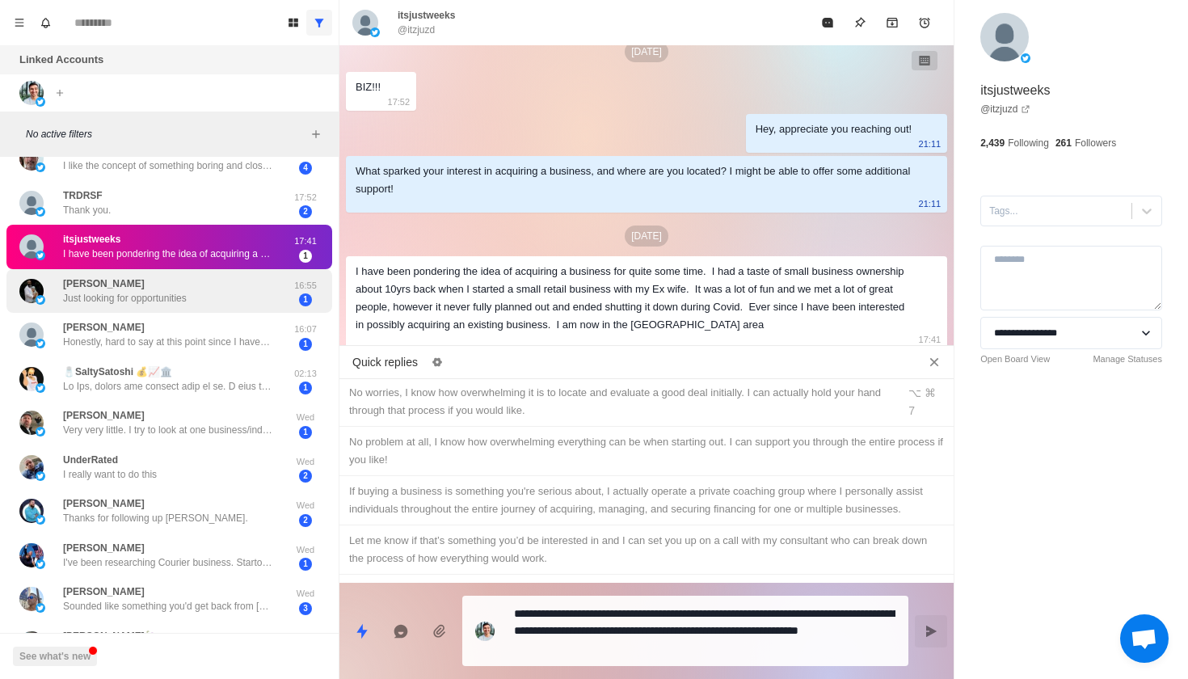
click at [283, 291] on div "Chris K Just looking for opportunities" at bounding box center [152, 292] width 266 height 32
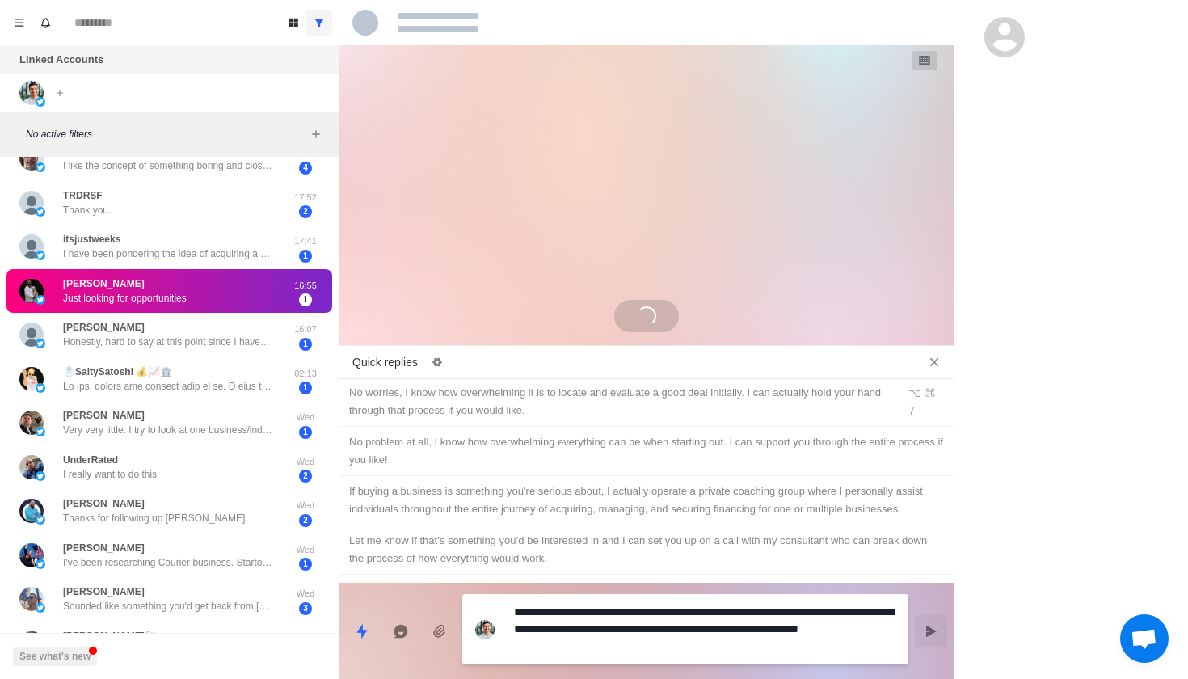
scroll to position [57, 0]
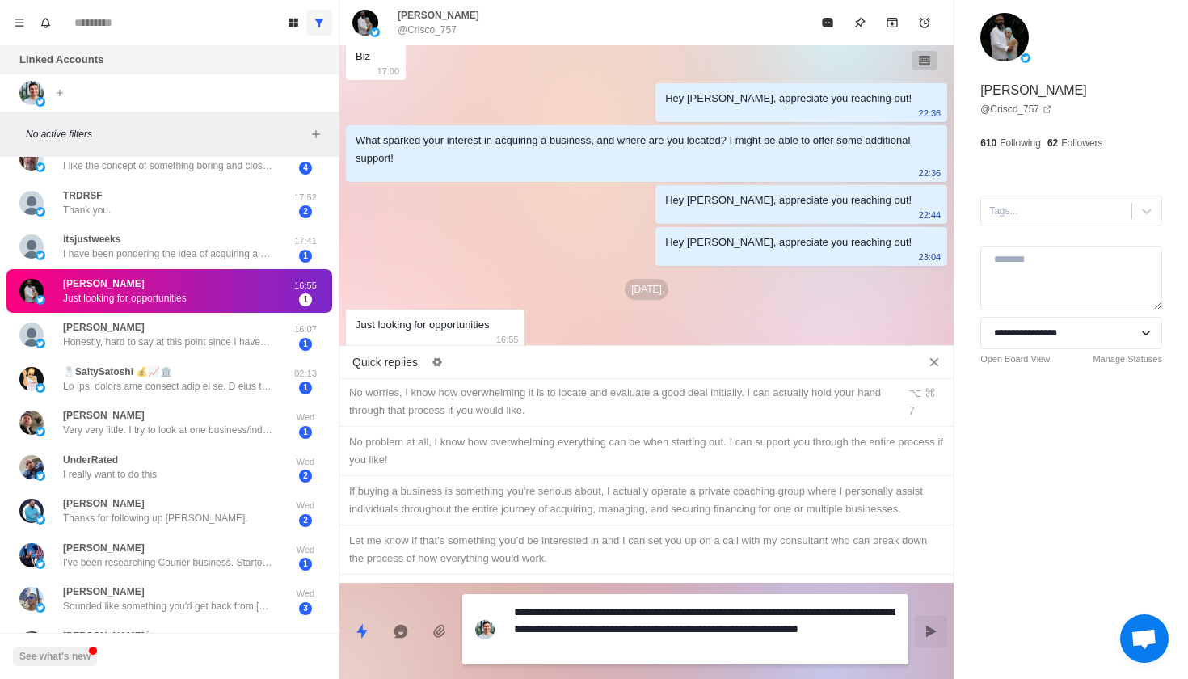
type textarea "*"
